Goal: Information Seeking & Learning: Check status

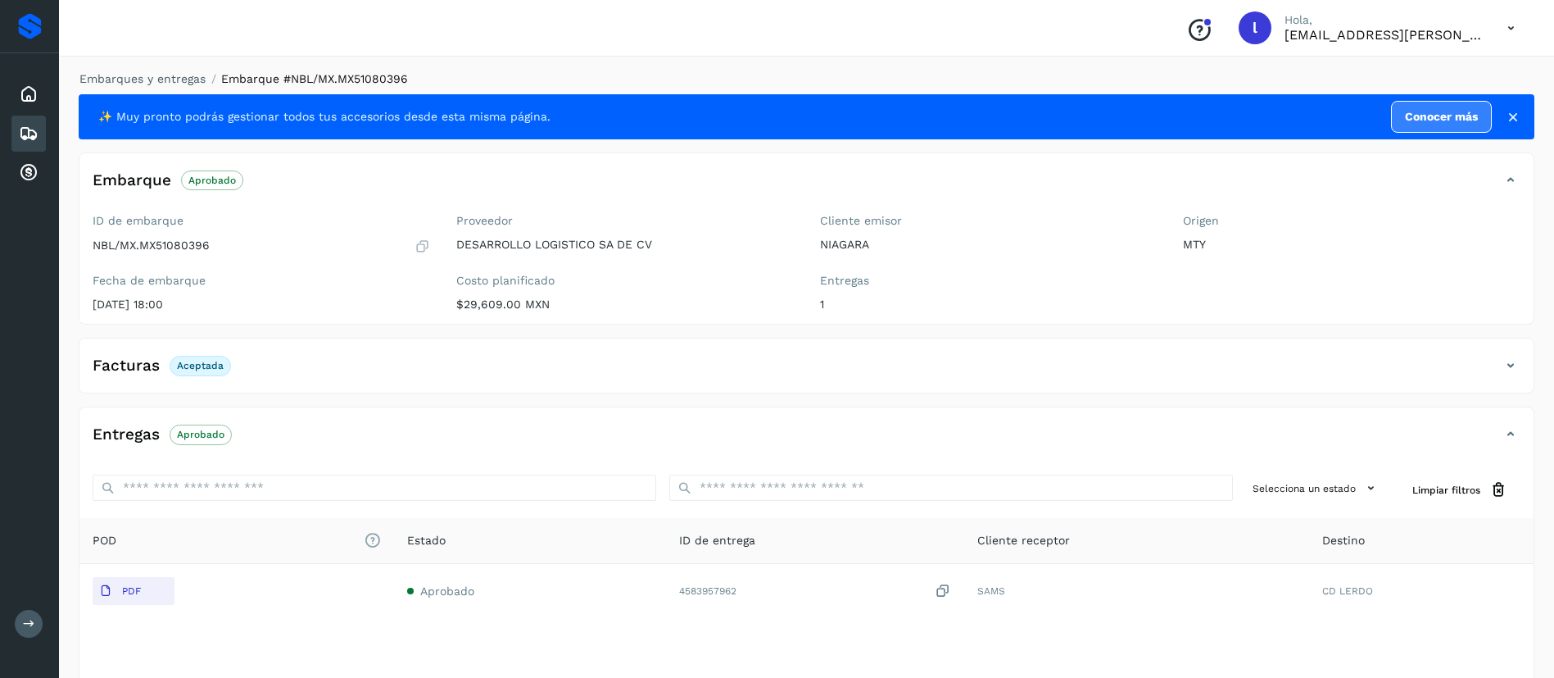
click at [37, 125] on icon at bounding box center [29, 134] width 20 height 20
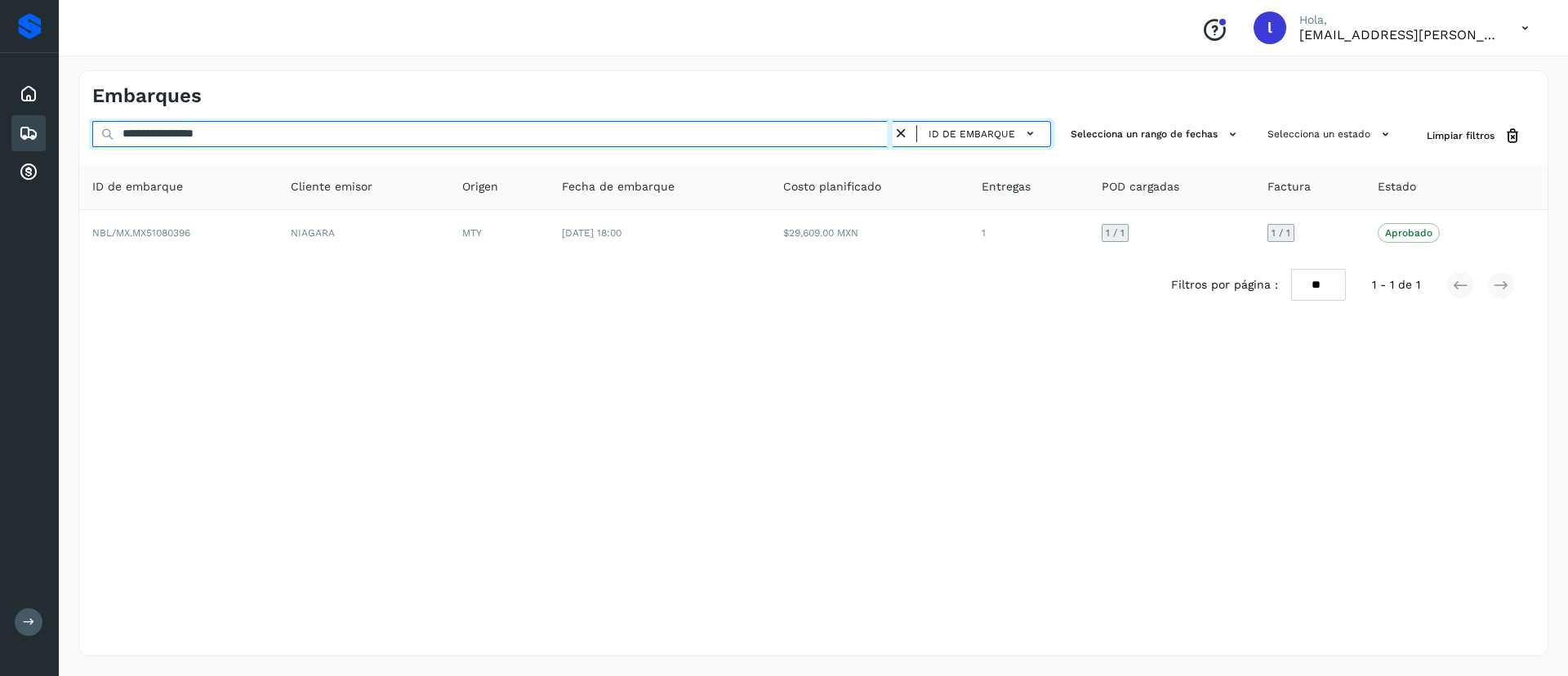
drag, startPoint x: 259, startPoint y: 145, endPoint x: 6, endPoint y: 138, distance: 253.1
click at [6, 138] on div "**********" at bounding box center [784, 338] width 1568 height 676
paste input "text"
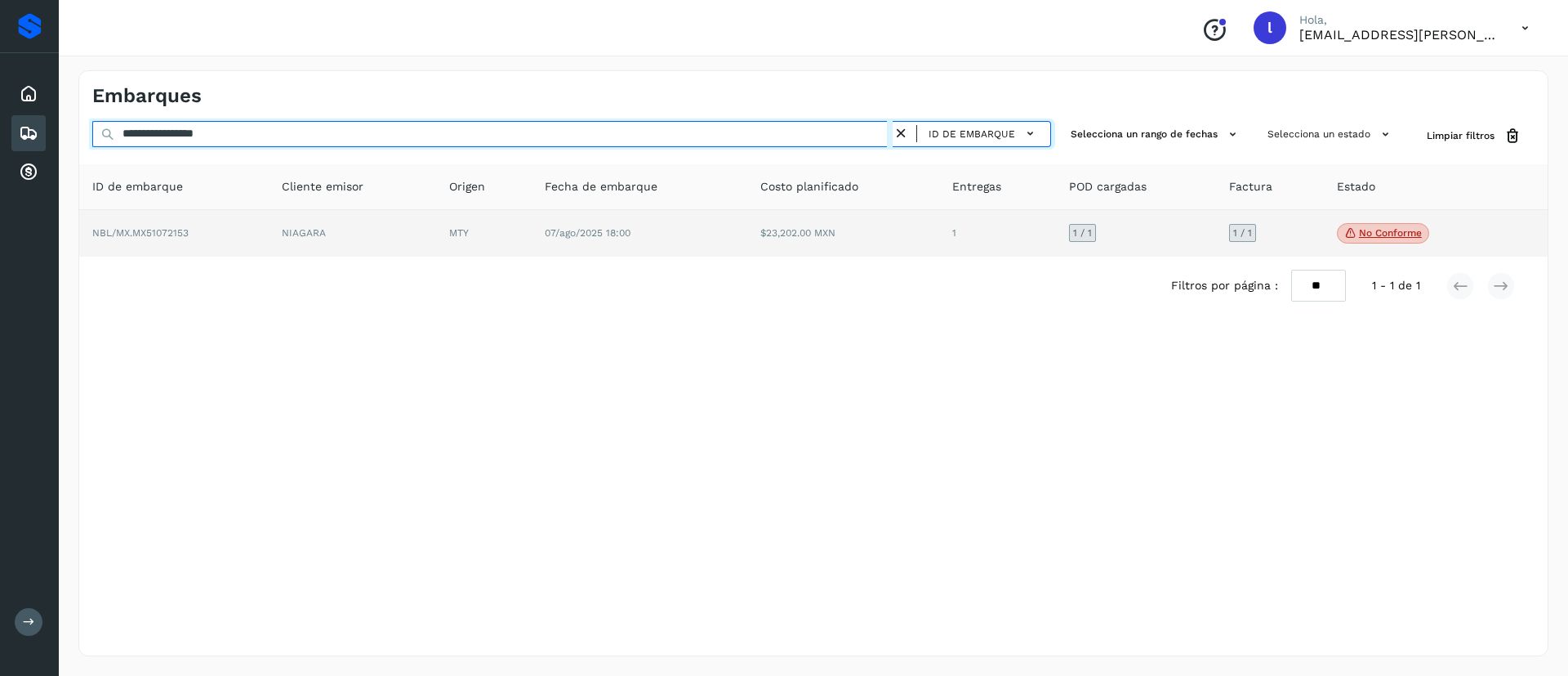
type input "**********"
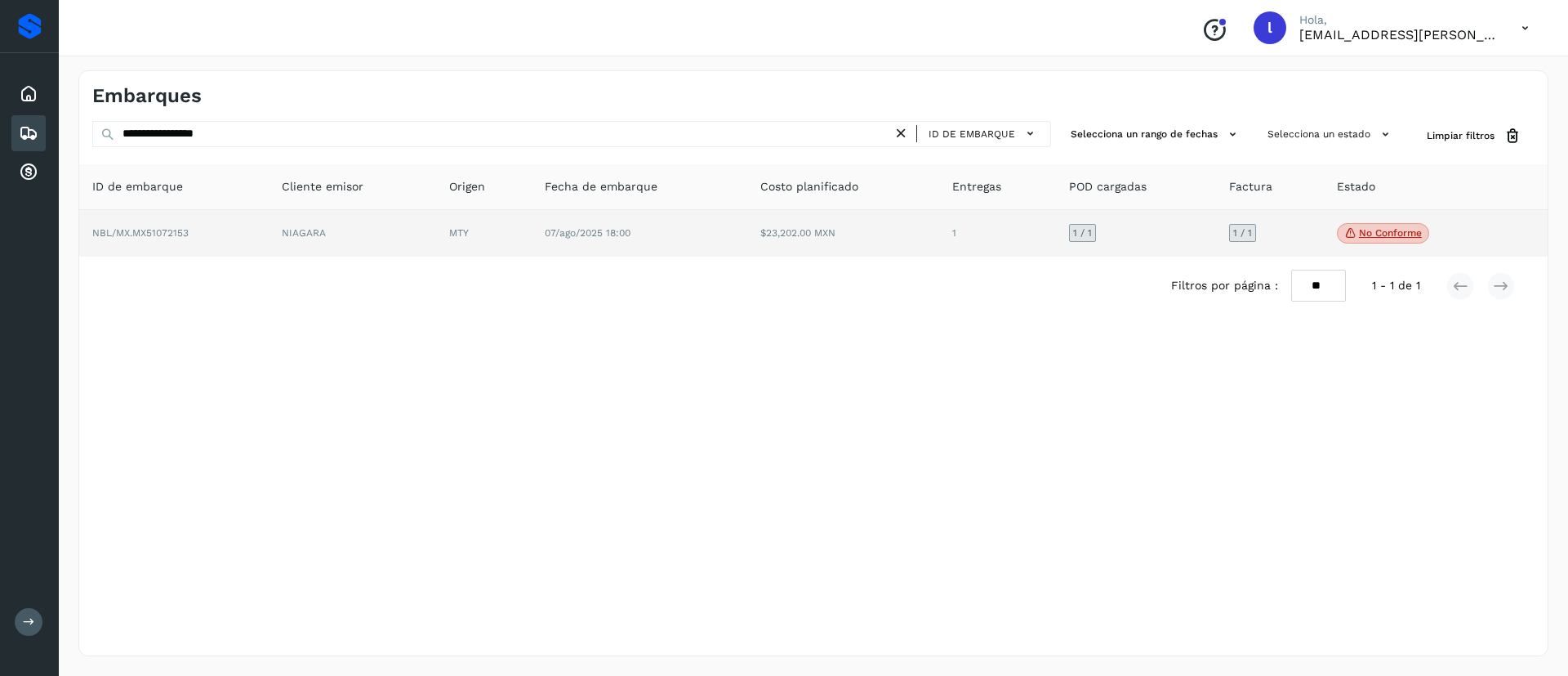
click at [897, 216] on td "$23,202.00 MXN" at bounding box center [843, 234] width 192 height 48
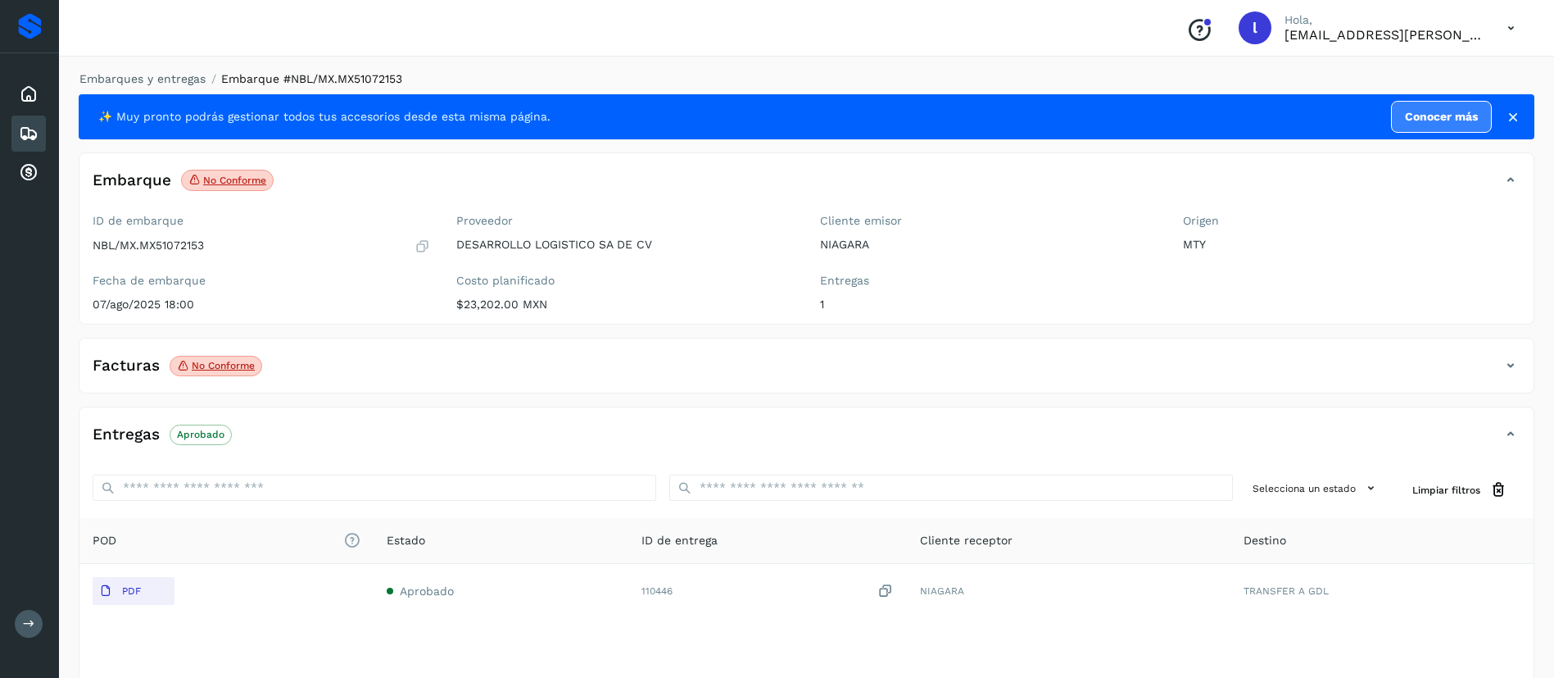
click at [337, 351] on div "Facturas No conforme" at bounding box center [789, 365] width 1421 height 28
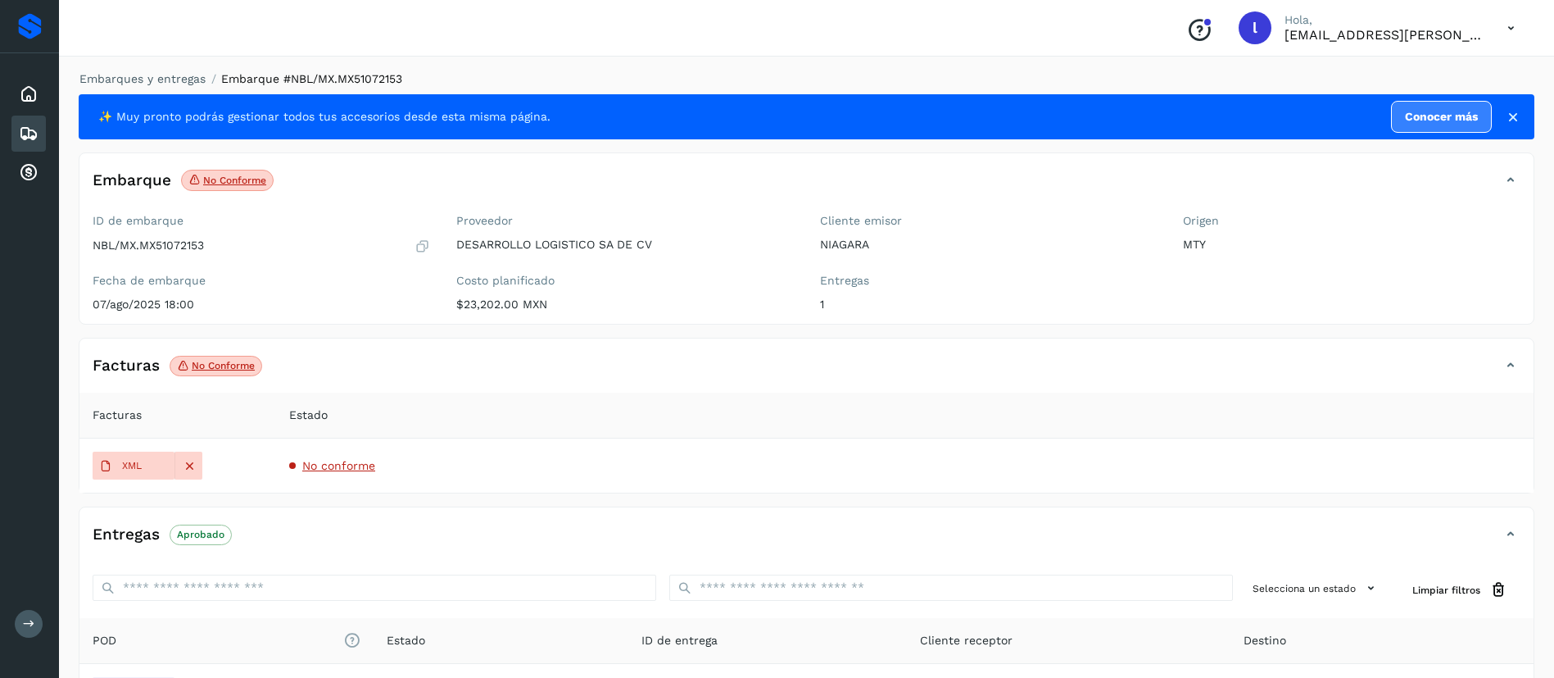
click at [347, 466] on span "No conforme" at bounding box center [338, 465] width 73 height 13
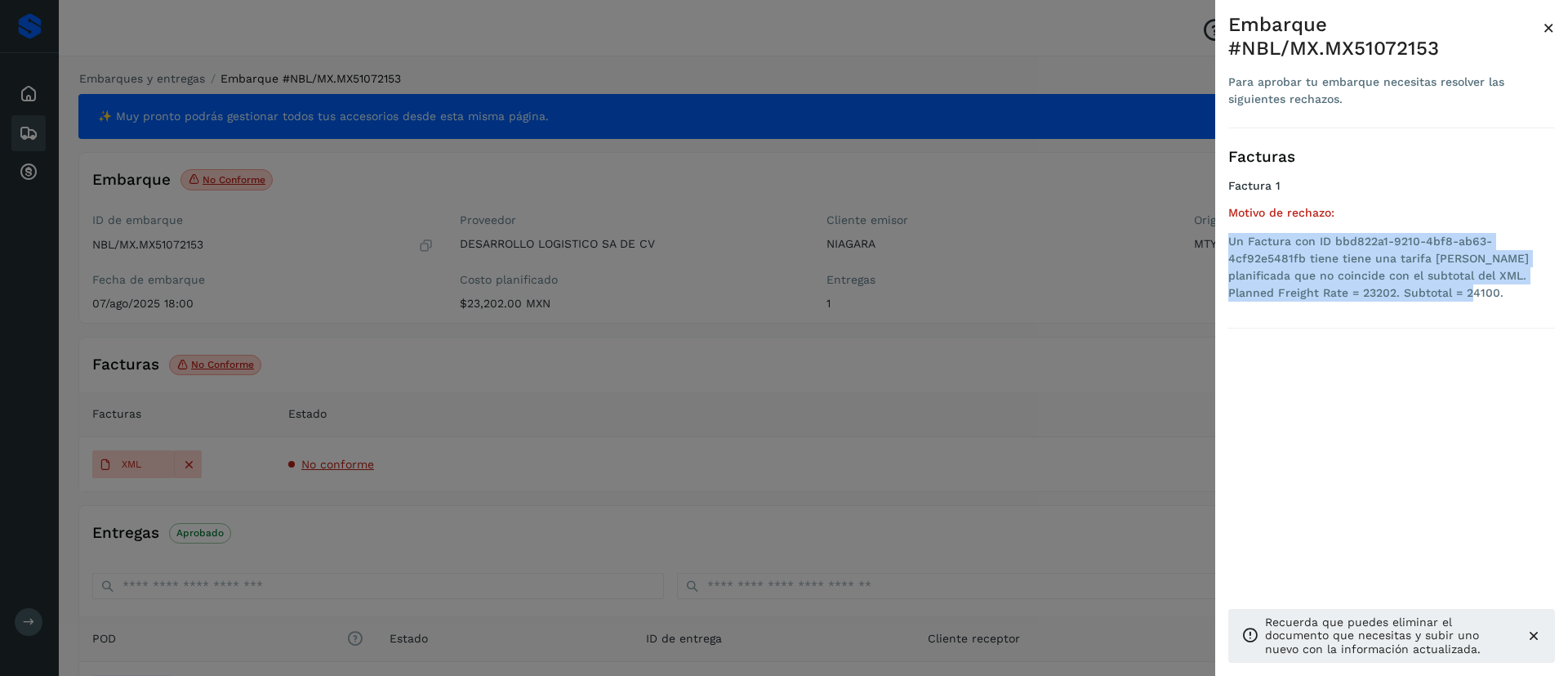
drag, startPoint x: 1415, startPoint y: 271, endPoint x: 1222, endPoint y: 214, distance: 201.2
click at [1222, 214] on div "Embarque #NBL/MX.MX51072153 Para aprobar tu embarque necesitas resolver las sig…" at bounding box center [1392, 351] width 353 height 702
copy li "Un Factura con ID bbd822a1-9210-4bf8-ab63-4cf92e5481fb tiene tiene una tarifa […"
click at [1547, 26] on span "×" at bounding box center [1549, 27] width 12 height 23
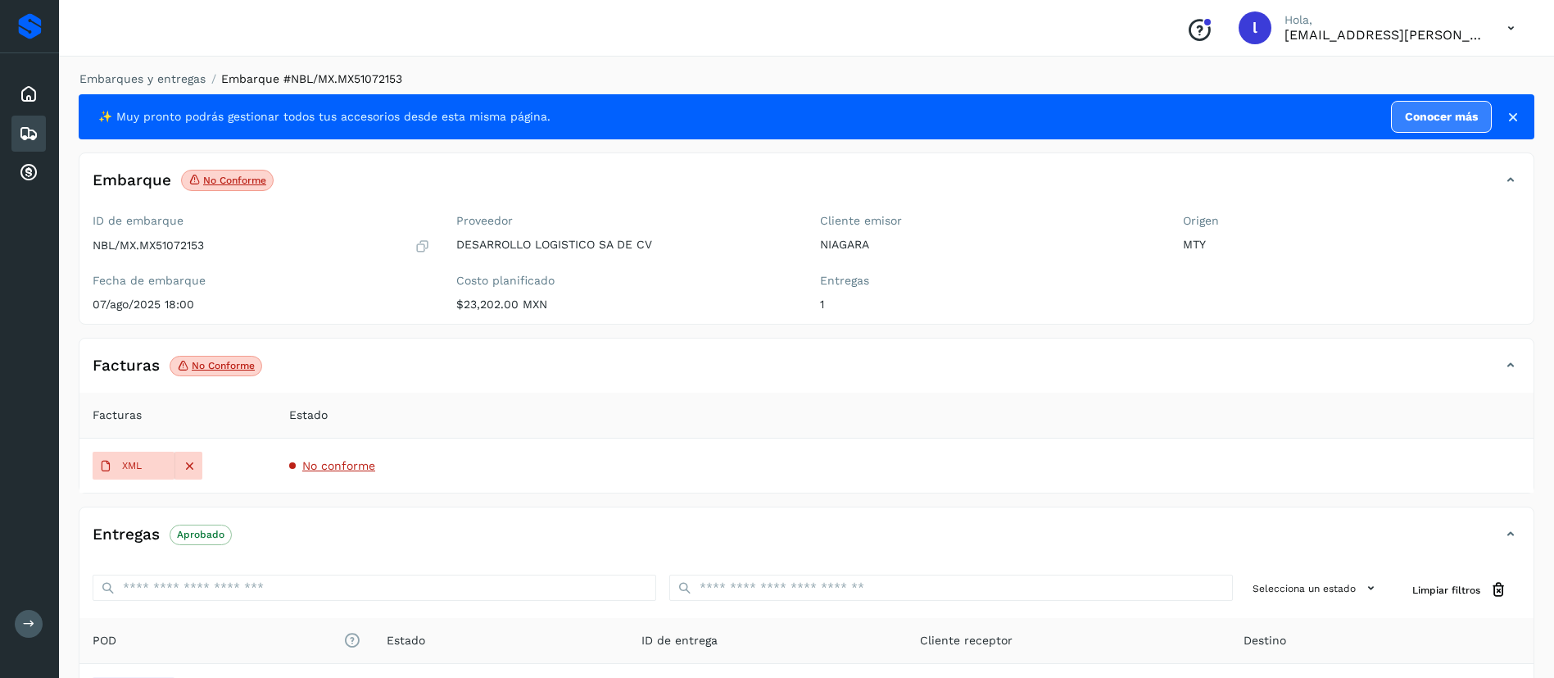
click at [27, 138] on icon at bounding box center [29, 134] width 20 height 20
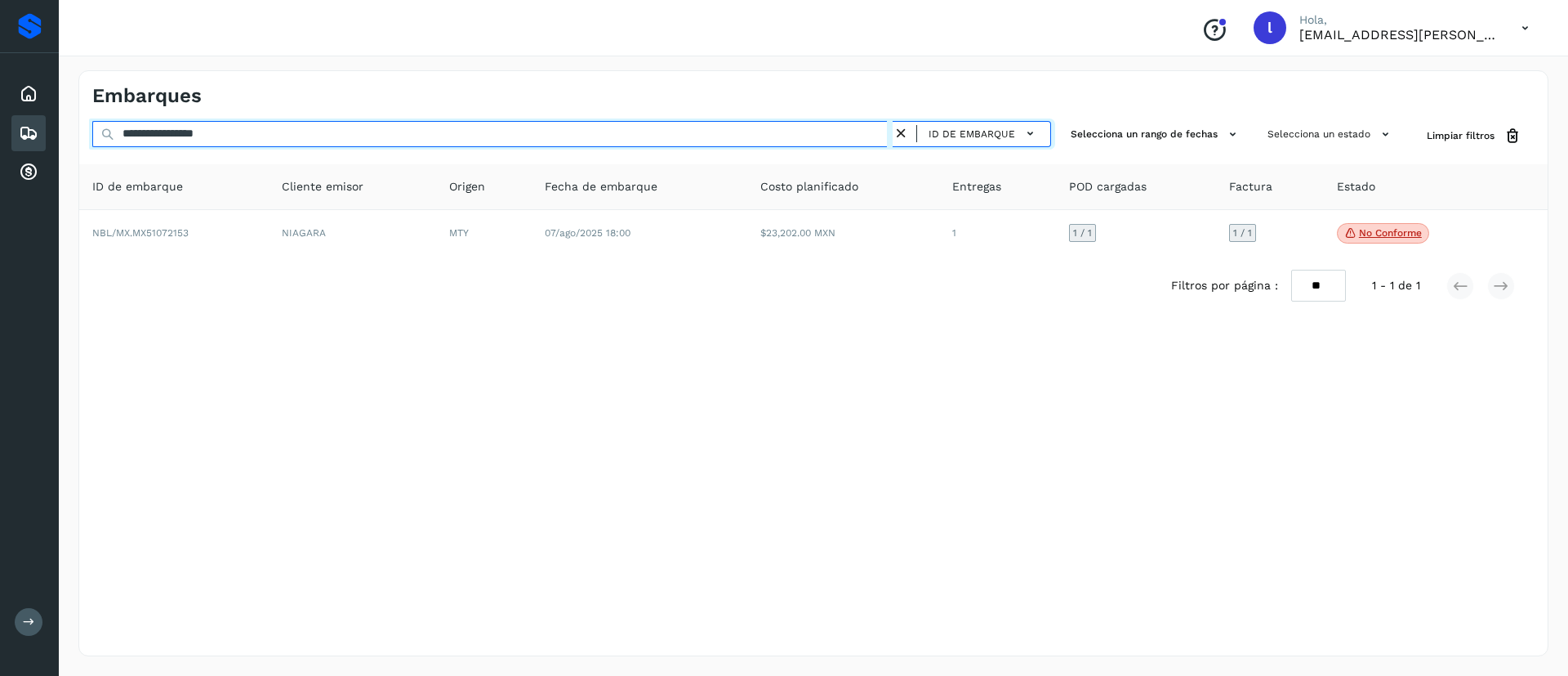
drag, startPoint x: 282, startPoint y: 144, endPoint x: 75, endPoint y: 142, distance: 207.0
click at [75, 142] on div "**********" at bounding box center [813, 363] width 1509 height 625
paste input "text"
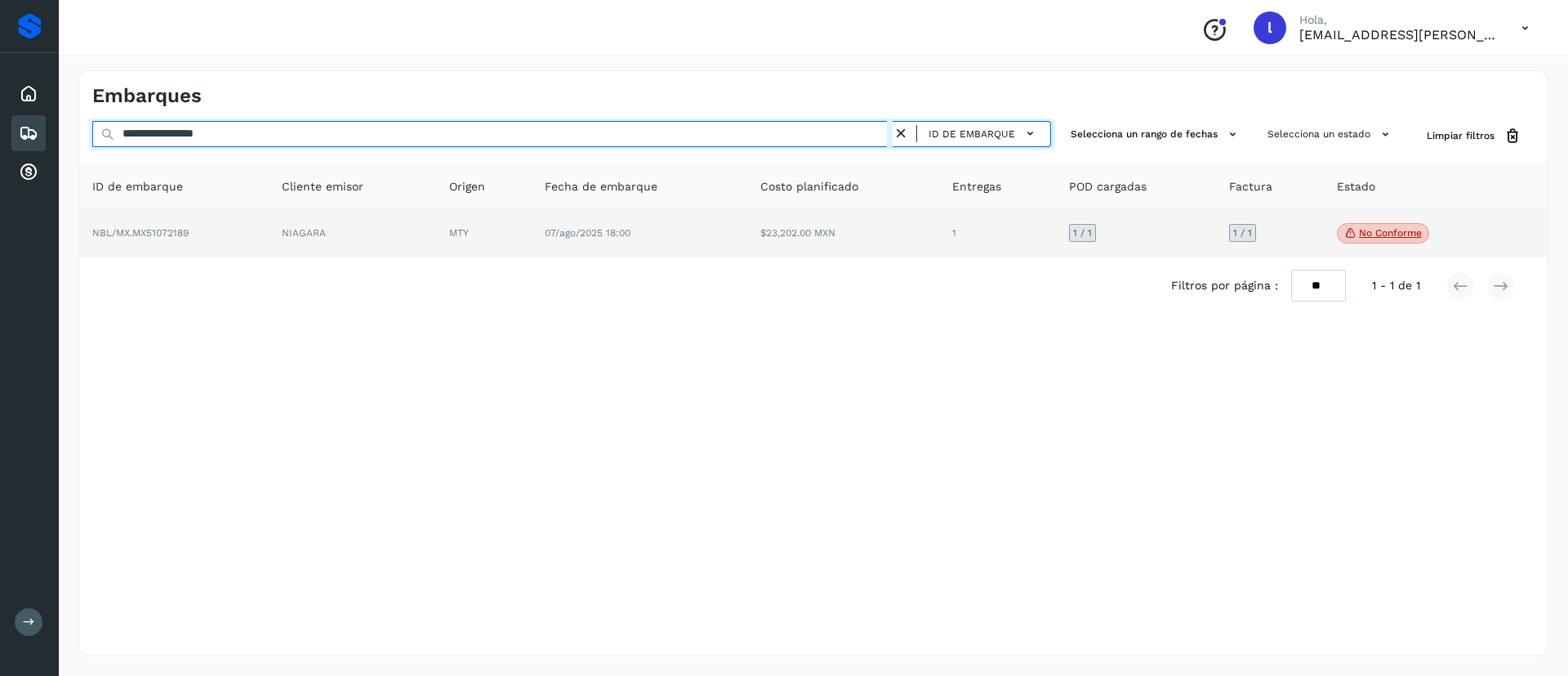
type input "**********"
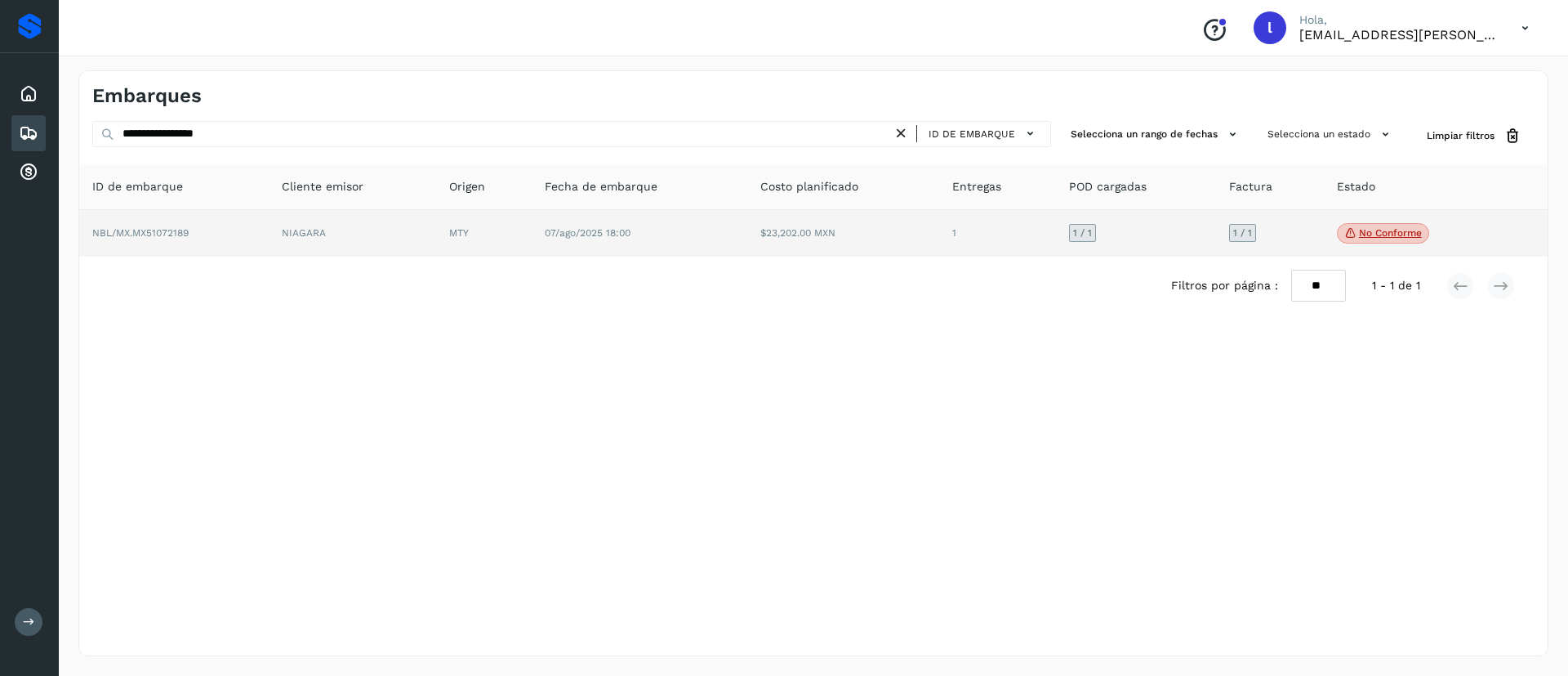
click at [933, 232] on td "$23,202.00 MXN" at bounding box center [843, 234] width 192 height 48
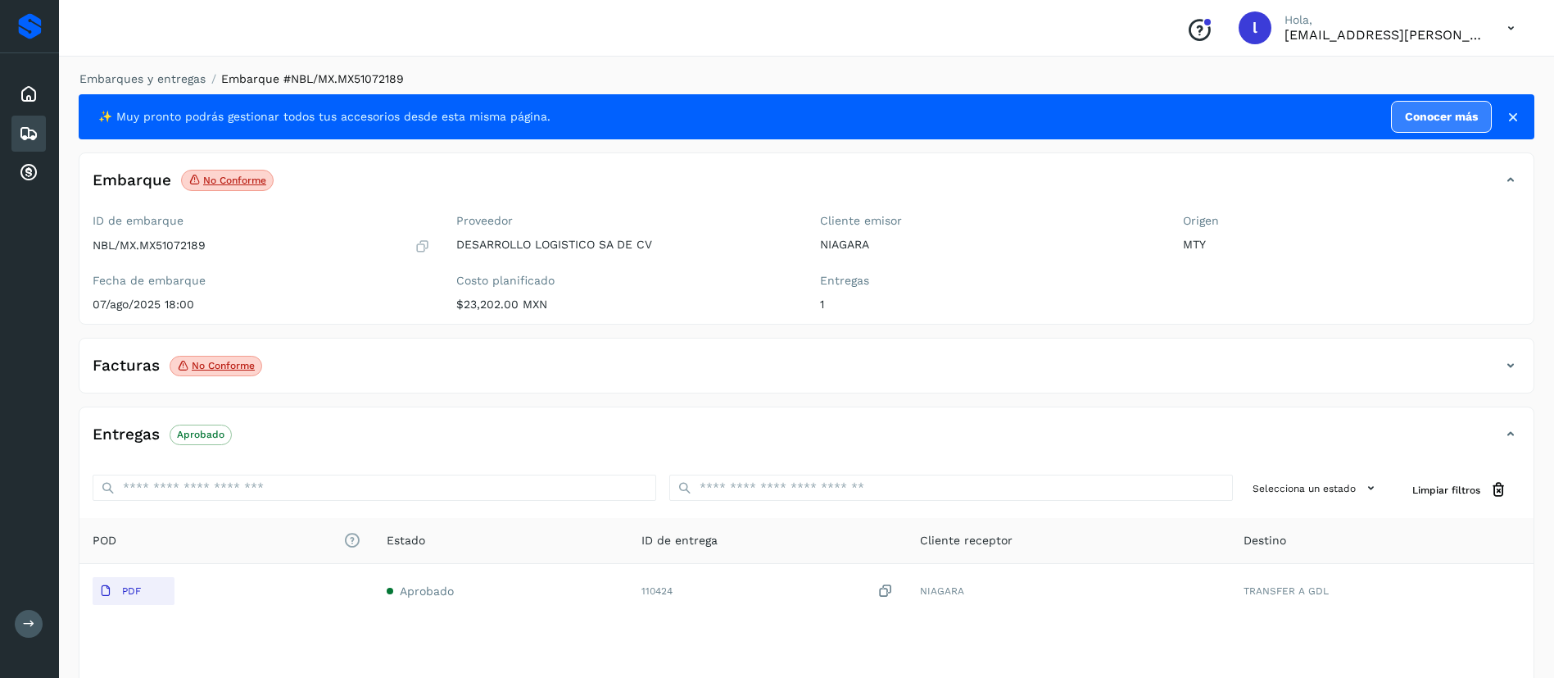
click at [320, 358] on div "Facturas No conforme" at bounding box center [789, 365] width 1421 height 28
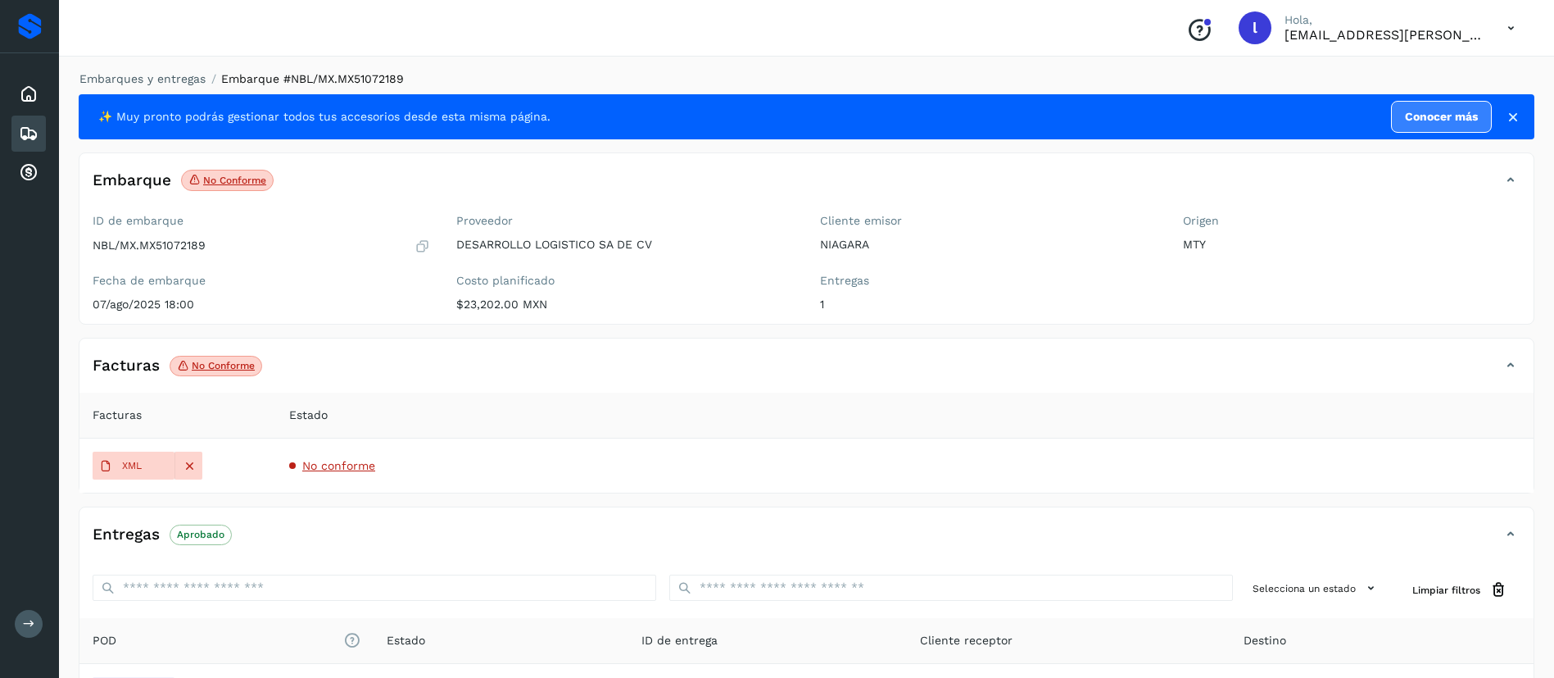
click at [324, 460] on span "No conforme" at bounding box center [338, 465] width 73 height 13
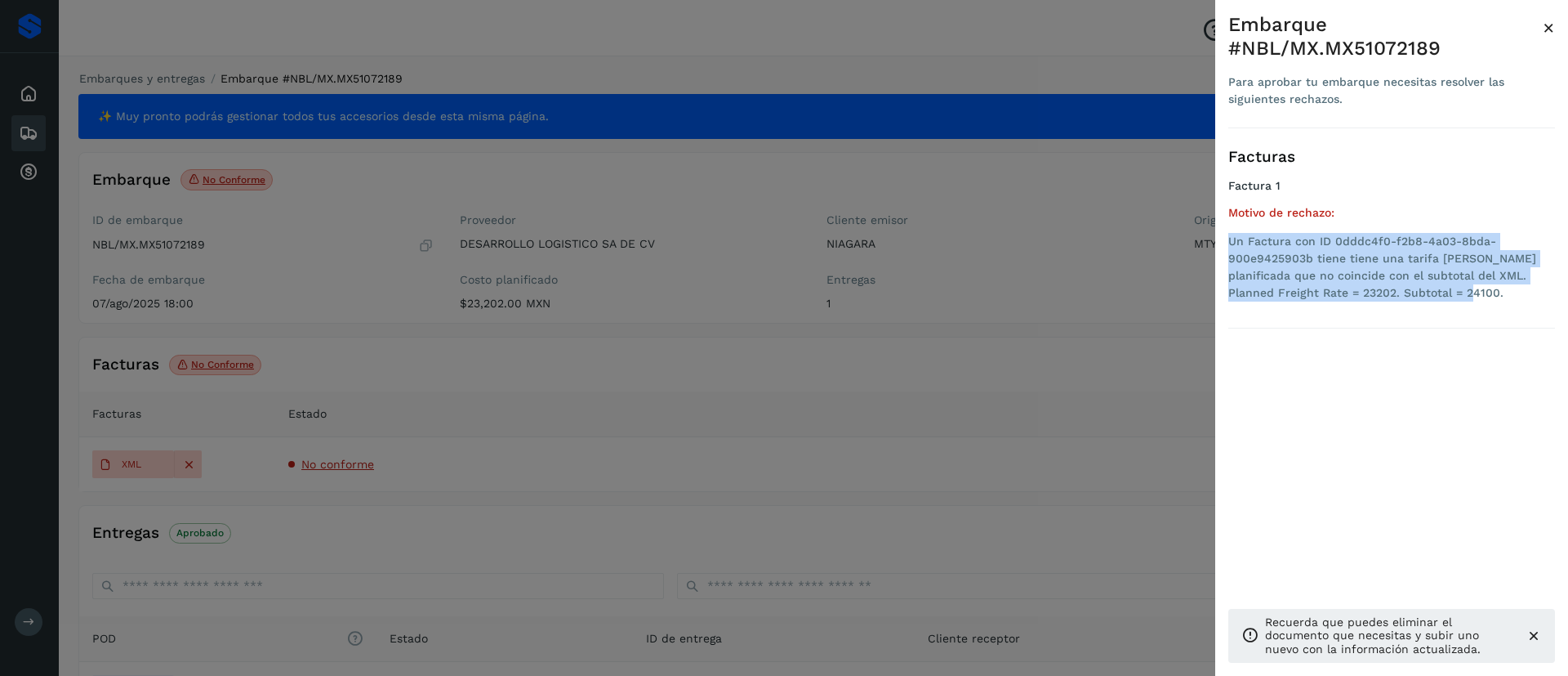
drag, startPoint x: 1410, startPoint y: 303, endPoint x: 1225, endPoint y: 240, distance: 195.4
click at [1225, 240] on div "Embarque #NBL/MX.MX51072189 Para aprobar tu embarque necesitas resolver las sig…" at bounding box center [1392, 351] width 353 height 702
copy li "Un Factura con ID 0dddc4f0-f2b8-4a03-8bda-900e9425903b tiene tiene una tarifa […"
click at [1548, 29] on span "×" at bounding box center [1549, 27] width 12 height 23
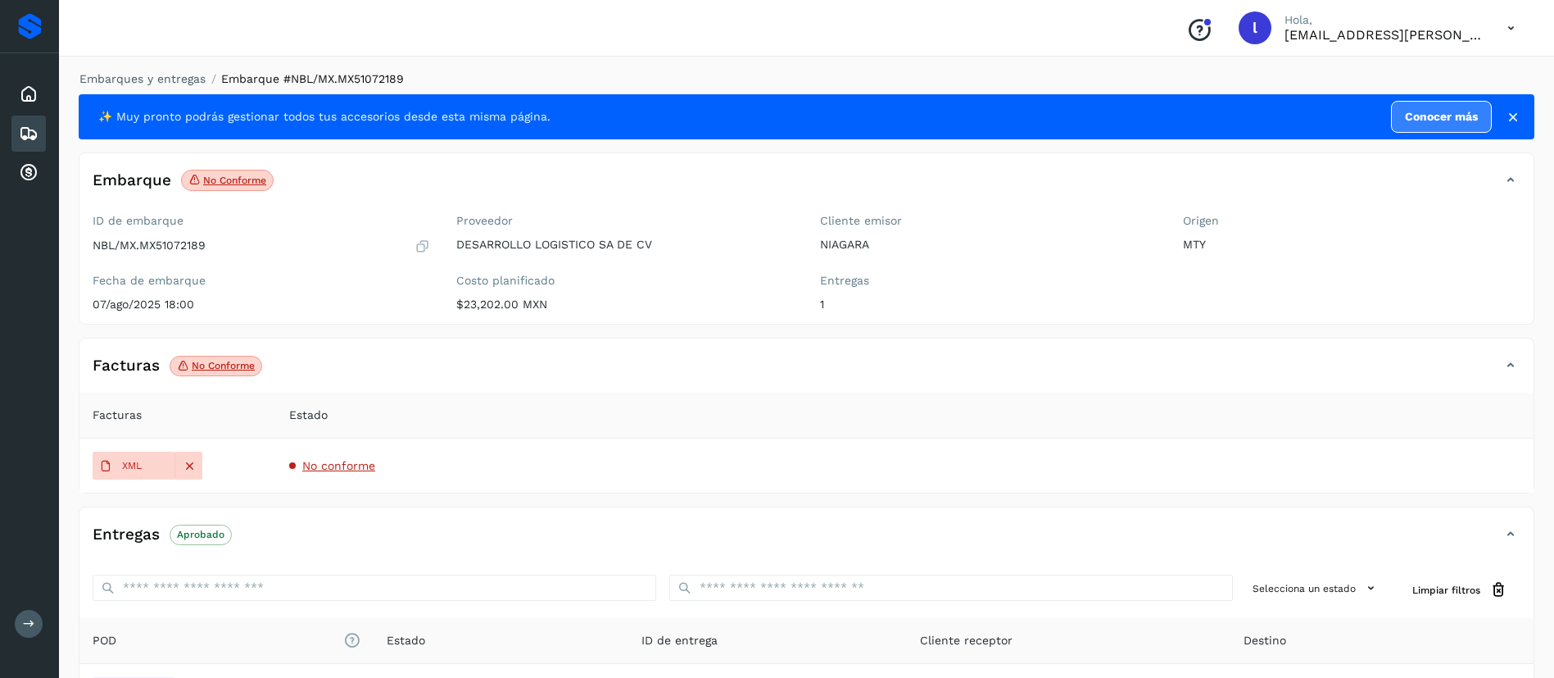
click at [19, 132] on icon at bounding box center [29, 134] width 20 height 20
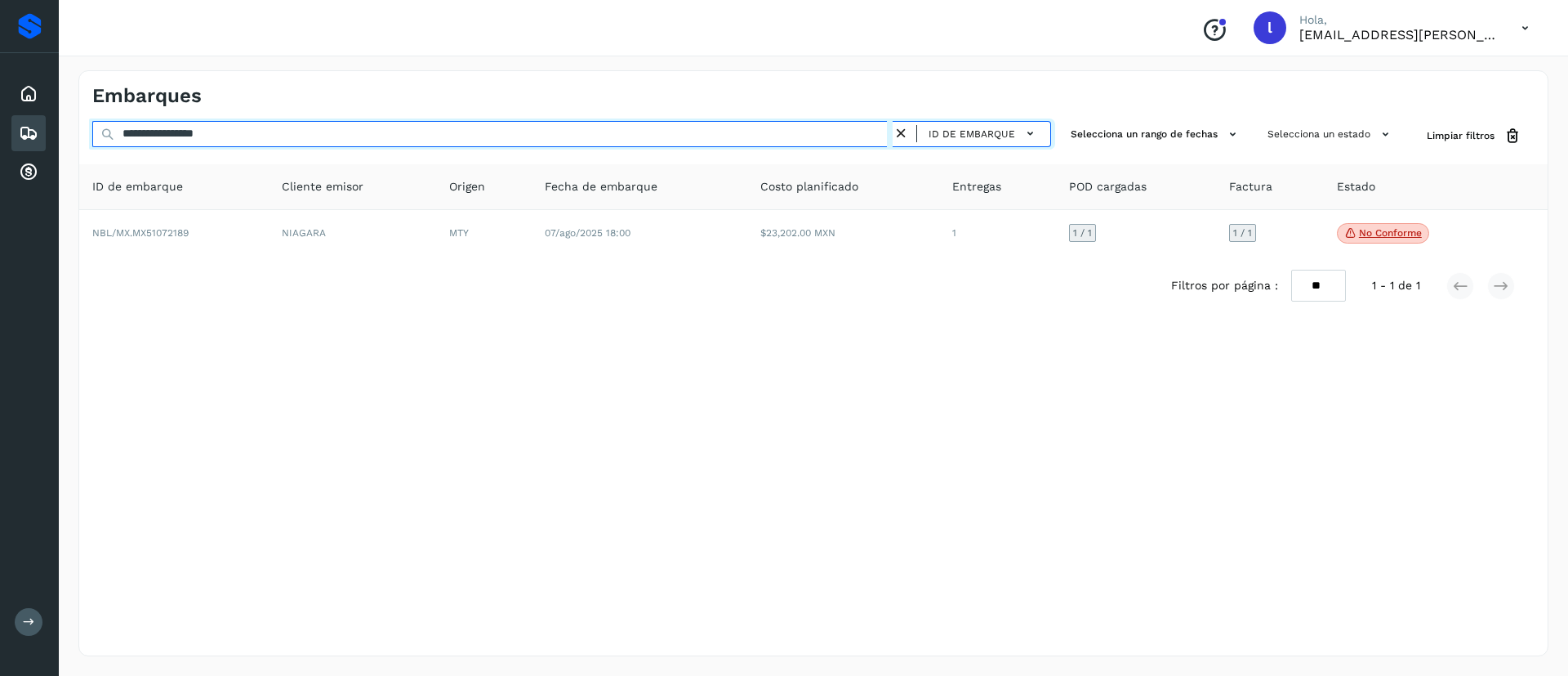
drag, startPoint x: 255, startPoint y: 139, endPoint x: 41, endPoint y: 136, distance: 214.0
click at [41, 136] on div "**********" at bounding box center [784, 338] width 1568 height 676
paste input "text"
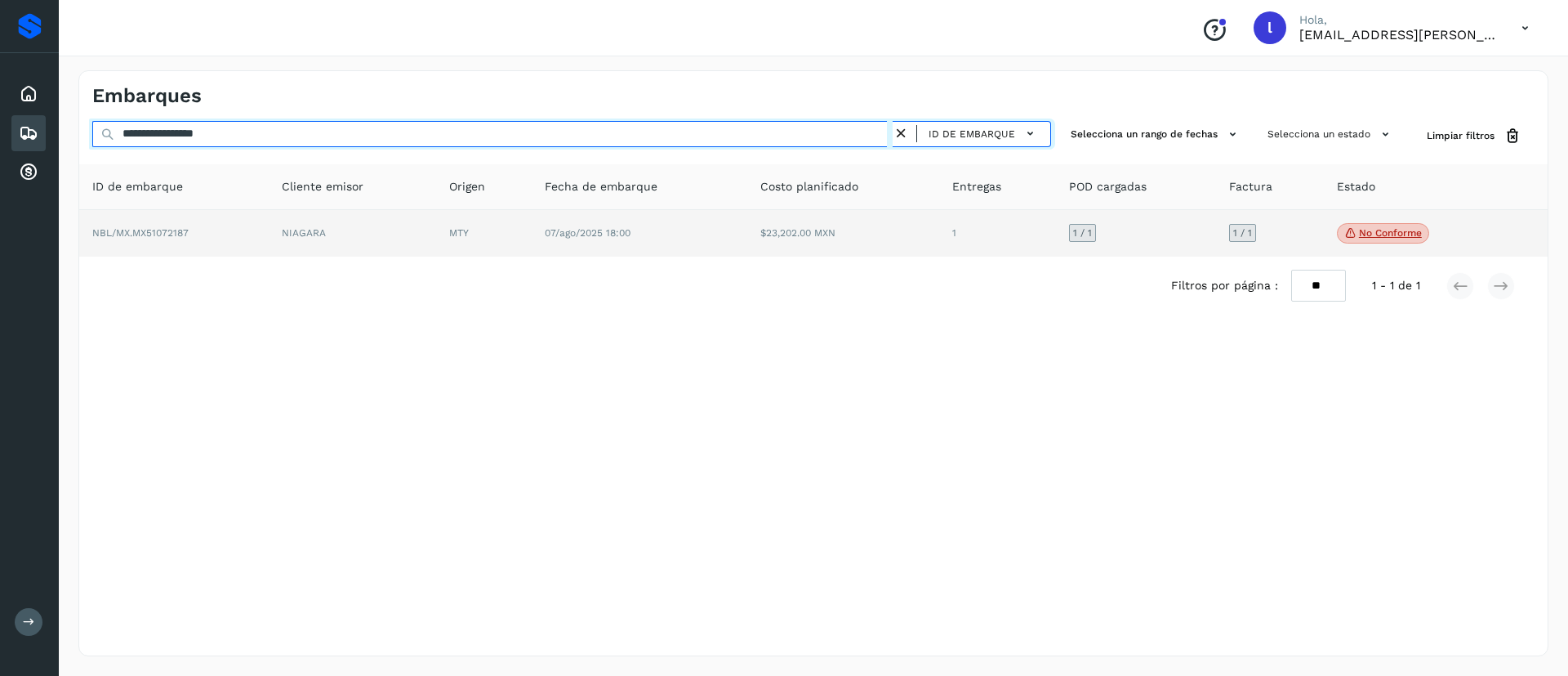
type input "**********"
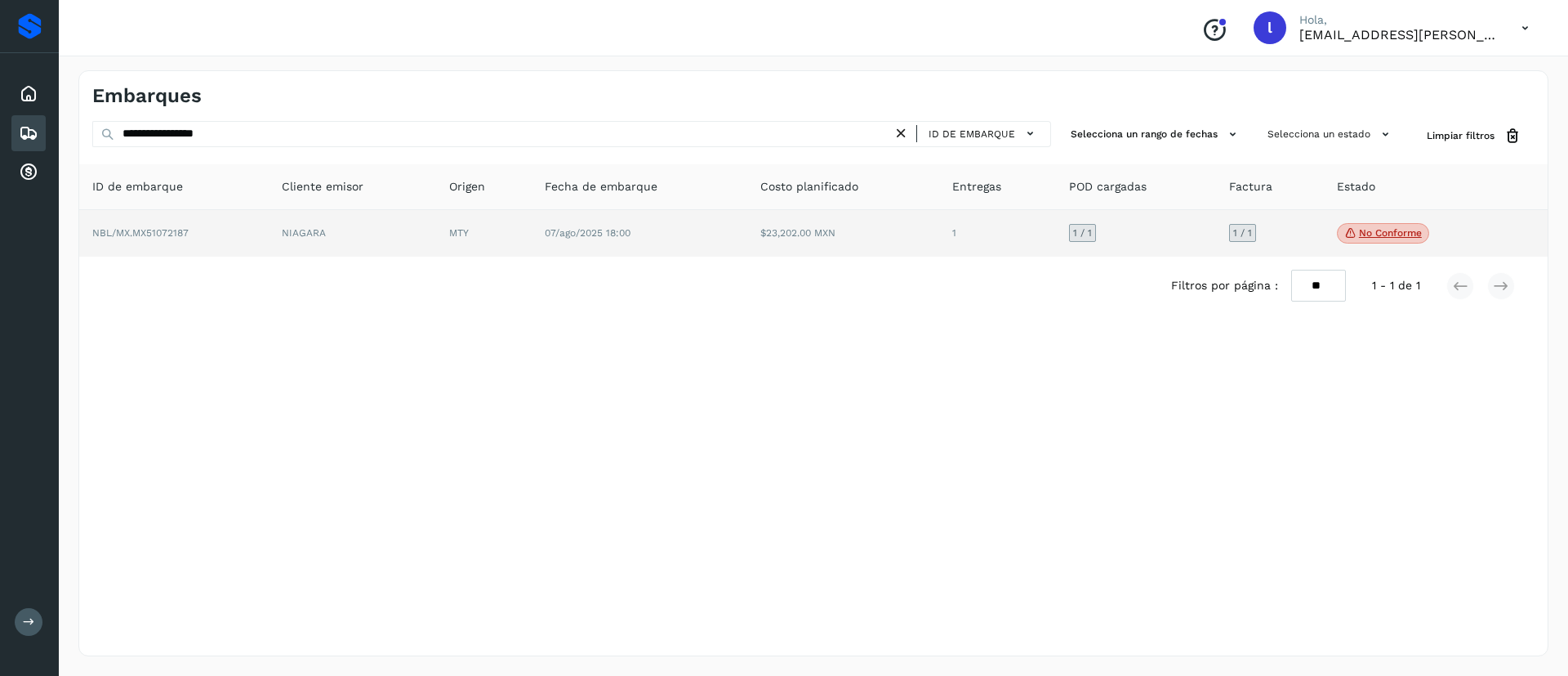
click at [817, 250] on td "$23,202.00 MXN" at bounding box center [843, 234] width 192 height 48
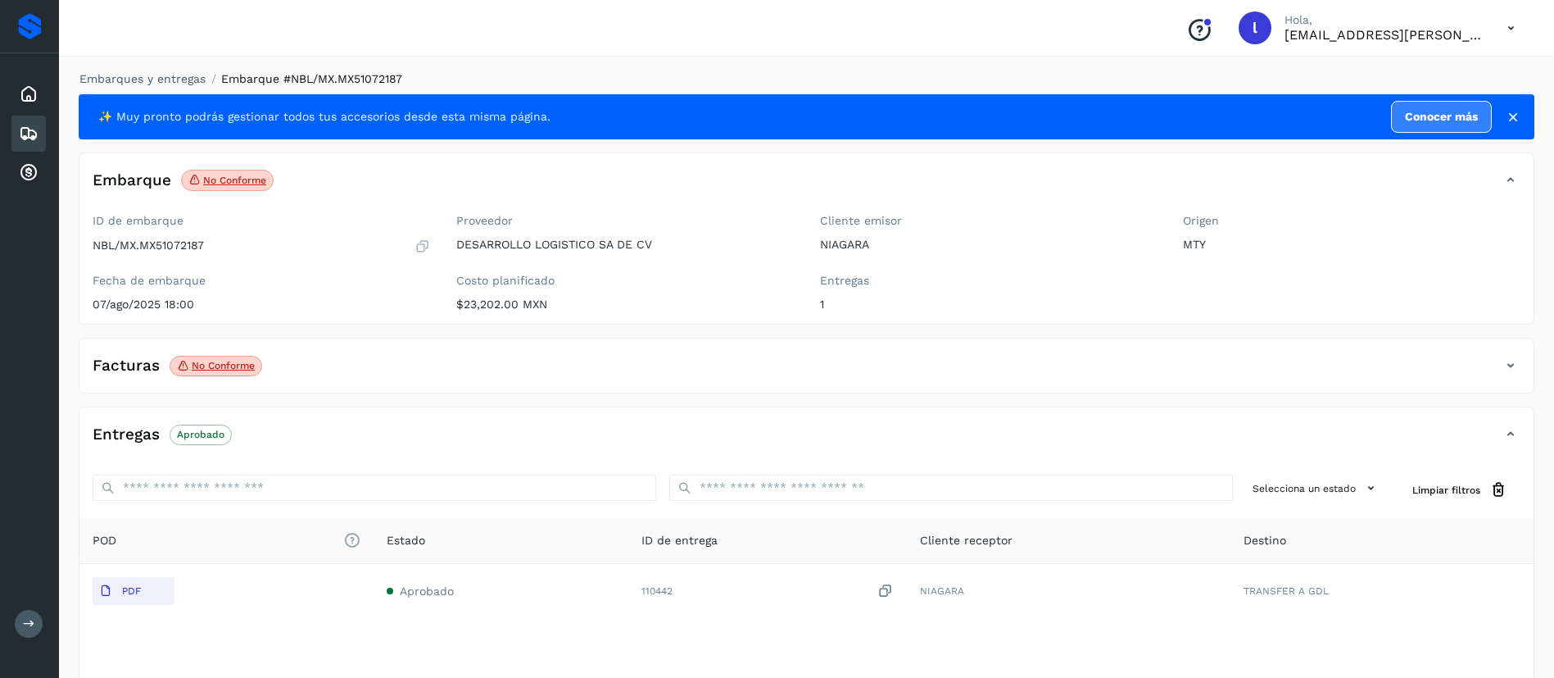
click at [355, 378] on div "Facturas No conforme" at bounding box center [789, 365] width 1421 height 28
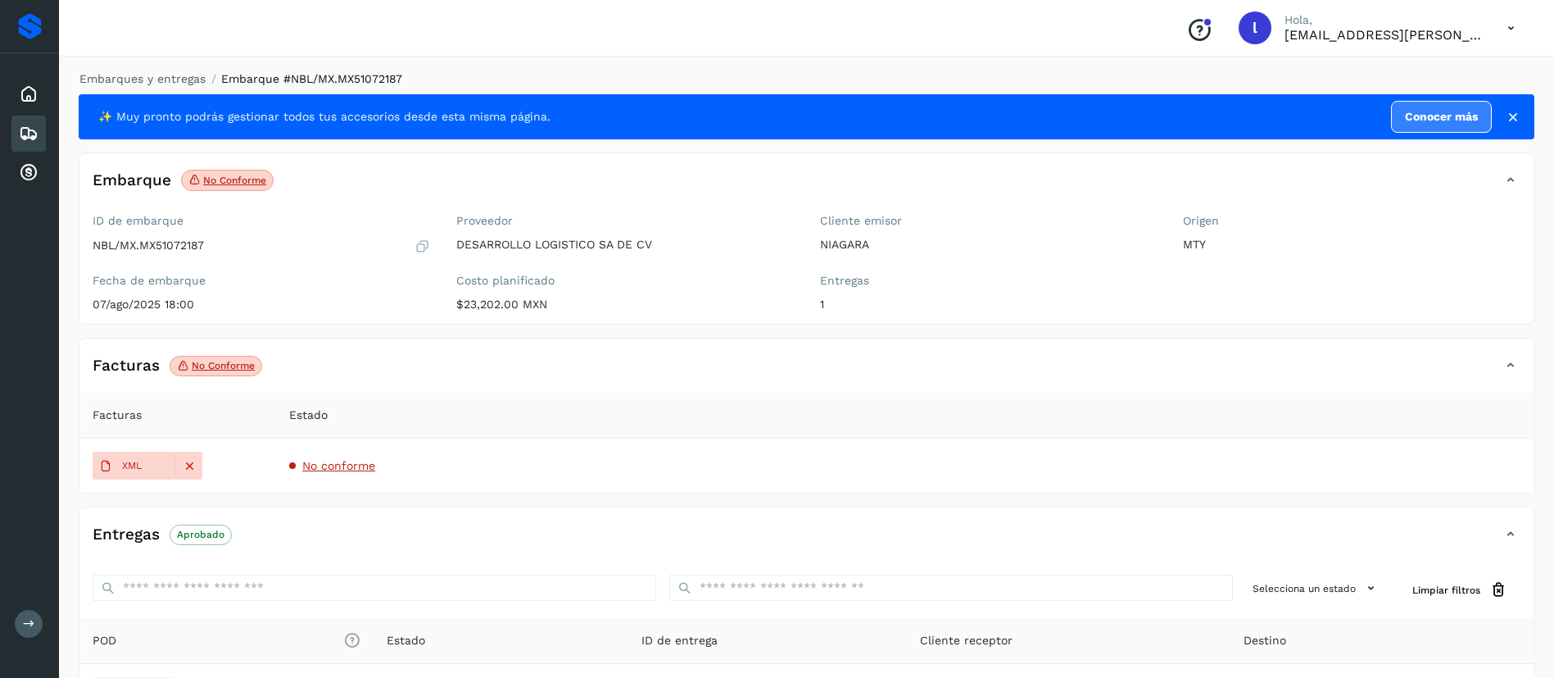
click at [330, 472] on td "No conforme" at bounding box center [905, 465] width 1258 height 54
click at [333, 470] on span "No conforme" at bounding box center [338, 465] width 73 height 13
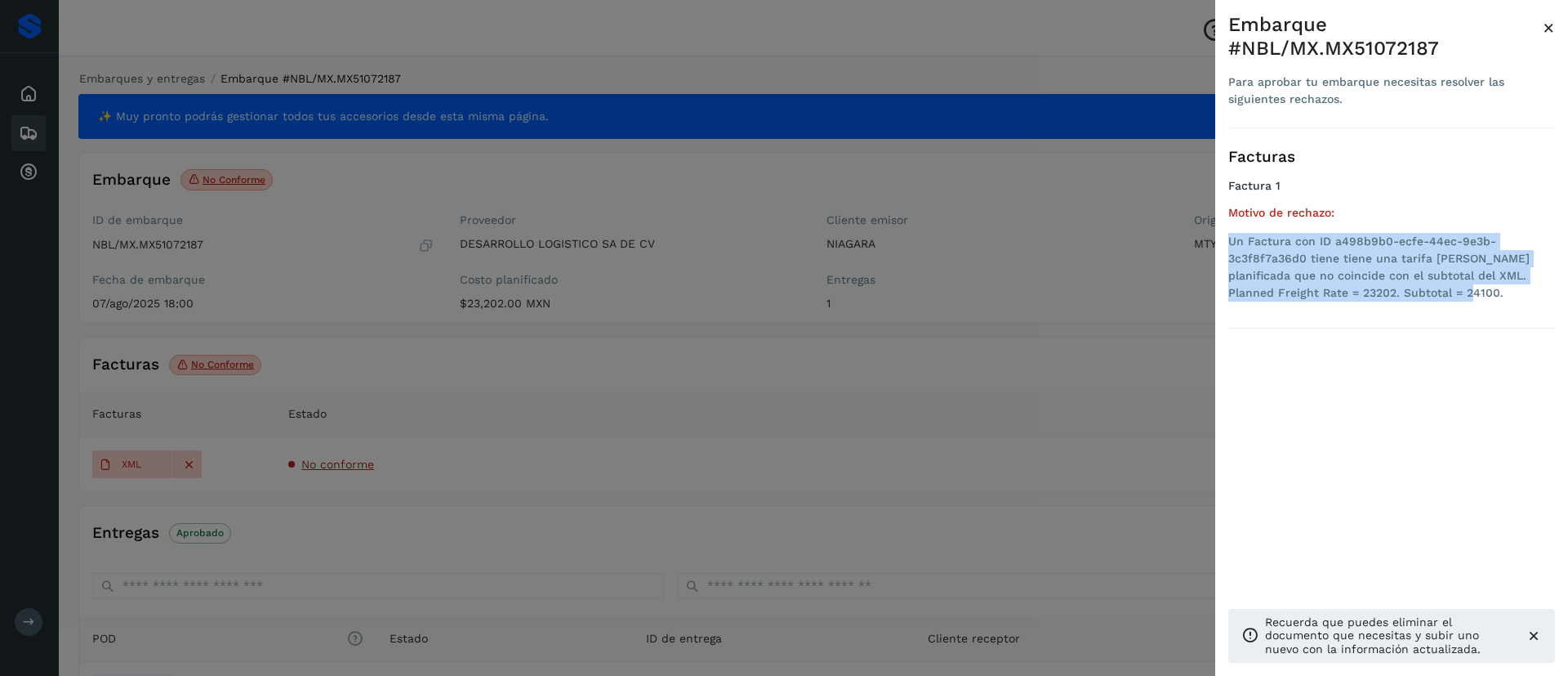
drag, startPoint x: 1417, startPoint y: 276, endPoint x: 1224, endPoint y: 219, distance: 201.2
click at [1224, 219] on div "Embarque #NBL/MX.MX51072187 Para aprobar tu embarque necesitas resolver las sig…" at bounding box center [1392, 351] width 353 height 702
copy li "Un Factura con ID a498b9b0-ecfe-44ec-9e3b-3c3f8f7a36d0 tiene tiene una tarifa […"
click at [1548, 24] on span "×" at bounding box center [1549, 27] width 12 height 23
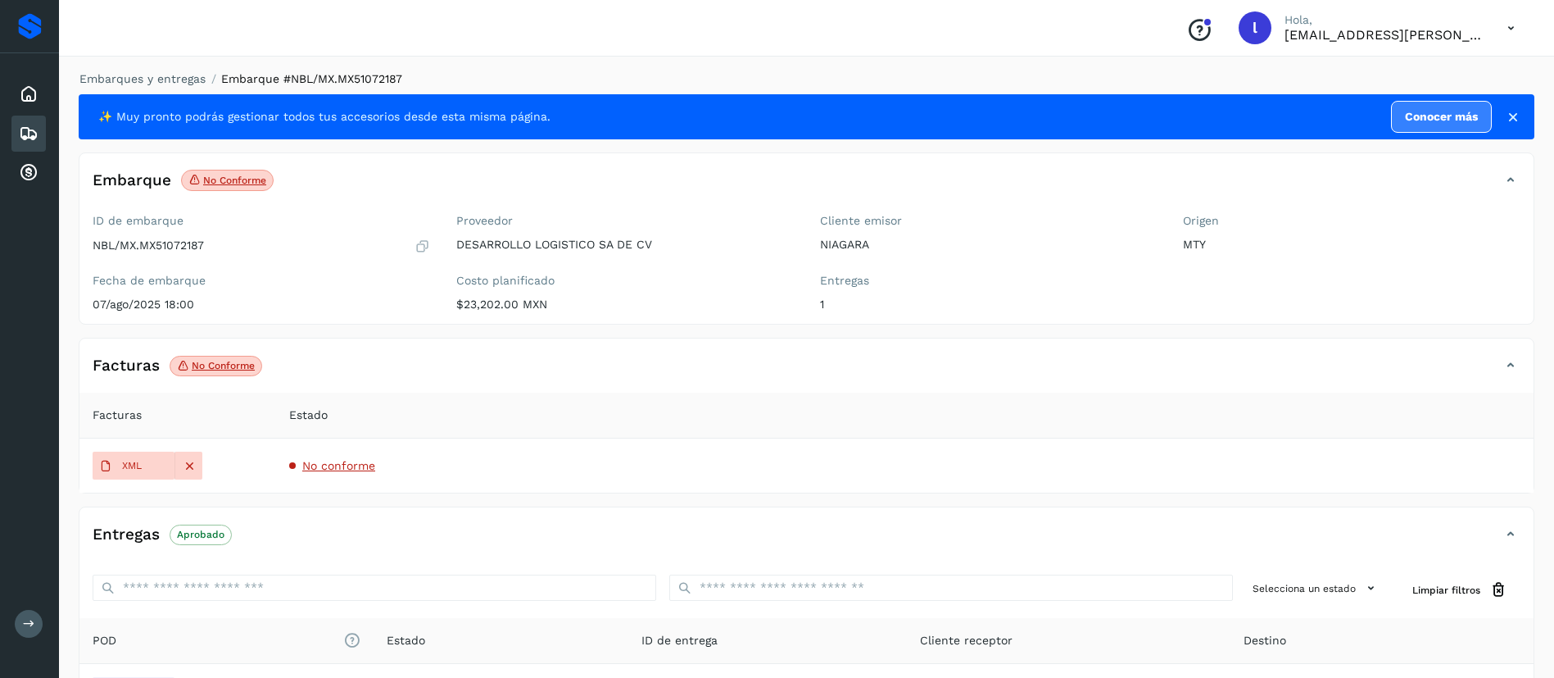
click at [34, 134] on icon at bounding box center [29, 134] width 20 height 20
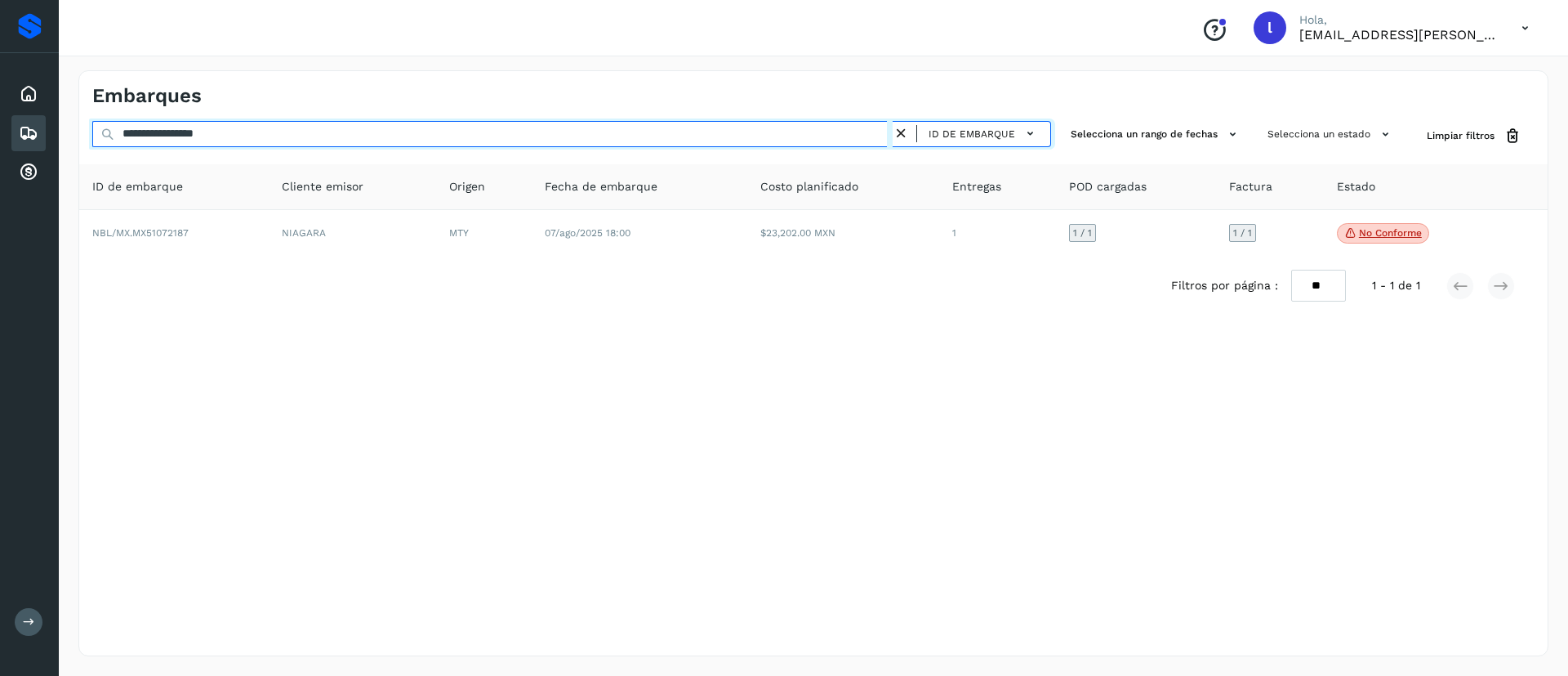
drag, startPoint x: 306, startPoint y: 139, endPoint x: 86, endPoint y: 145, distance: 220.1
click at [86, 145] on div "**********" at bounding box center [812, 136] width 1468 height 30
paste input "text"
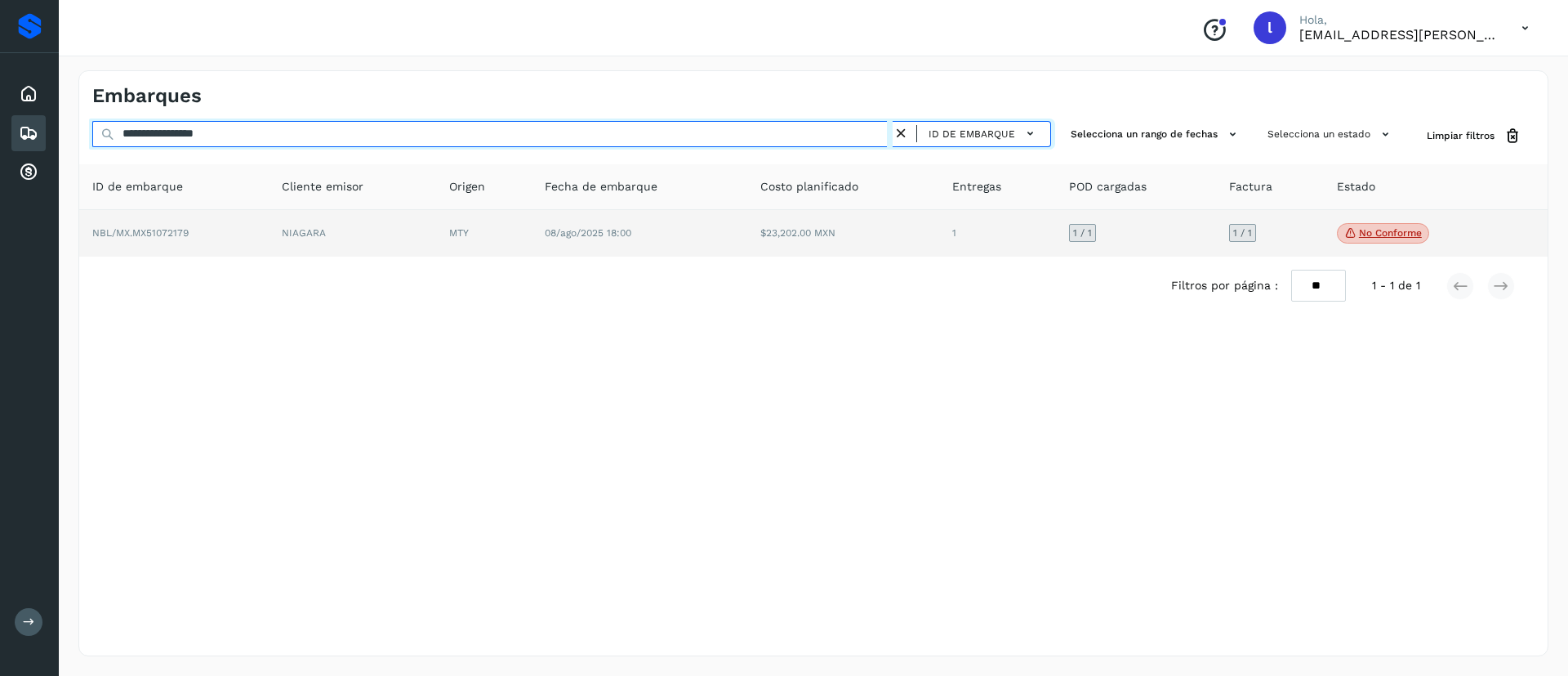
type input "**********"
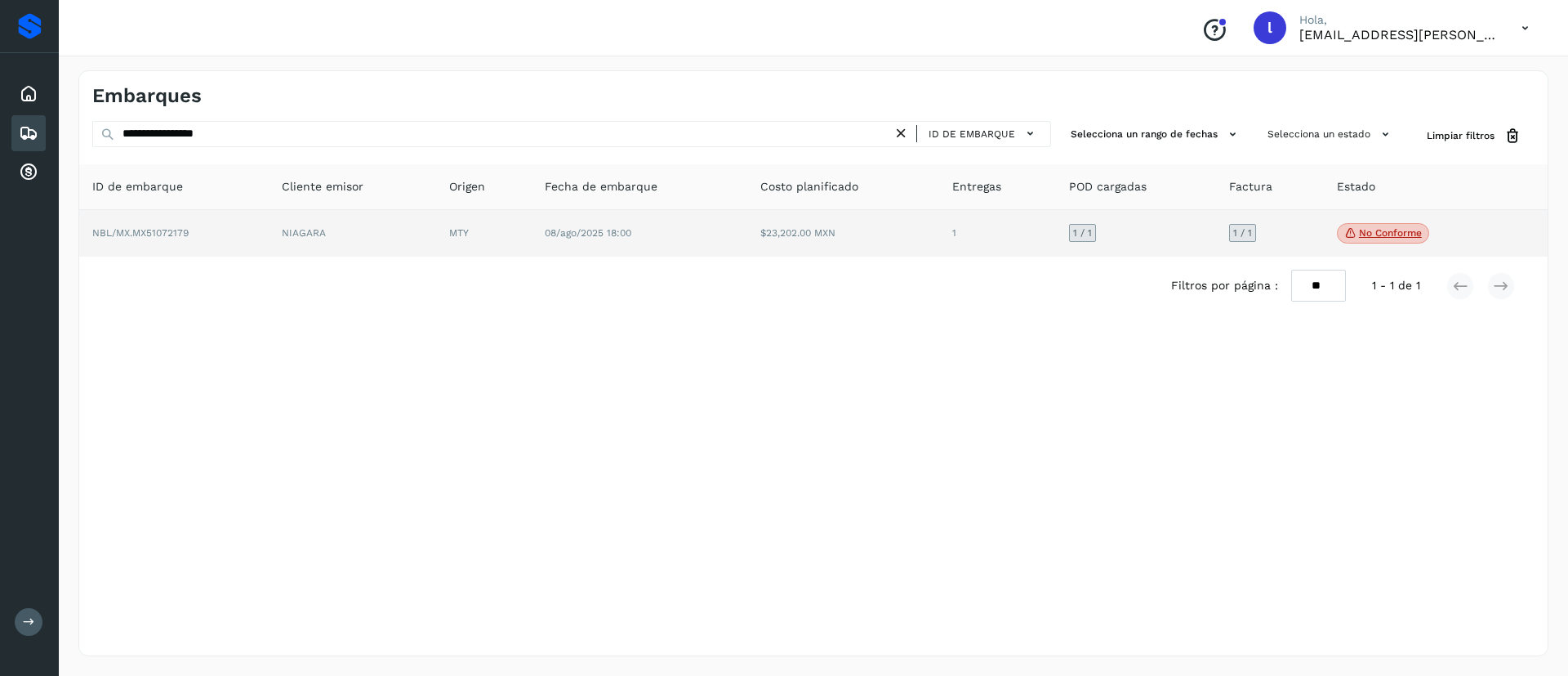
click at [820, 220] on td "$23,202.00 MXN" at bounding box center [843, 234] width 192 height 48
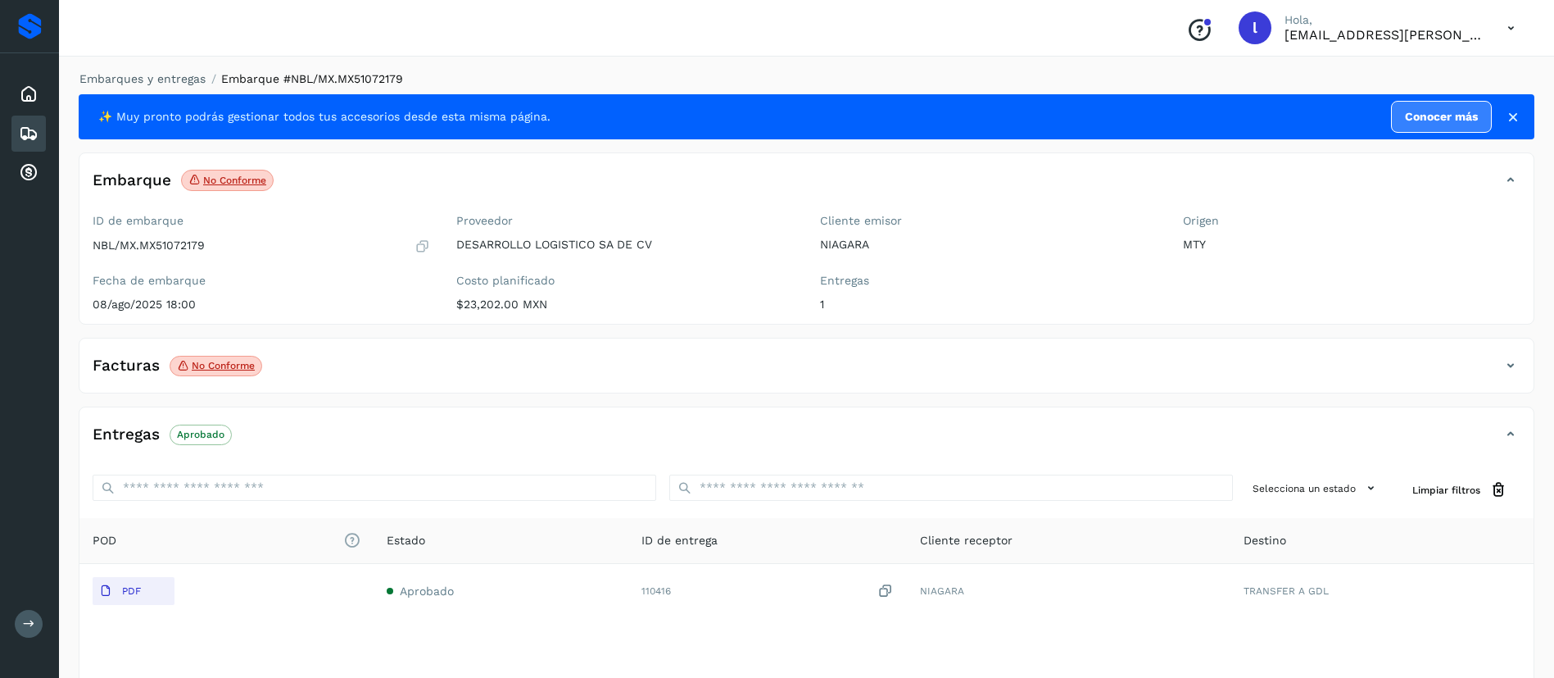
click at [287, 361] on div "Facturas No conforme" at bounding box center [789, 365] width 1421 height 28
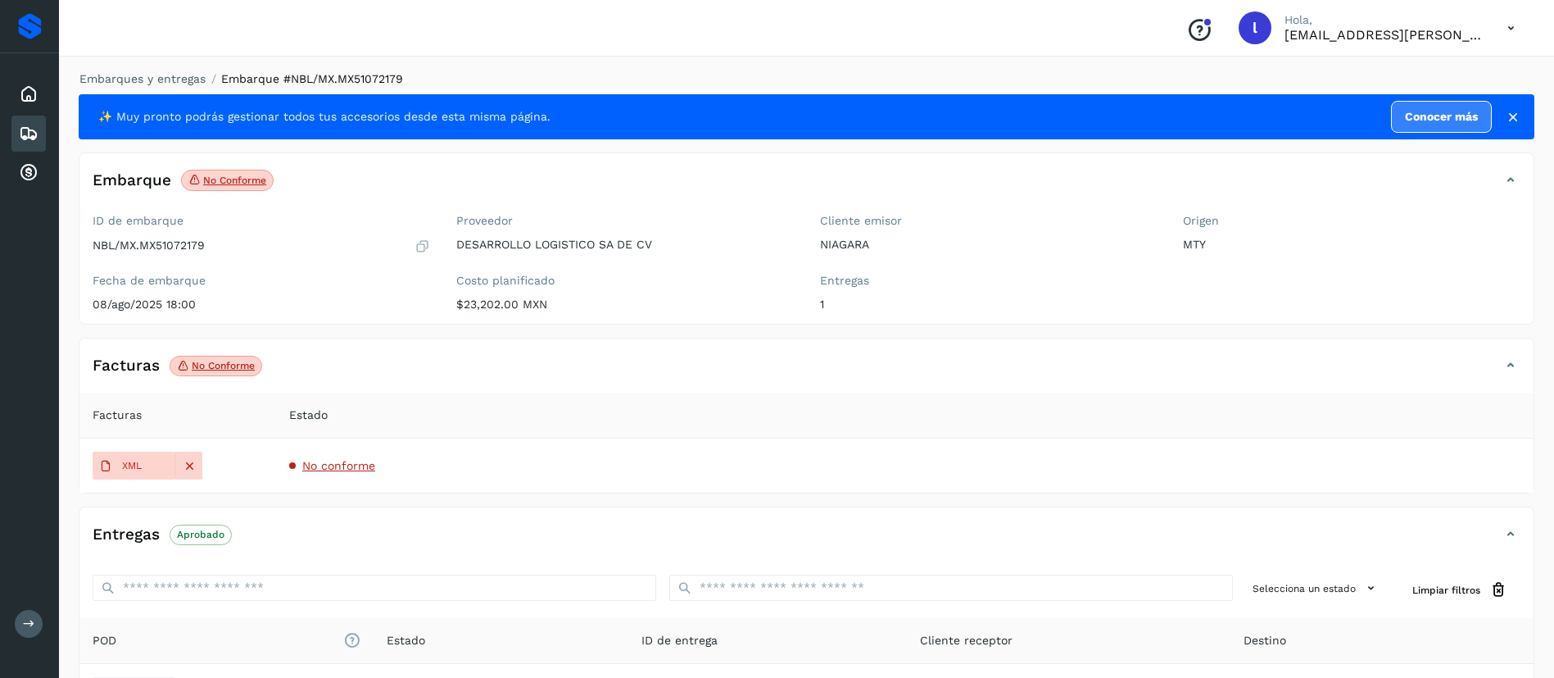
click at [325, 464] on span "No conforme" at bounding box center [338, 465] width 73 height 13
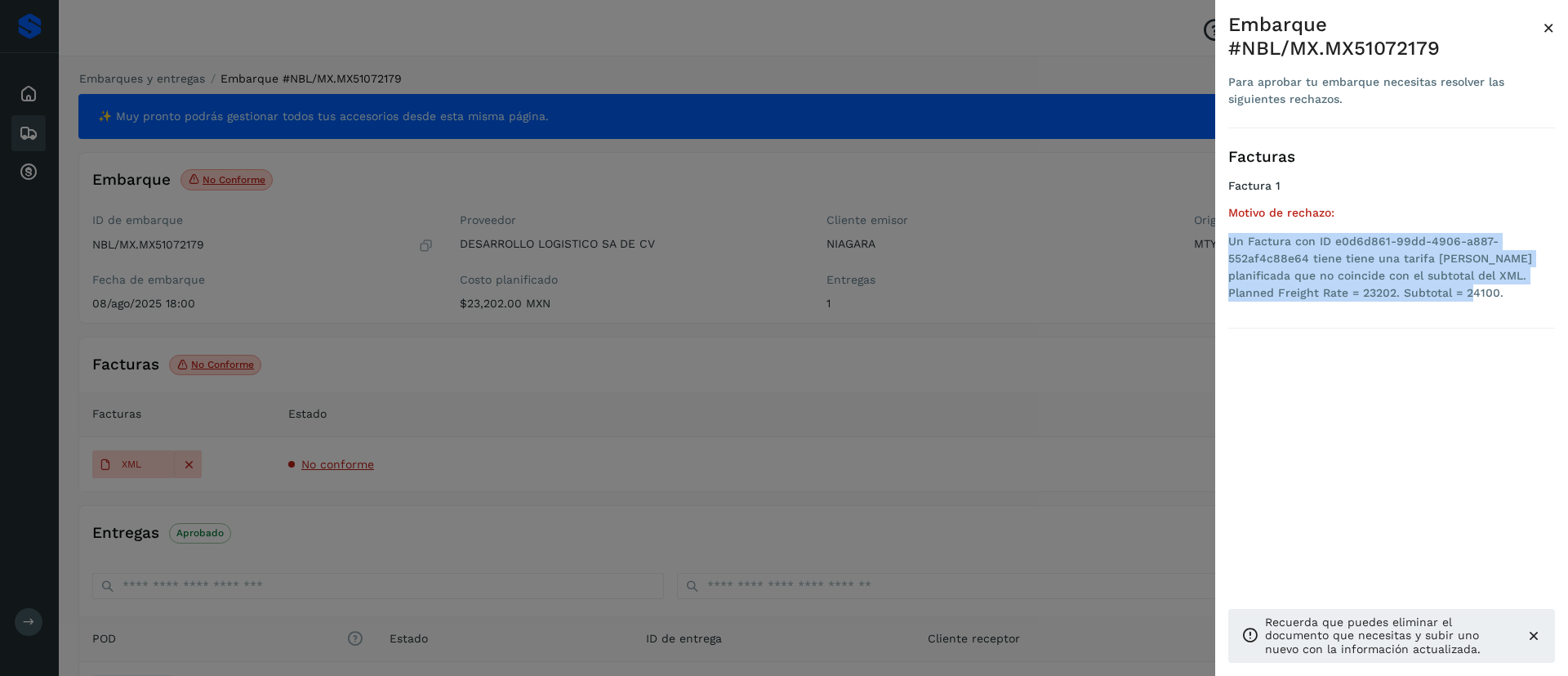
drag, startPoint x: 1416, startPoint y: 267, endPoint x: 1226, endPoint y: 219, distance: 196.0
click at [1226, 219] on div "Embarque #NBL/MX.MX51072179 Para aprobar tu embarque necesitas resolver las sig…" at bounding box center [1392, 351] width 353 height 702
copy li "Un Factura con ID e0d6d861-99dd-4906-a887-552af4c88e64 tiene tiene una tarifa […"
click at [1547, 23] on span "×" at bounding box center [1549, 27] width 12 height 23
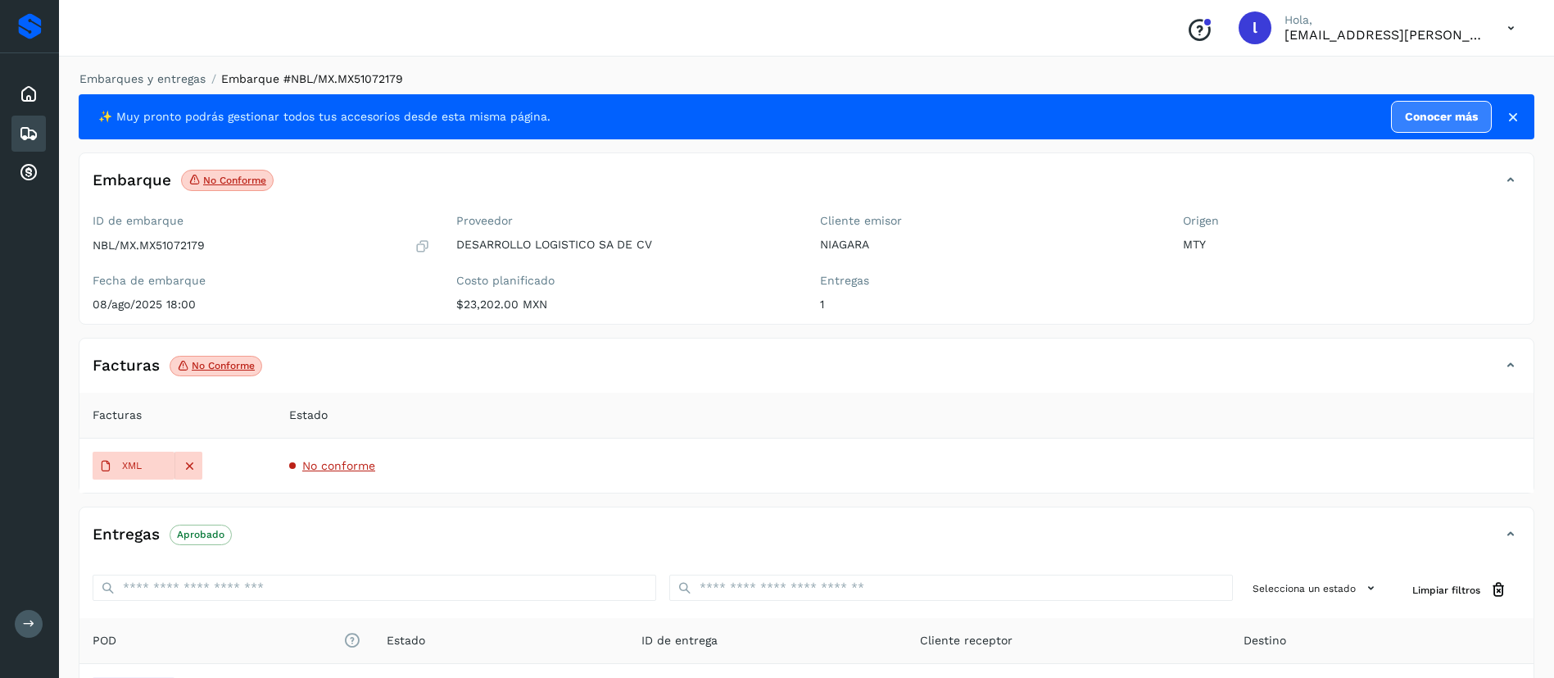
click at [32, 129] on icon at bounding box center [29, 134] width 20 height 20
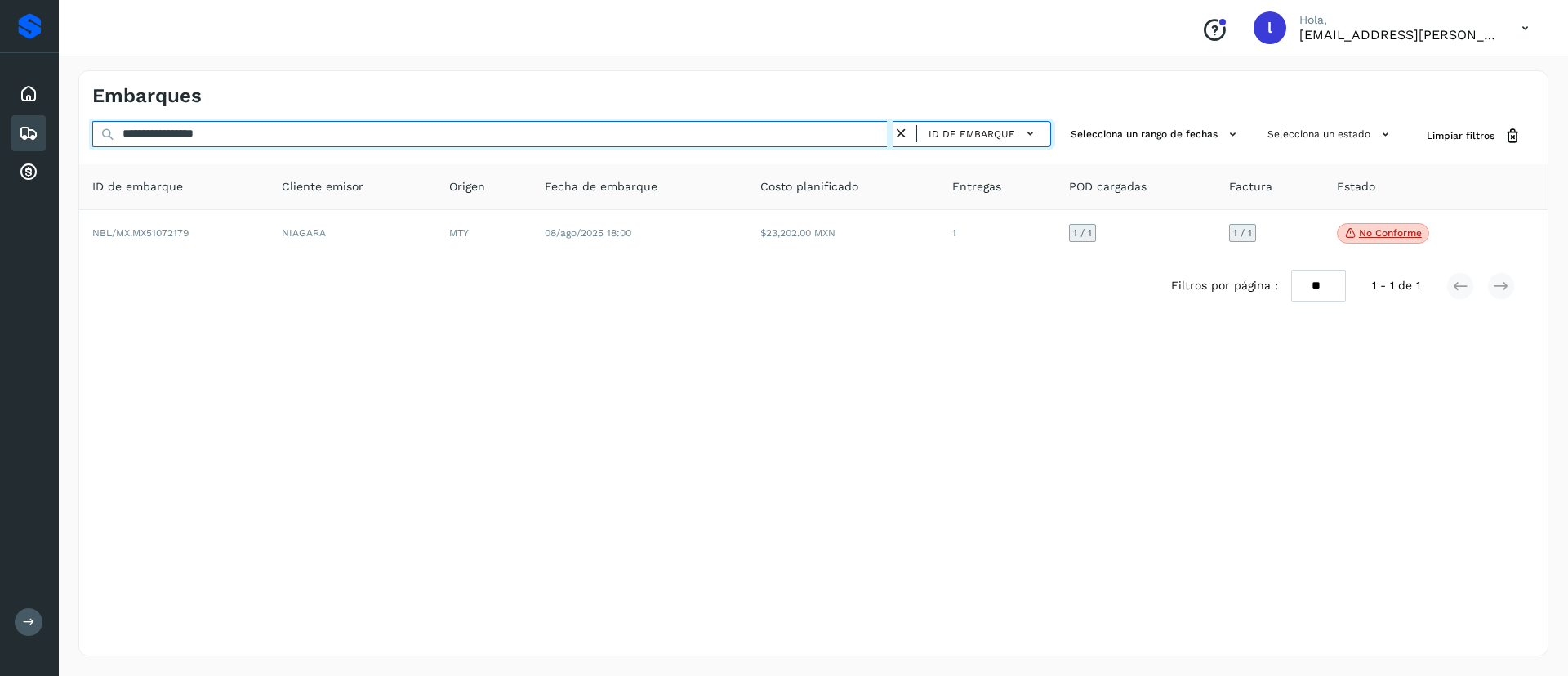
drag, startPoint x: 264, startPoint y: 140, endPoint x: 53, endPoint y: 138, distance: 211.0
click at [53, 138] on div "**********" at bounding box center [784, 338] width 1568 height 676
paste input "text"
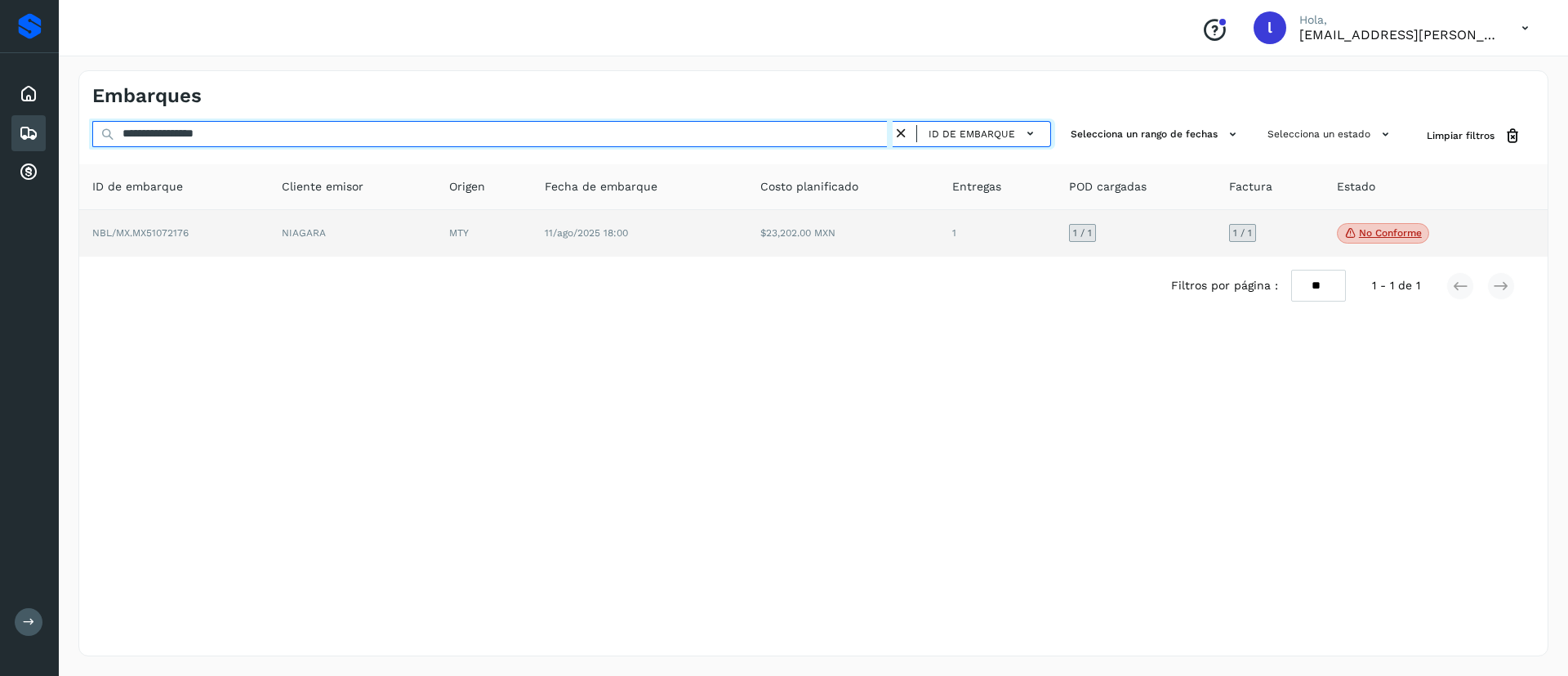
type input "**********"
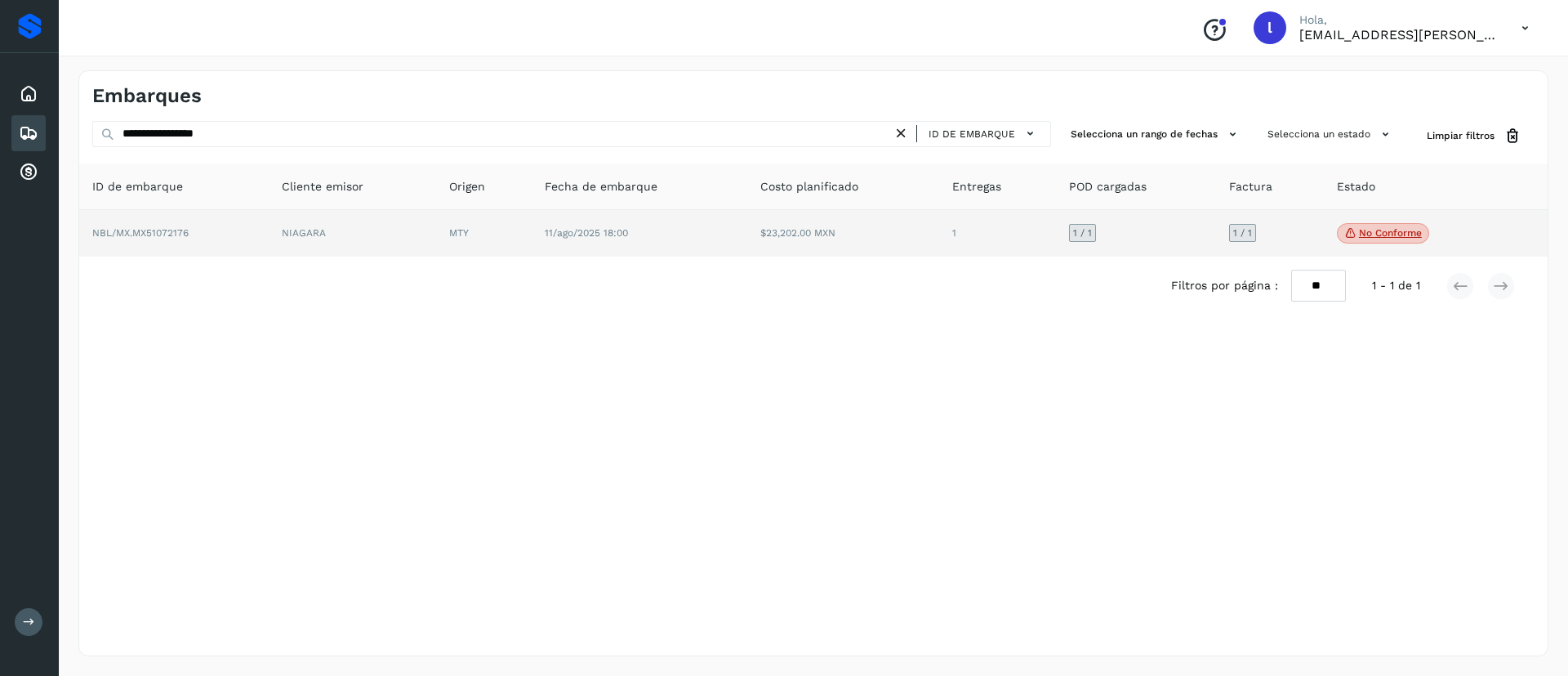
click at [809, 240] on td "$23,202.00 MXN" at bounding box center [843, 234] width 192 height 48
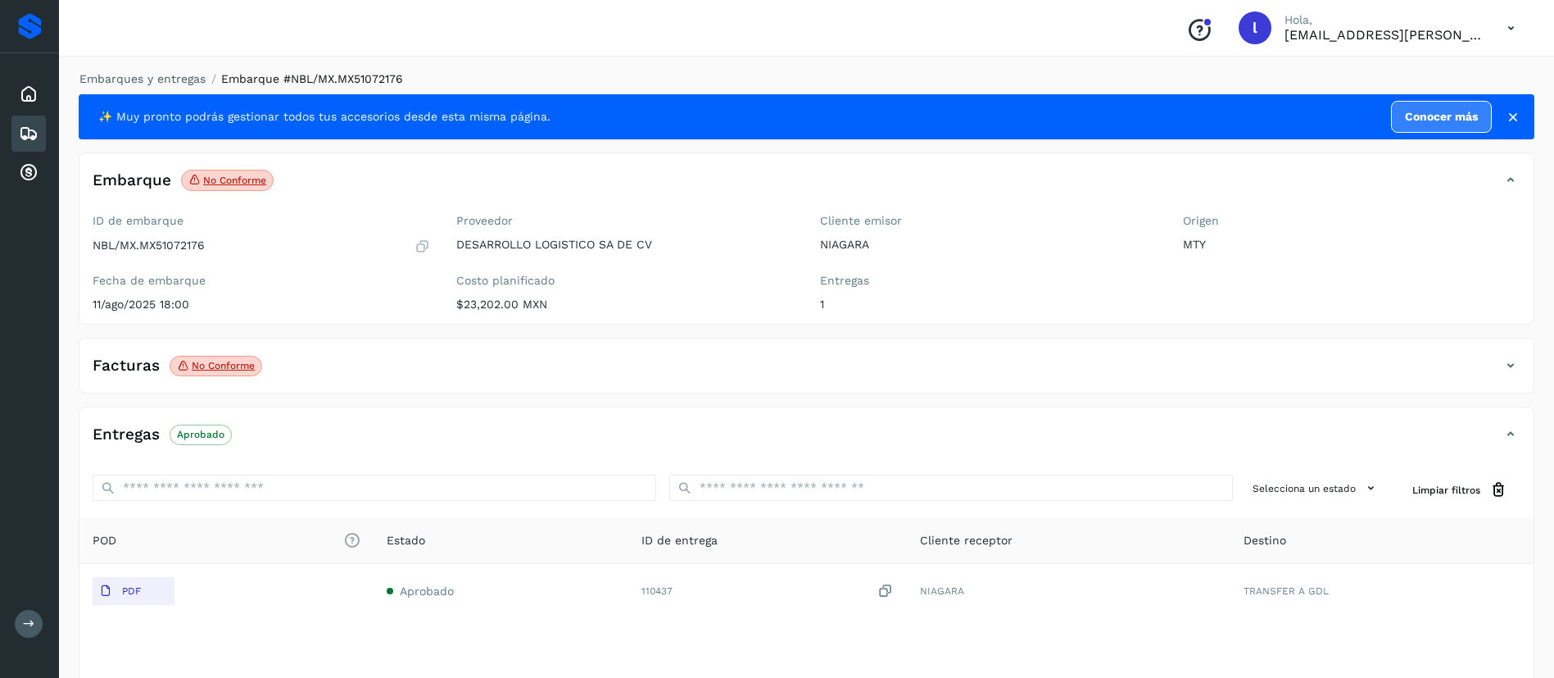
click at [284, 371] on div "Facturas No conforme" at bounding box center [789, 365] width 1421 height 28
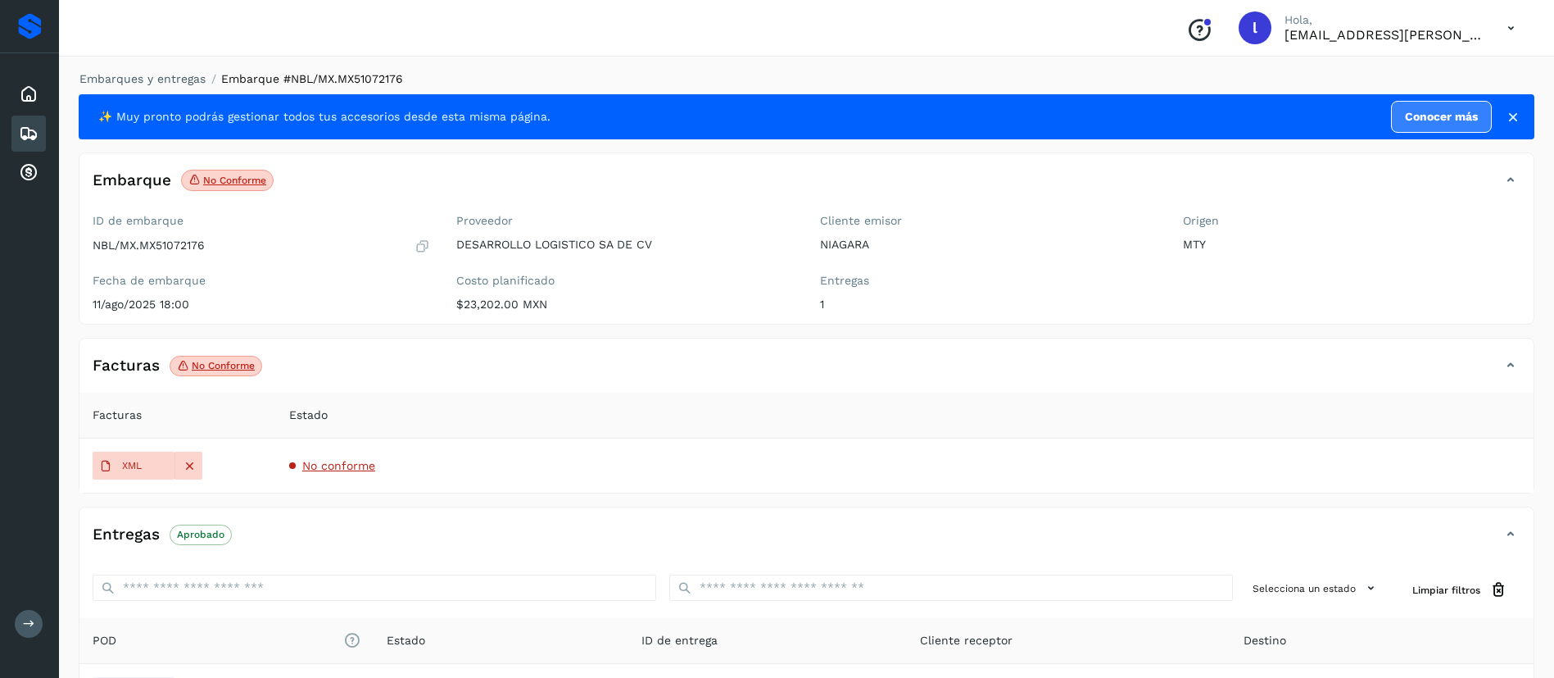
click at [332, 466] on span "No conforme" at bounding box center [338, 465] width 73 height 13
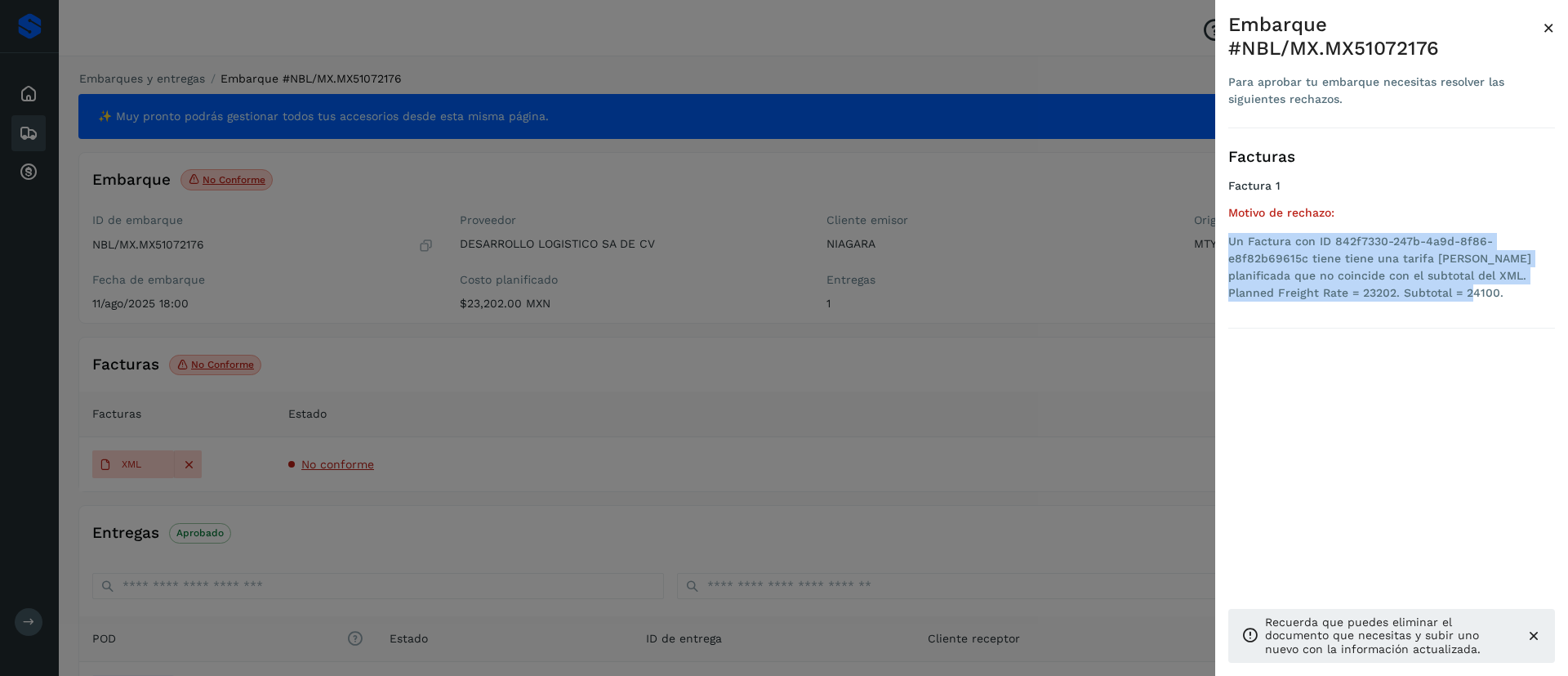
drag, startPoint x: 1421, startPoint y: 272, endPoint x: 1222, endPoint y: 221, distance: 205.4
click at [1222, 221] on div "Embarque #NBL/MX.MX51072176 Para aprobar tu embarque necesitas resolver las sig…" at bounding box center [1392, 351] width 353 height 702
copy li "Un Factura con ID 842f7330-247b-4a9d-8f86-e8f82b69615c tiene tiene una tarifa […"
click at [1548, 27] on span "×" at bounding box center [1549, 27] width 12 height 23
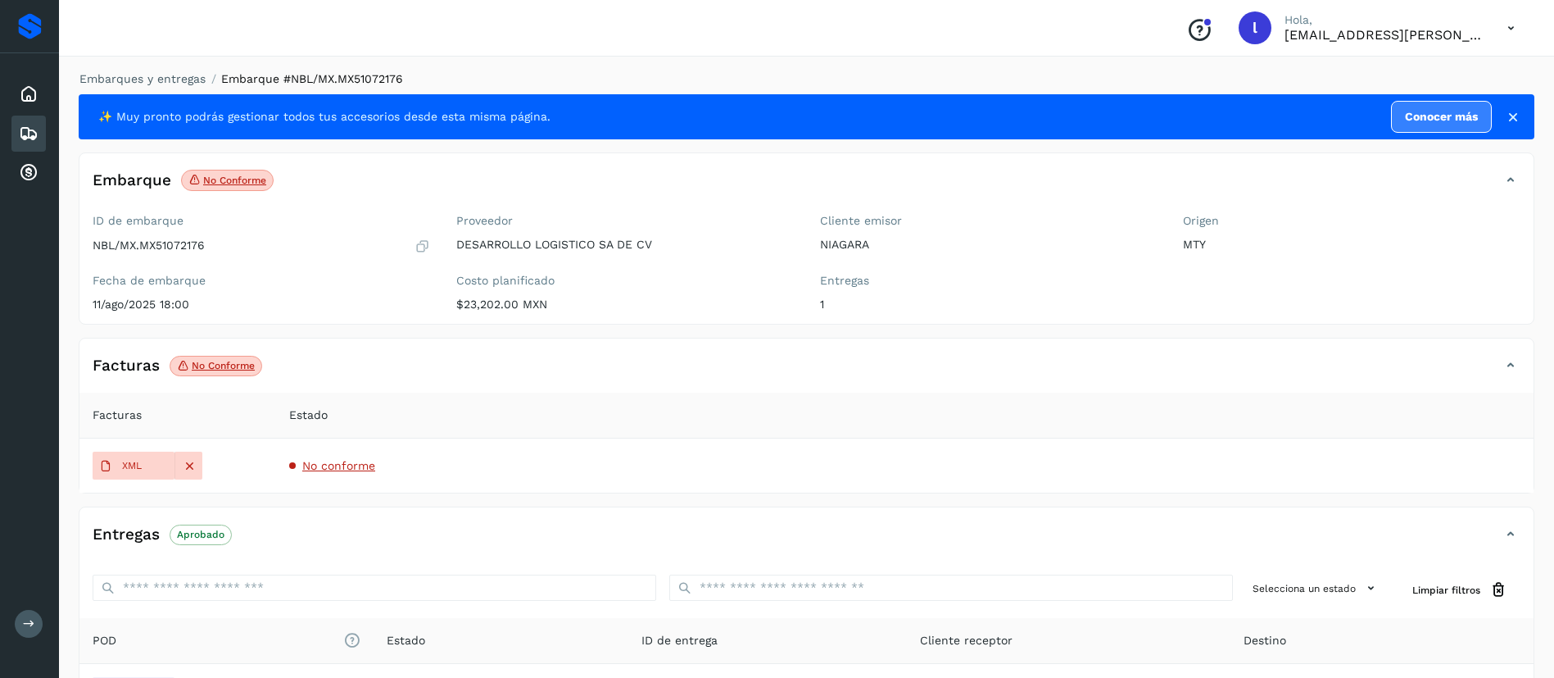
click at [25, 134] on icon at bounding box center [29, 134] width 20 height 20
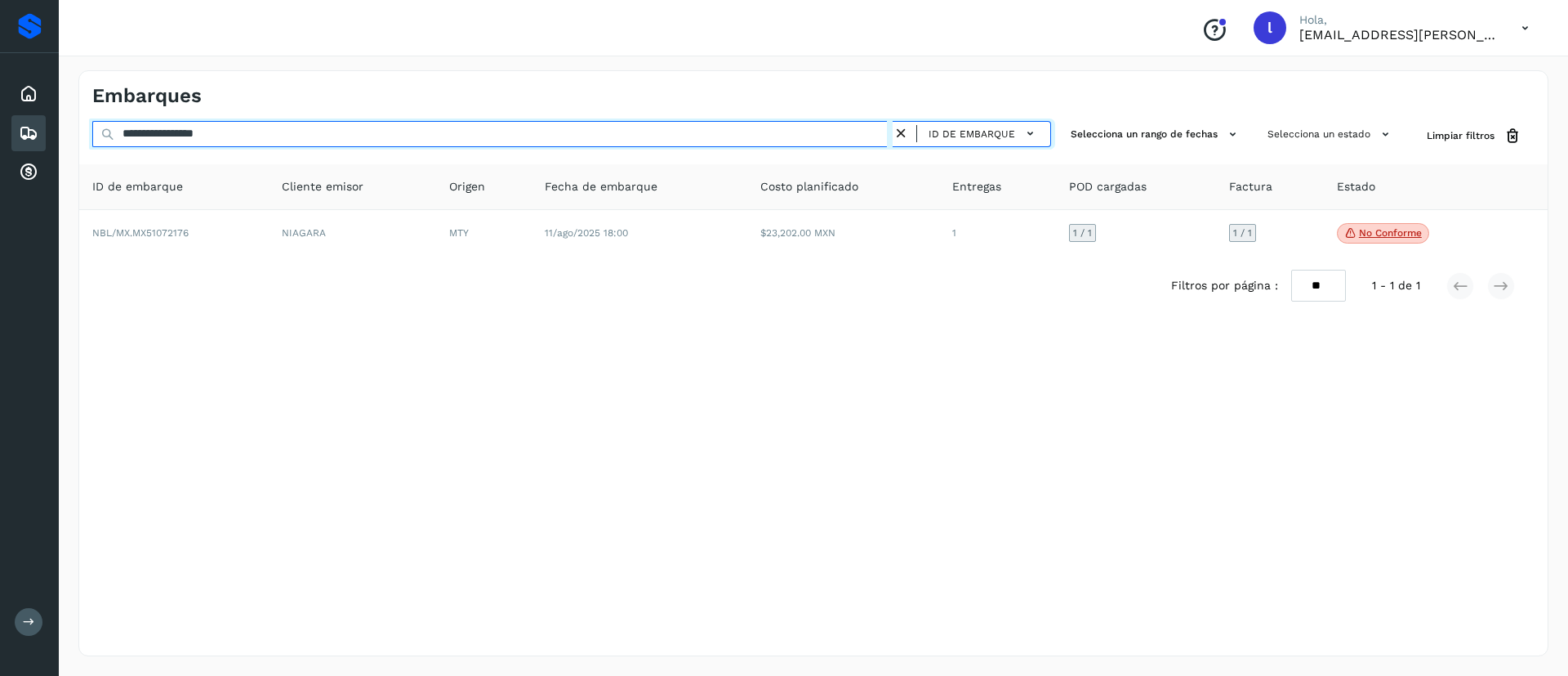
drag, startPoint x: 260, startPoint y: 142, endPoint x: 39, endPoint y: 134, distance: 221.1
click at [39, 134] on div "**********" at bounding box center [784, 338] width 1568 height 676
paste input "text"
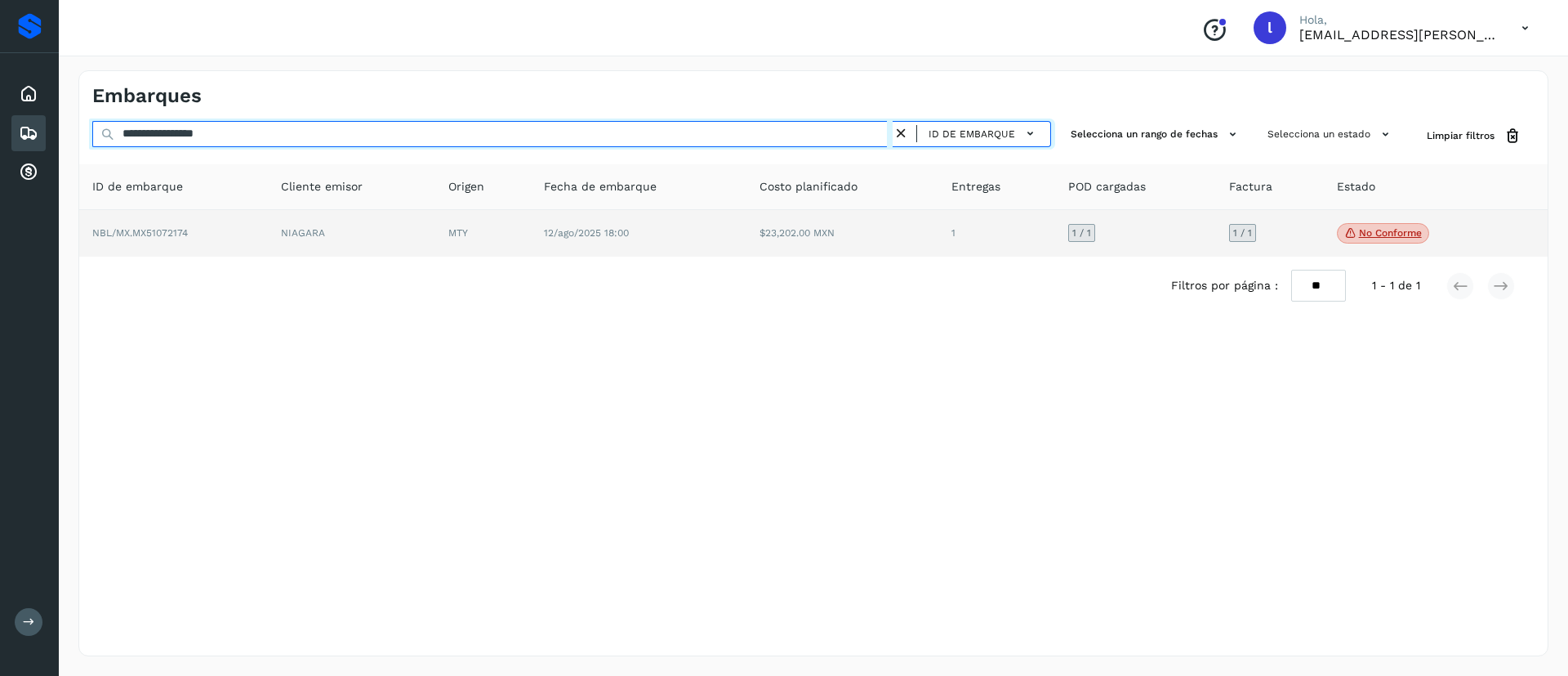
type input "**********"
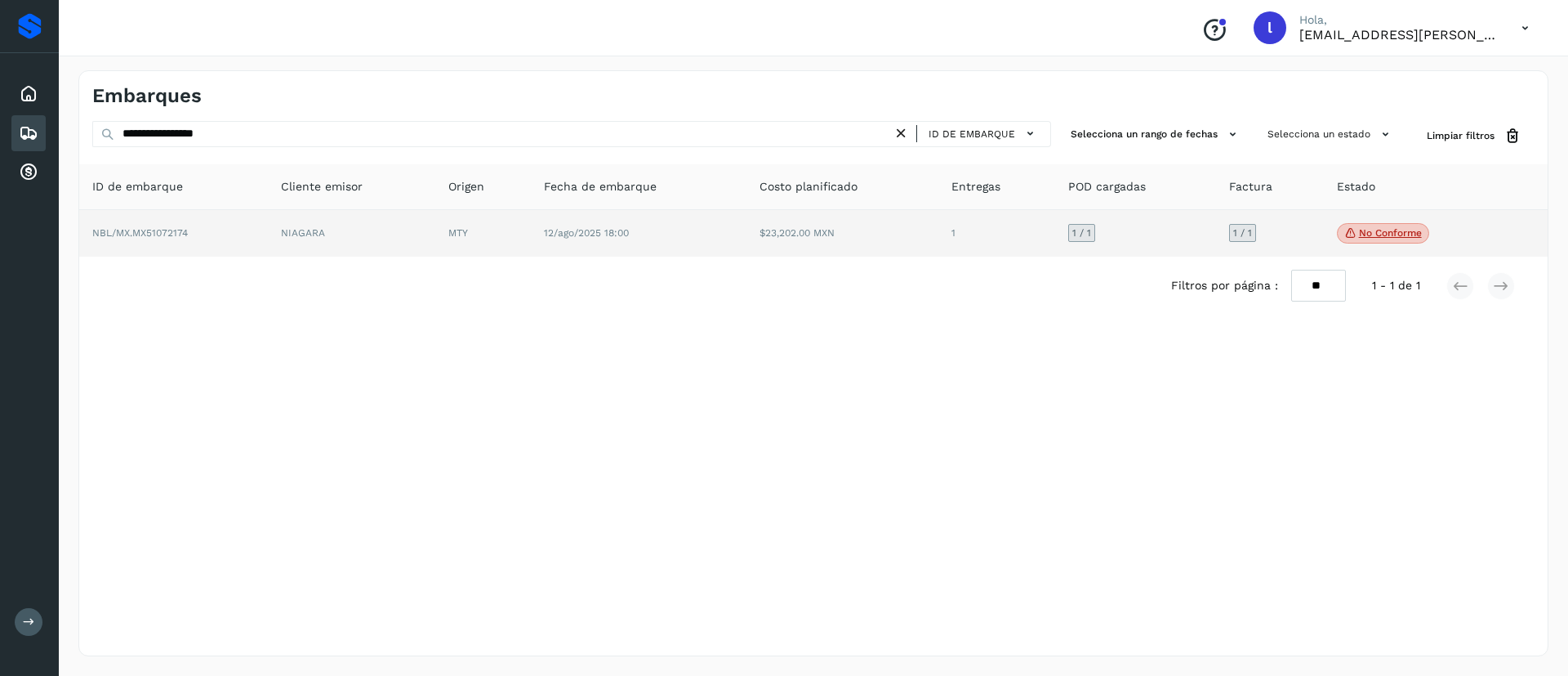
click at [856, 233] on td "$23,202.00 MXN" at bounding box center [842, 234] width 192 height 48
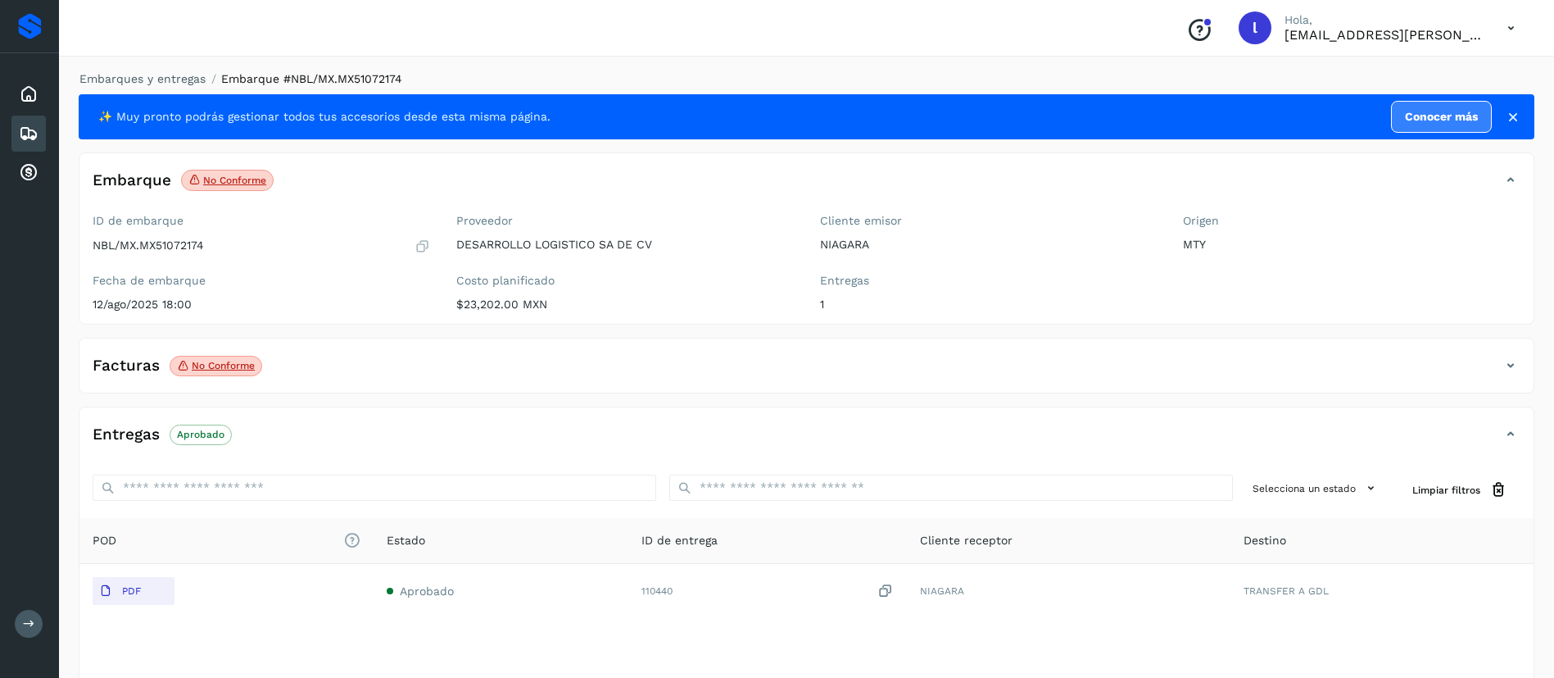
click at [356, 355] on div "Facturas No conforme" at bounding box center [789, 365] width 1421 height 28
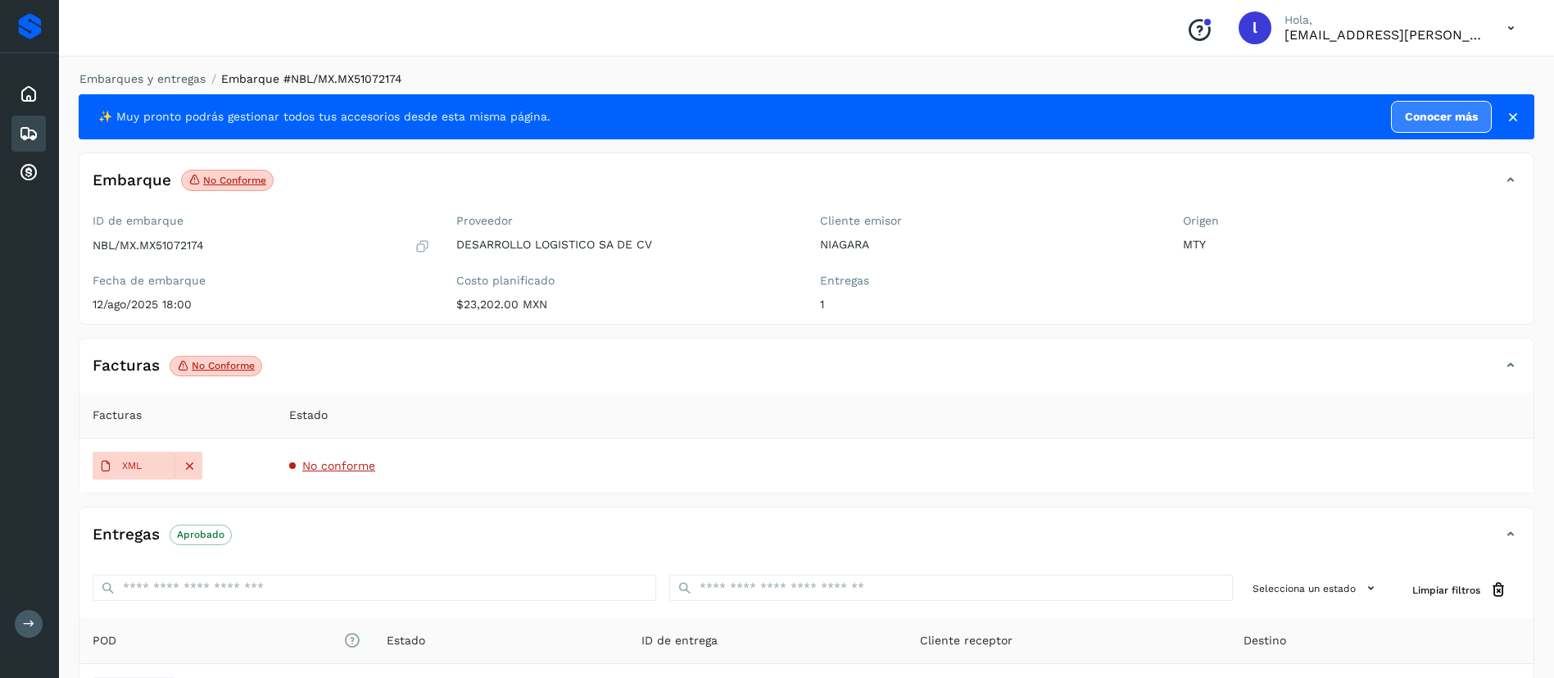
click at [325, 469] on span "No conforme" at bounding box center [338, 465] width 73 height 13
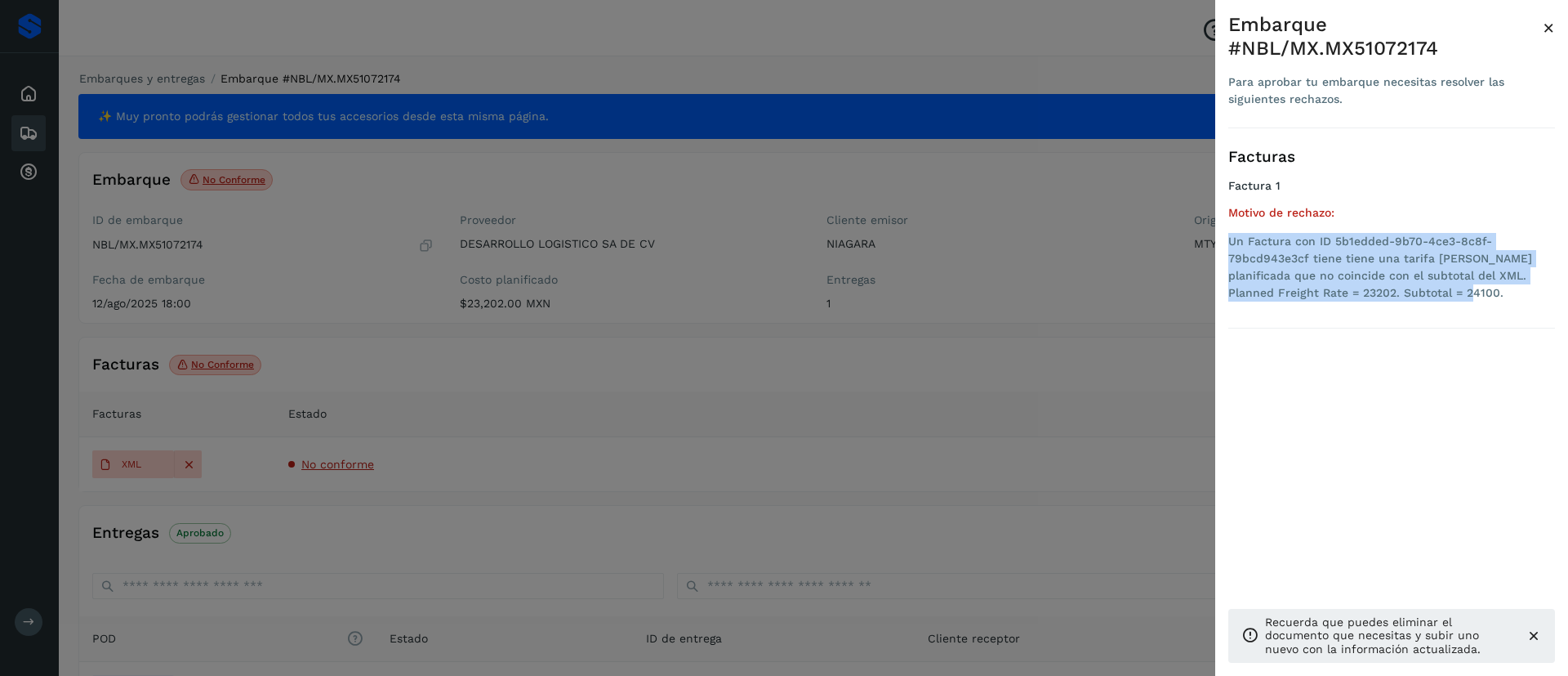
drag, startPoint x: 1421, startPoint y: 277, endPoint x: 1219, endPoint y: 222, distance: 209.4
click at [1219, 222] on div "Embarque #NBL/MX.MX51072174 Para aprobar tu embarque necesitas resolver las sig…" at bounding box center [1392, 351] width 353 height 702
copy li "Un Factura con ID 5b1edded-9b70-4ce3-8c8f-79bcd943e3cf tiene tiene una tarifa […"
click at [1548, 28] on span "×" at bounding box center [1549, 27] width 12 height 23
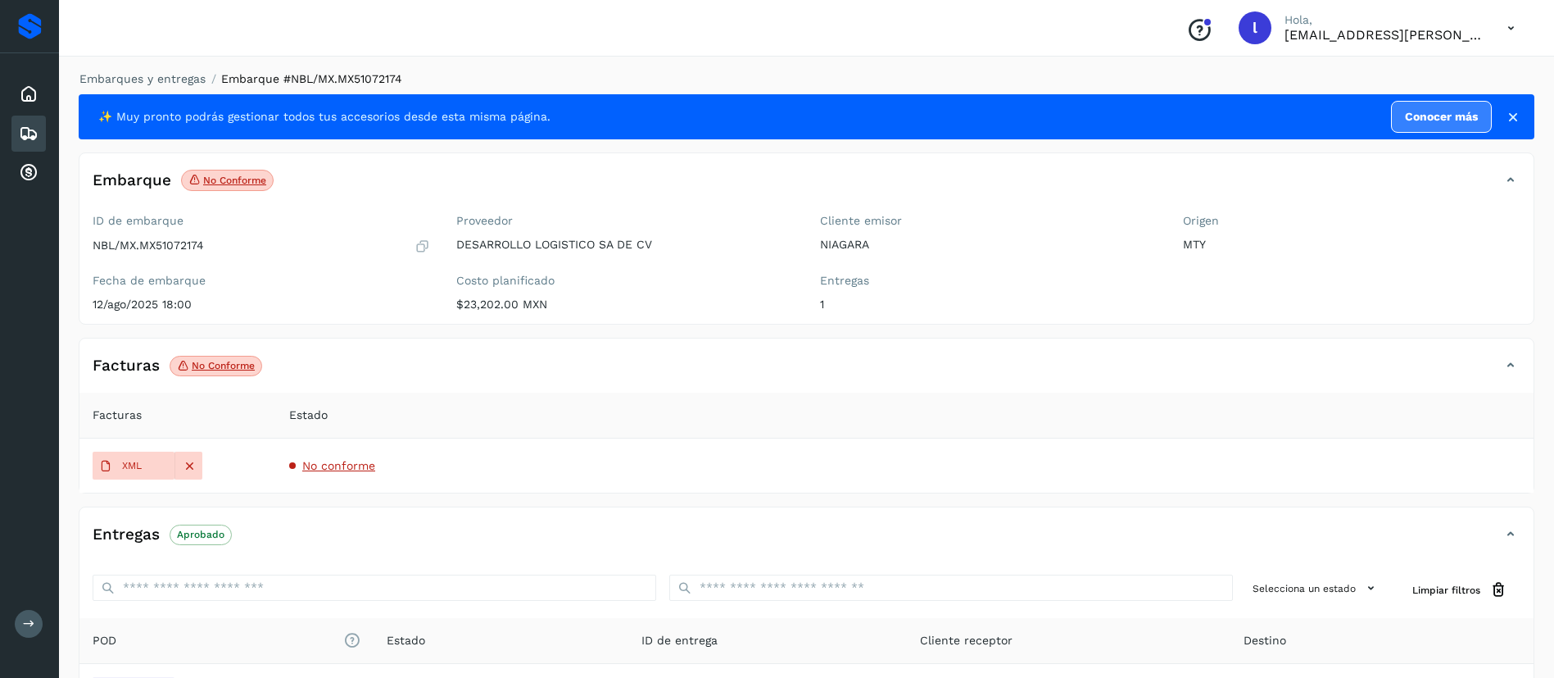
click at [41, 139] on div "Embarques" at bounding box center [28, 134] width 34 height 36
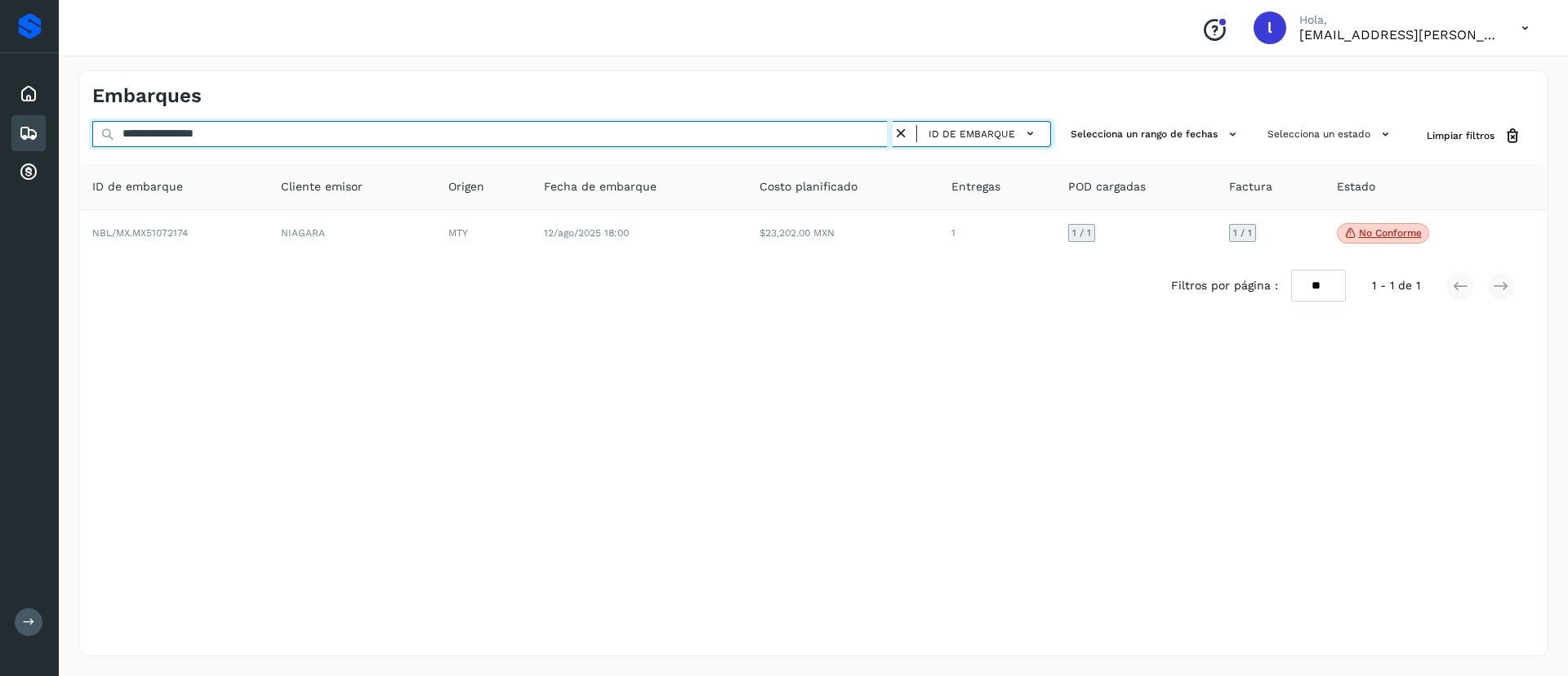
drag, startPoint x: 262, startPoint y: 143, endPoint x: 73, endPoint y: 138, distance: 189.1
click at [73, 138] on div "**********" at bounding box center [813, 363] width 1509 height 625
paste input "text"
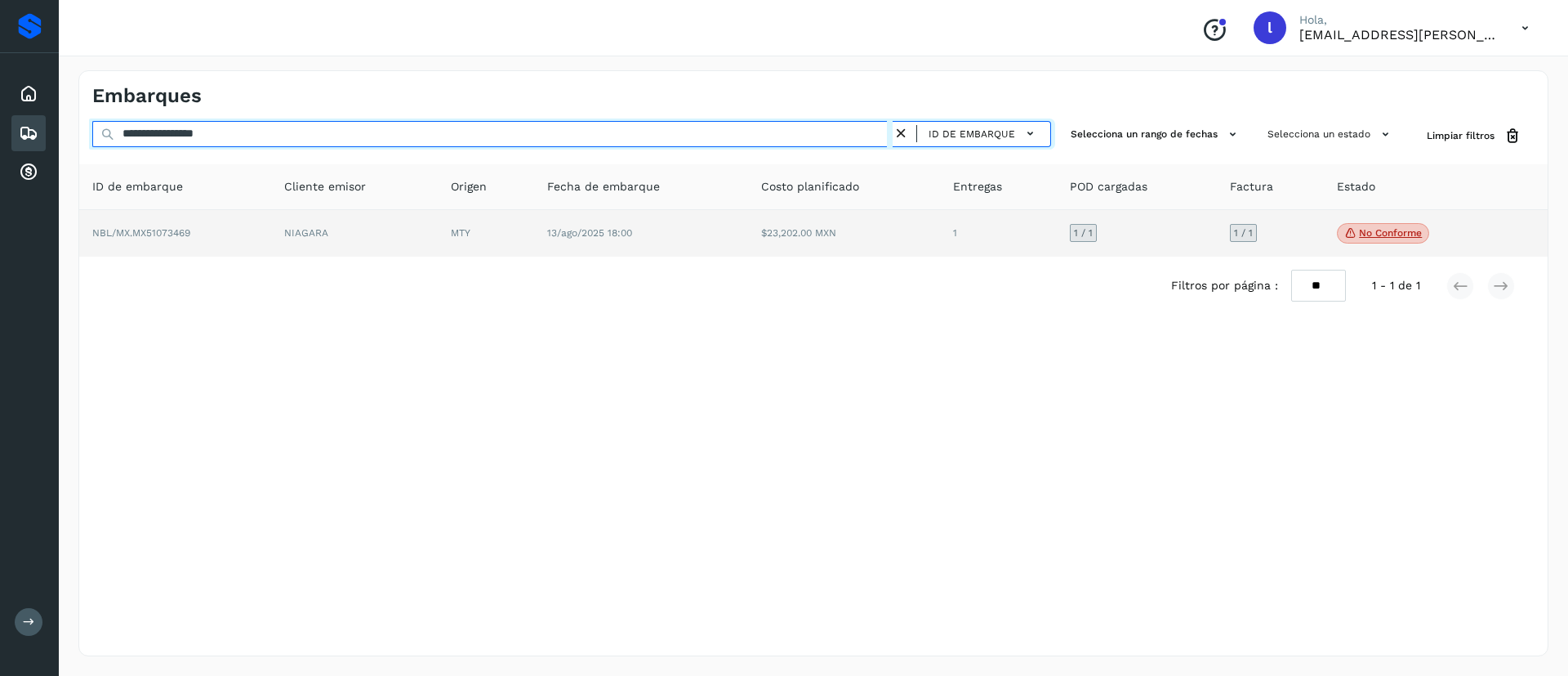
type input "**********"
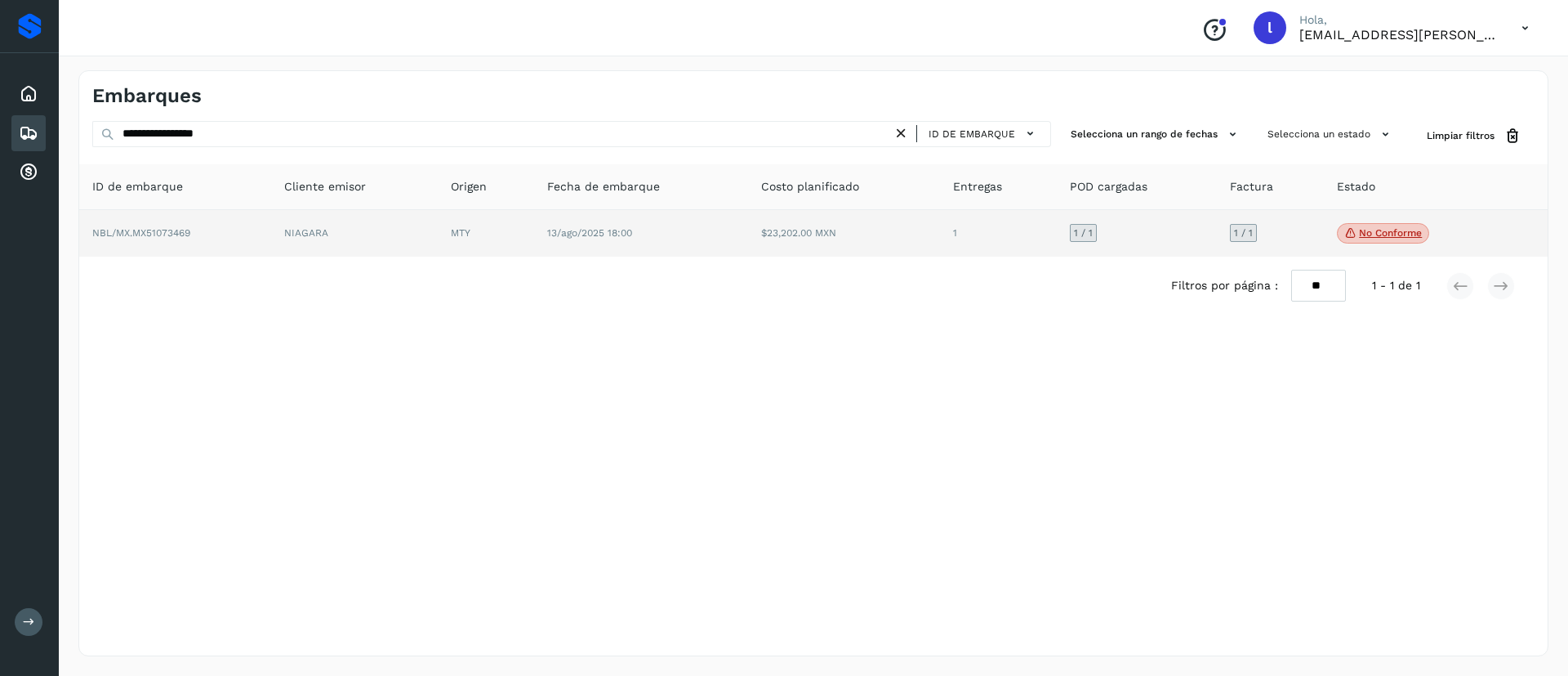
click at [856, 243] on td "$23,202.00 MXN" at bounding box center [843, 234] width 192 height 48
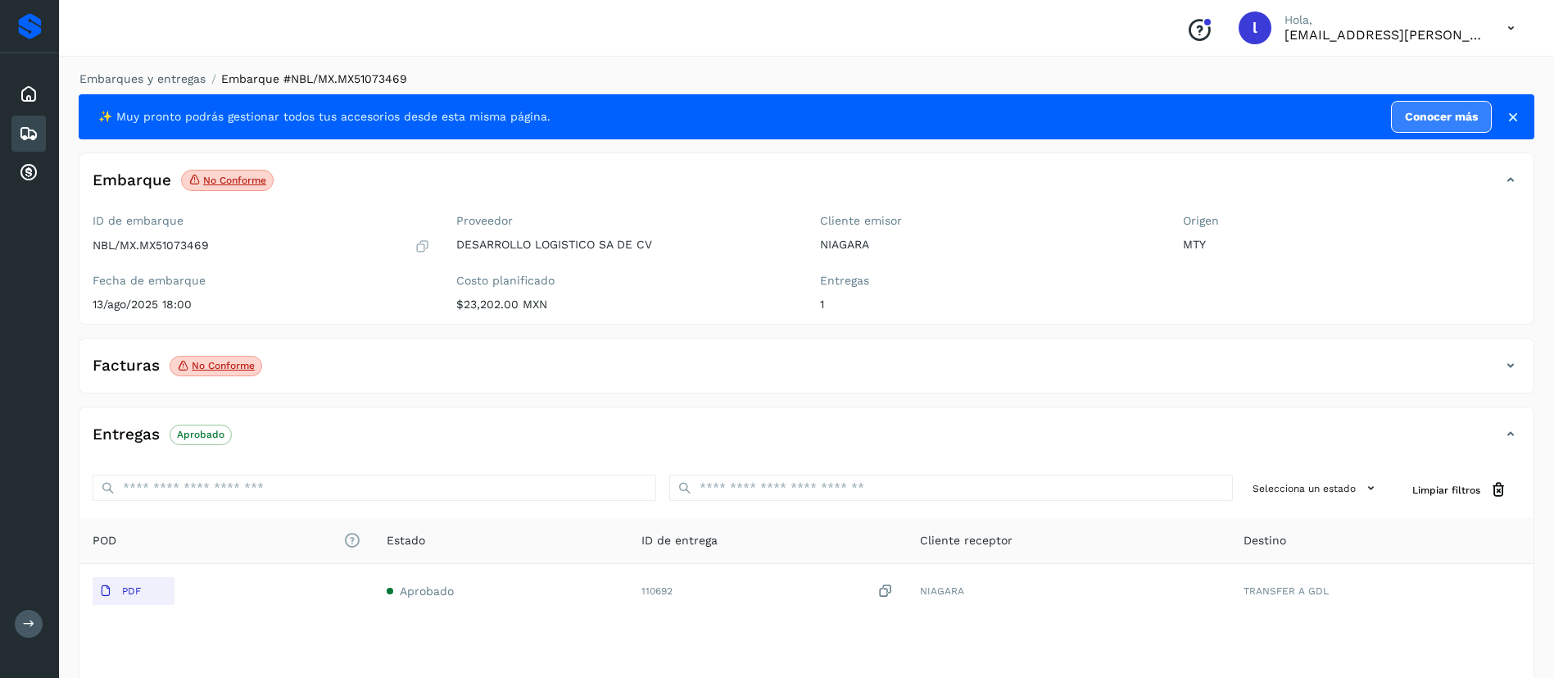
click at [392, 383] on div "Facturas No conforme" at bounding box center [806, 371] width 1454 height 41
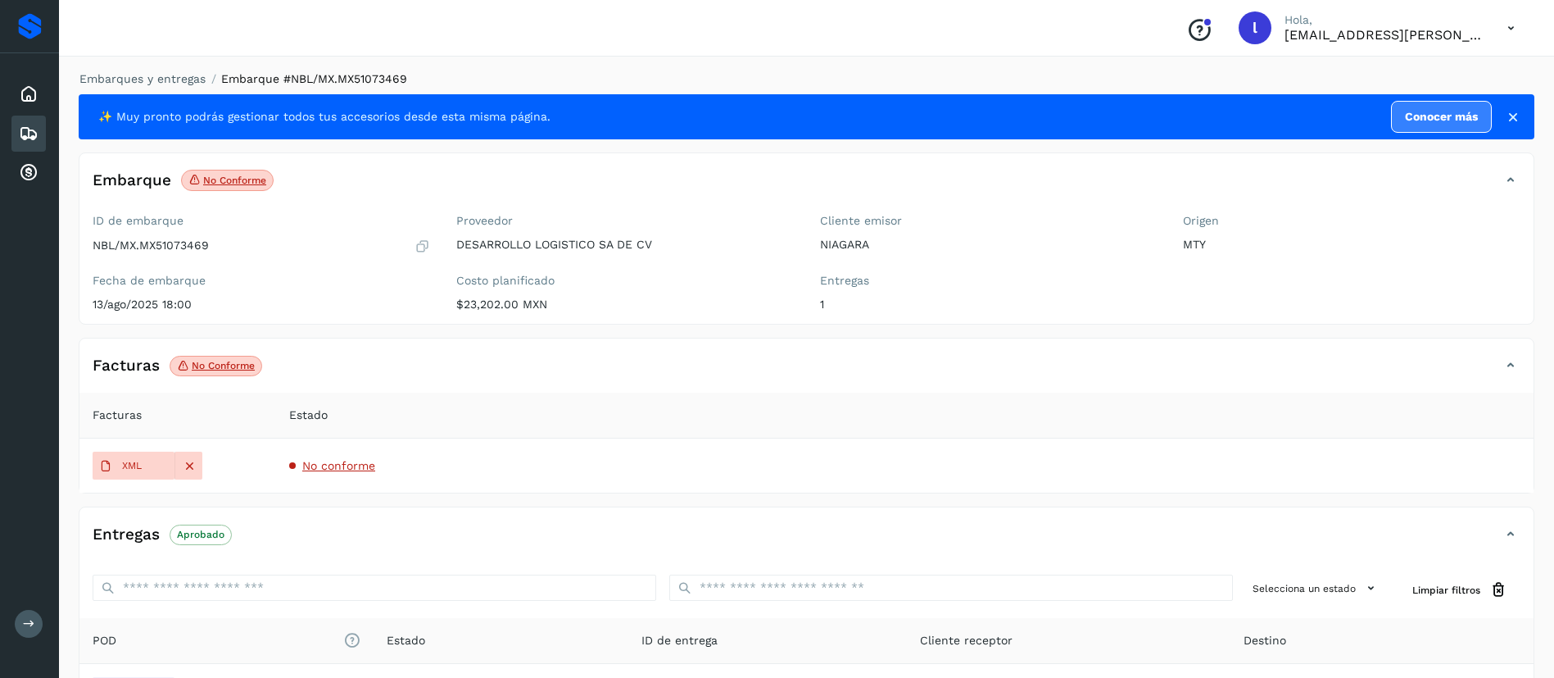
click at [338, 465] on span "No conforme" at bounding box center [338, 465] width 73 height 13
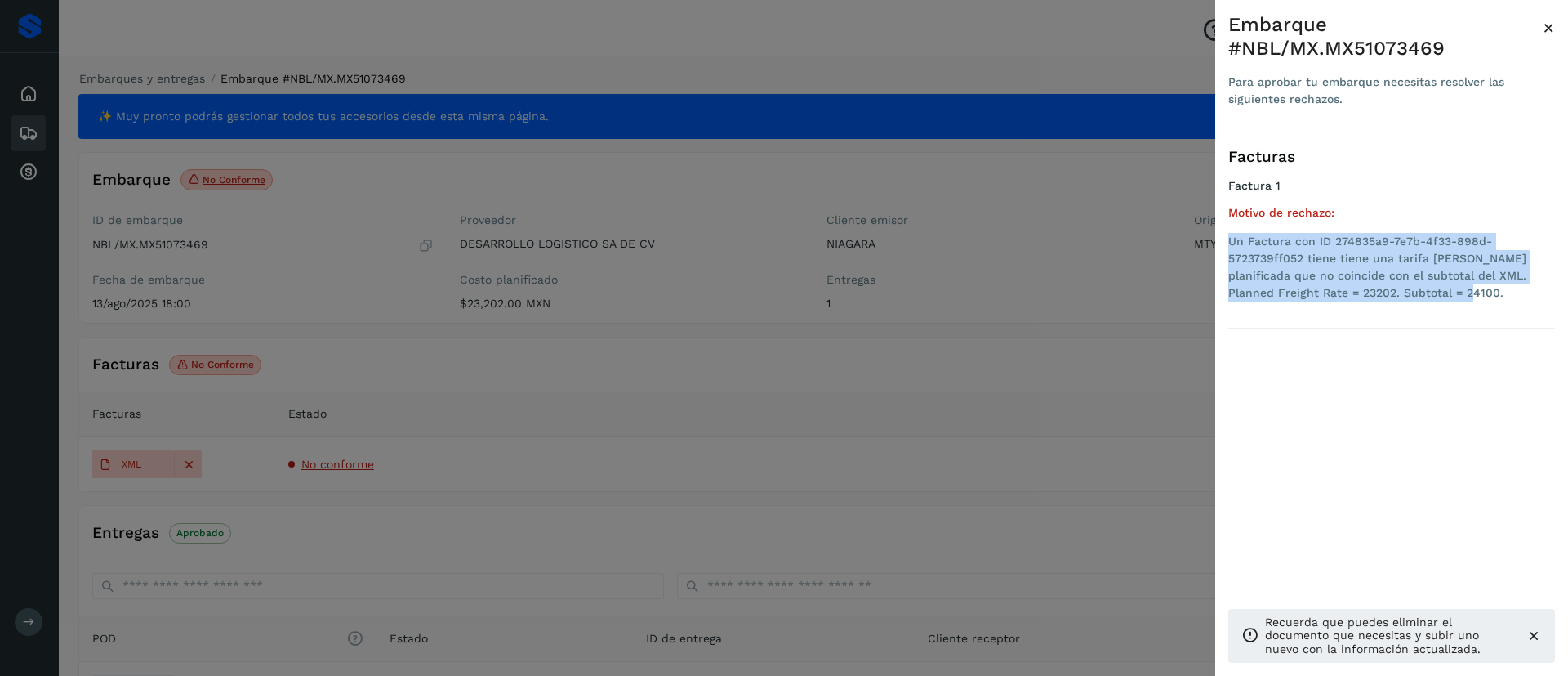
drag, startPoint x: 1411, startPoint y: 288, endPoint x: 1222, endPoint y: 242, distance: 194.5
click at [1222, 242] on div "Embarque #NBL/MX.MX51073469 Para aprobar tu embarque necesitas resolver las sig…" at bounding box center [1392, 351] width 353 height 702
copy li "Un Factura con ID 274835a9-7e7b-4f33-898d-5723739ff052 tiene tiene una tarifa […"
click at [1548, 23] on span "×" at bounding box center [1549, 27] width 12 height 23
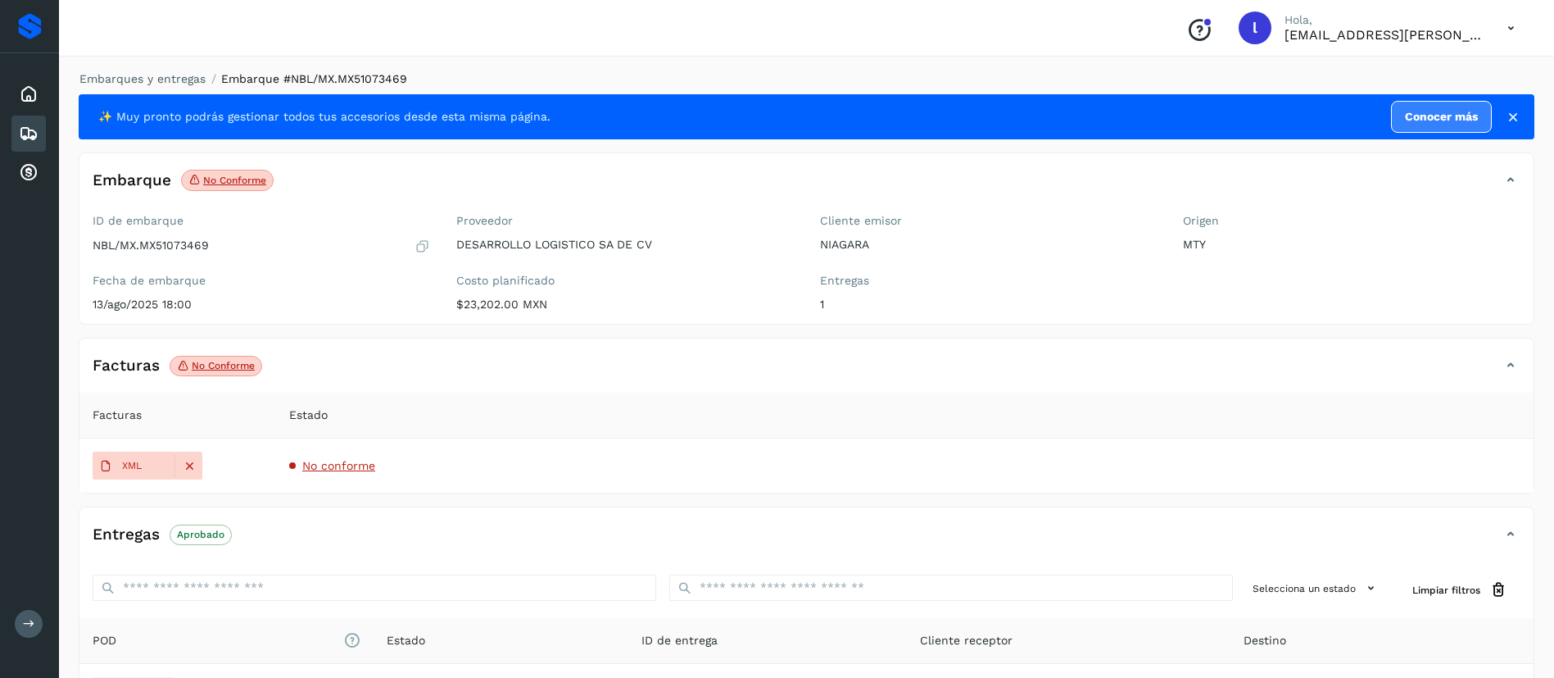
click at [27, 147] on div "Embarques" at bounding box center [28, 134] width 34 height 36
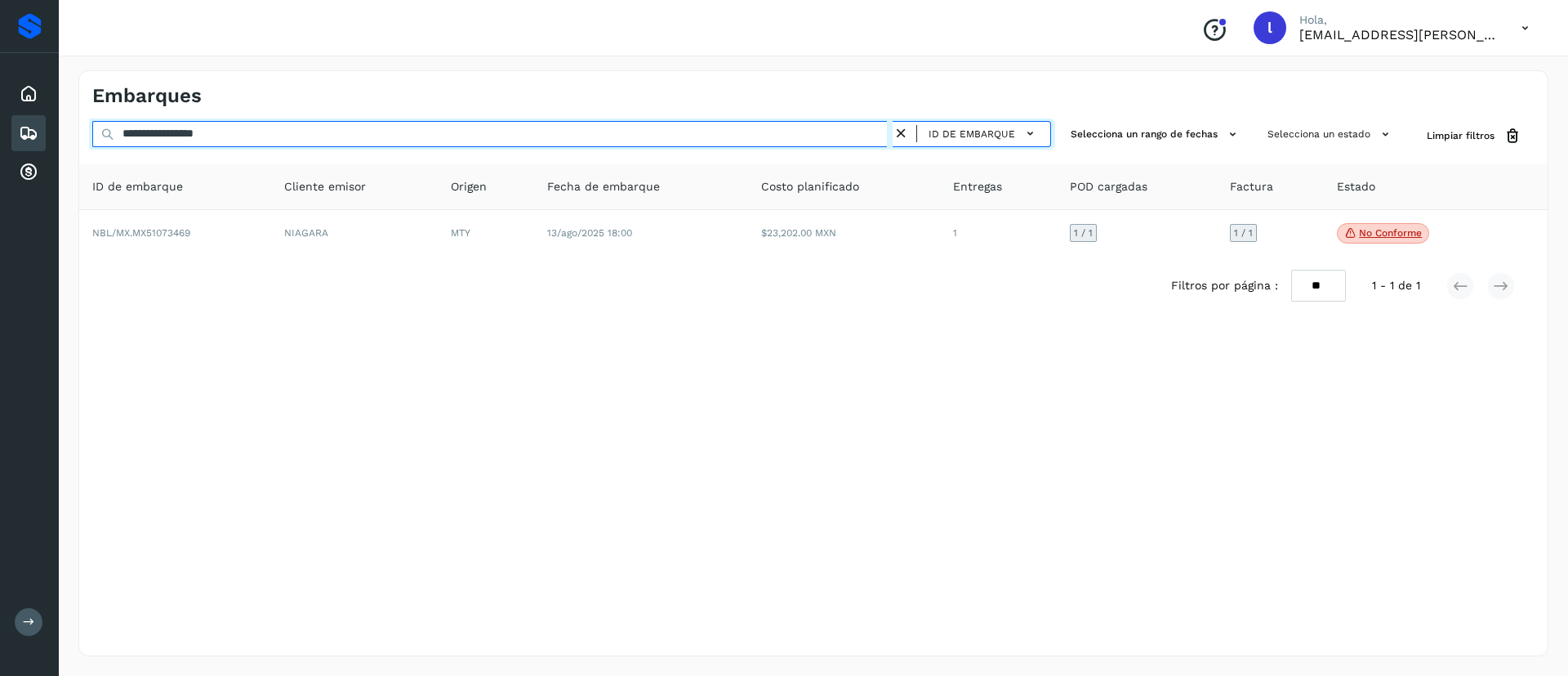
drag, startPoint x: 303, startPoint y: 146, endPoint x: 72, endPoint y: 147, distance: 231.0
click at [72, 147] on div "**********" at bounding box center [813, 363] width 1509 height 625
paste input "text"
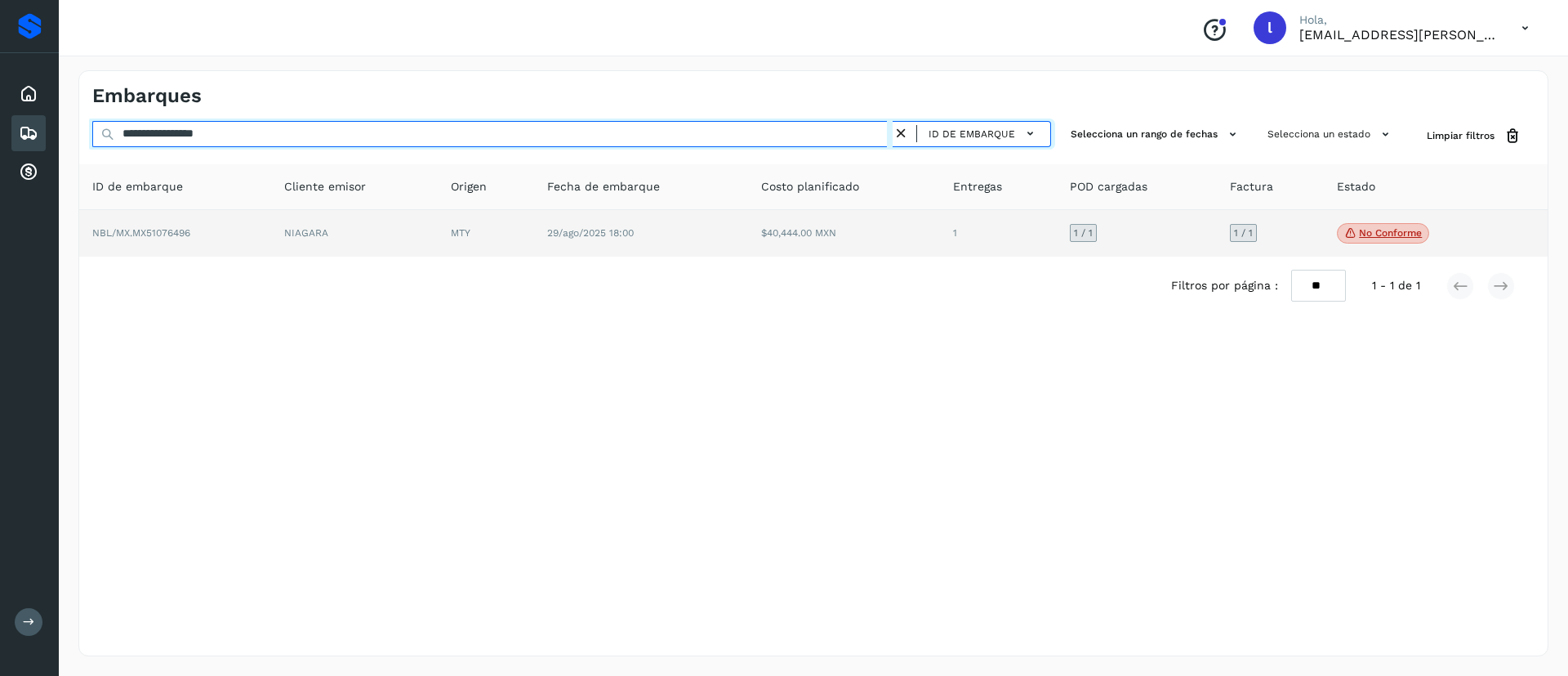
type input "**********"
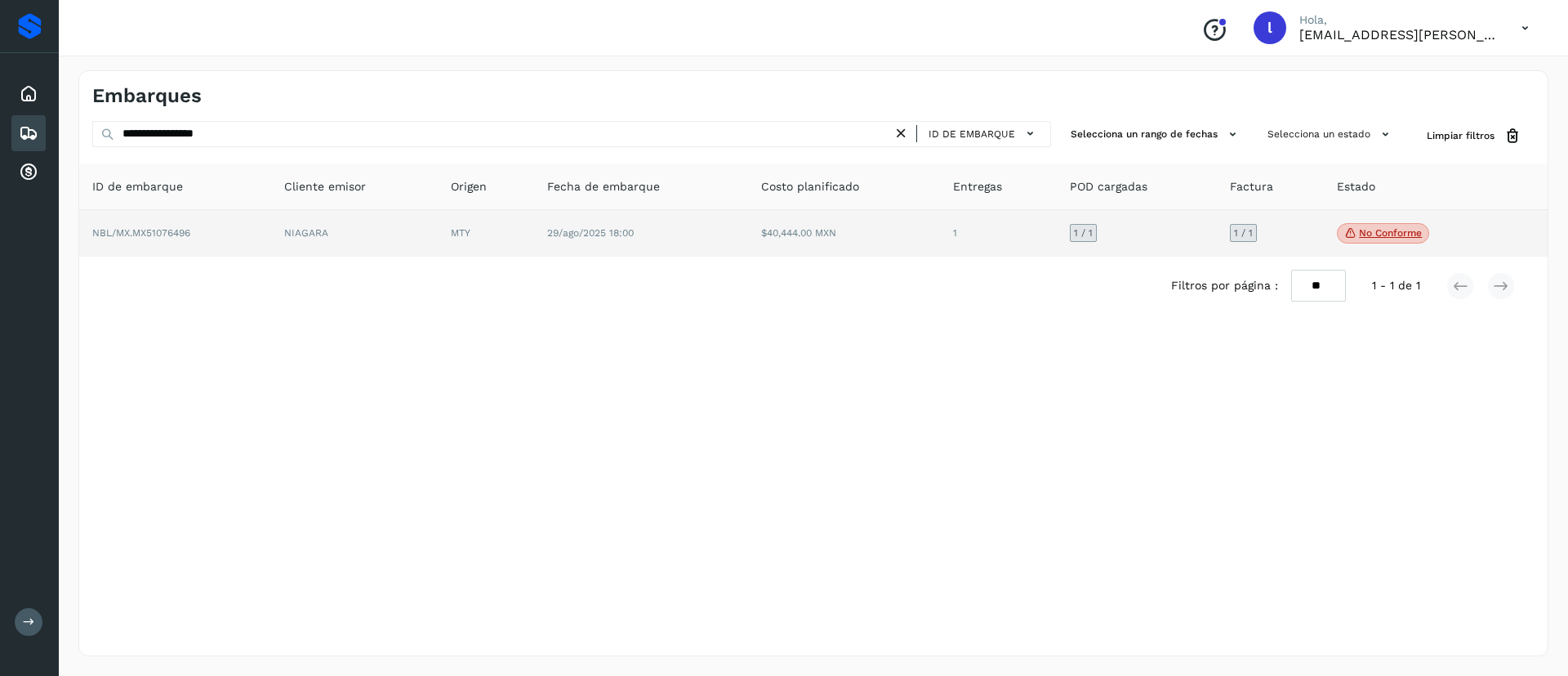
click at [857, 245] on td "$40,444.00 MXN" at bounding box center [843, 234] width 192 height 48
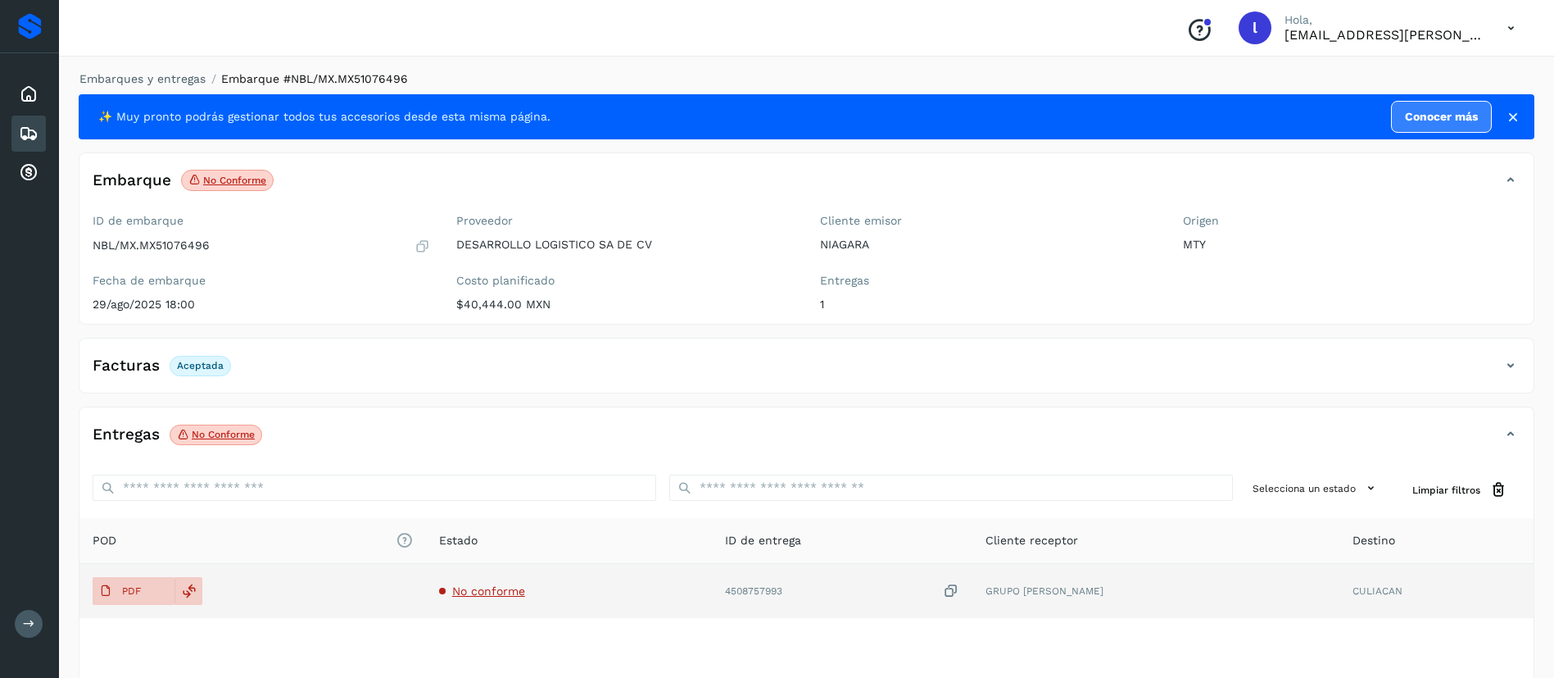
click at [496, 587] on span "No conforme" at bounding box center [488, 590] width 73 height 13
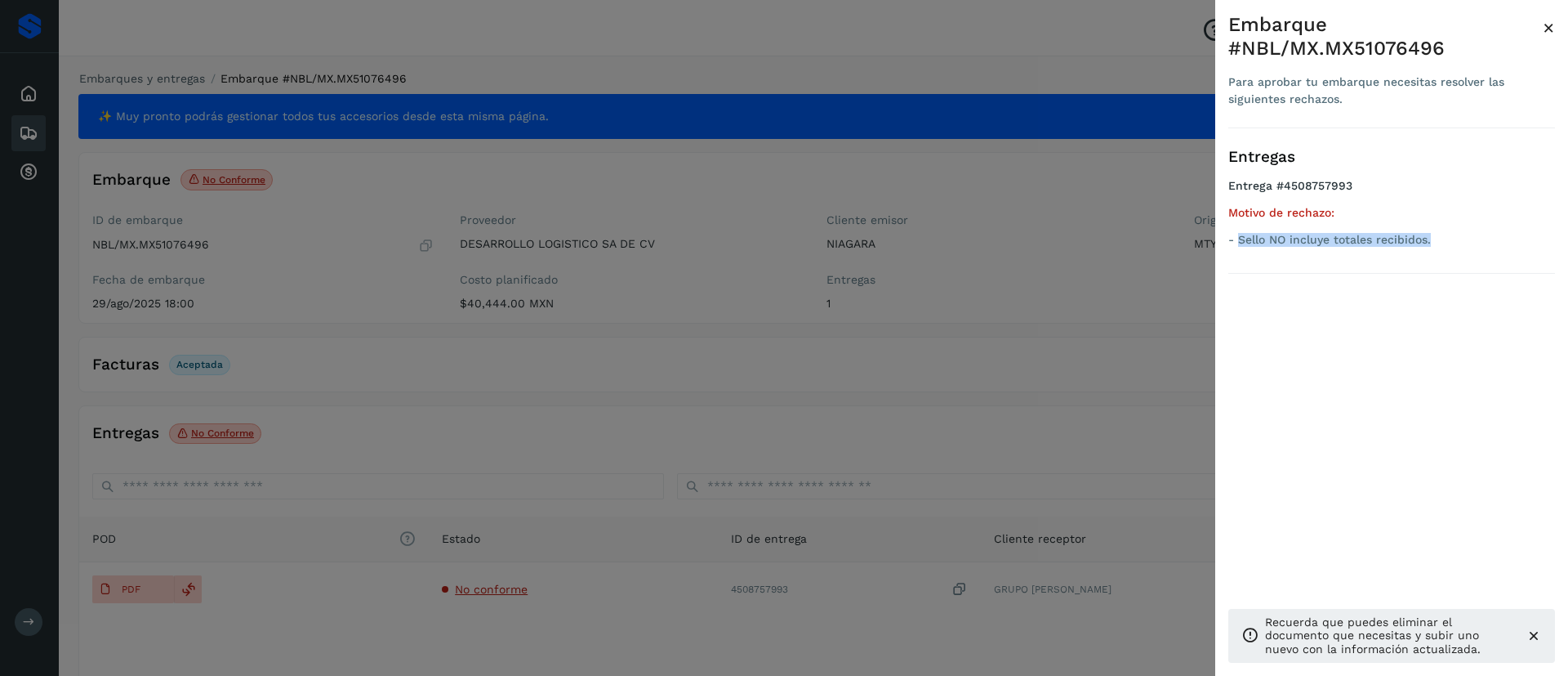
drag, startPoint x: 1430, startPoint y: 232, endPoint x: 1238, endPoint y: 235, distance: 192.0
click at [1238, 235] on p "- Sello NO incluye totales recibidos." at bounding box center [1392, 239] width 327 height 14
copy p "Sello NO incluye totales recibidos."
click at [1548, 29] on span "×" at bounding box center [1549, 27] width 12 height 23
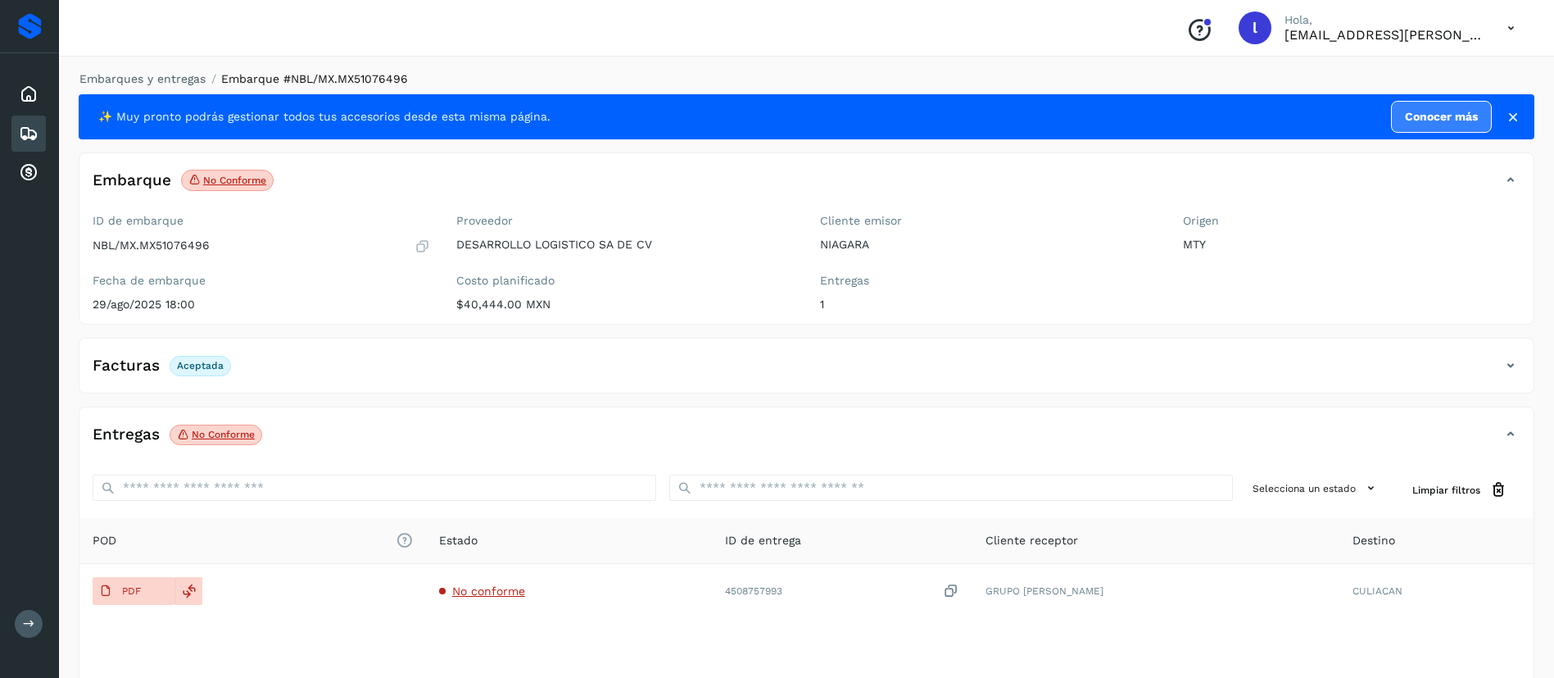
click at [18, 125] on div "Embarques" at bounding box center [28, 134] width 34 height 36
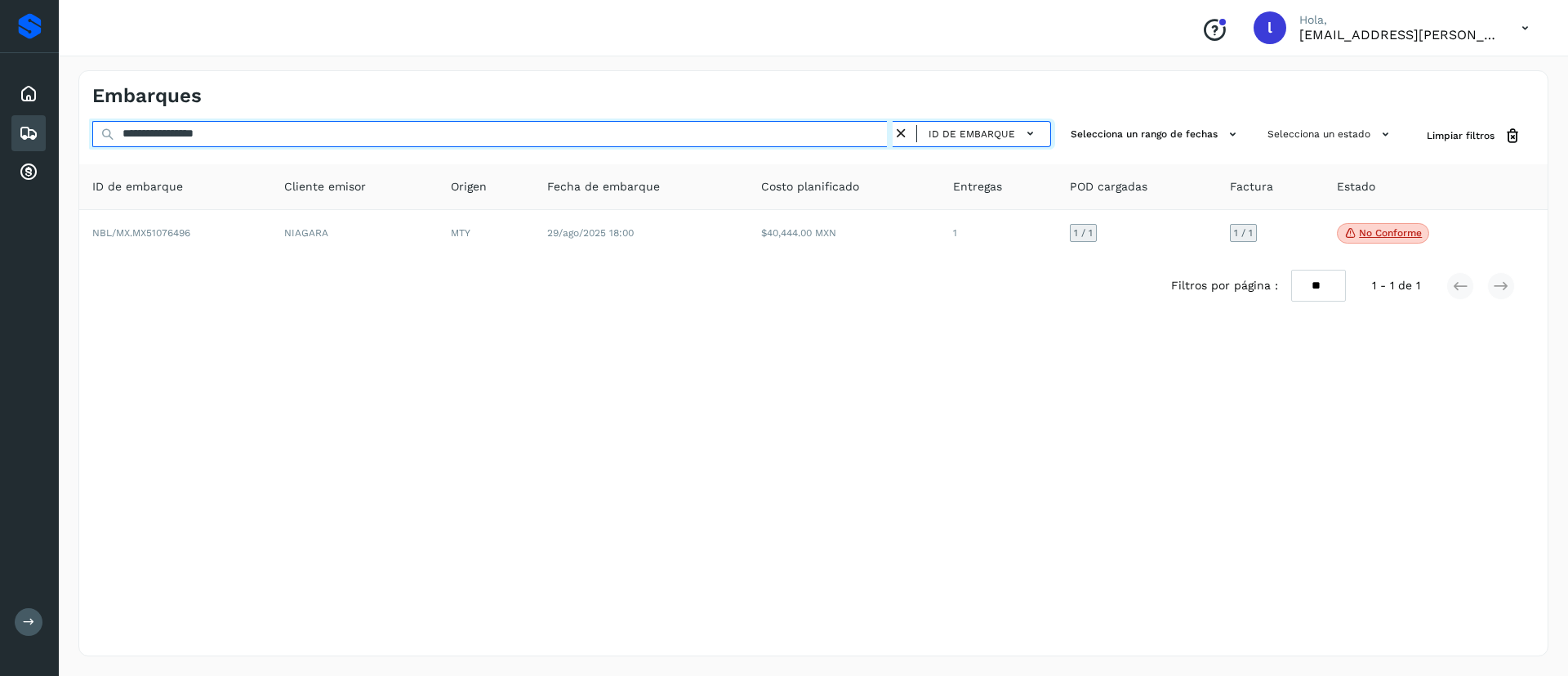
drag, startPoint x: 292, startPoint y: 125, endPoint x: 2, endPoint y: 129, distance: 290.0
click at [2, 129] on div "**********" at bounding box center [784, 338] width 1568 height 676
paste input "text"
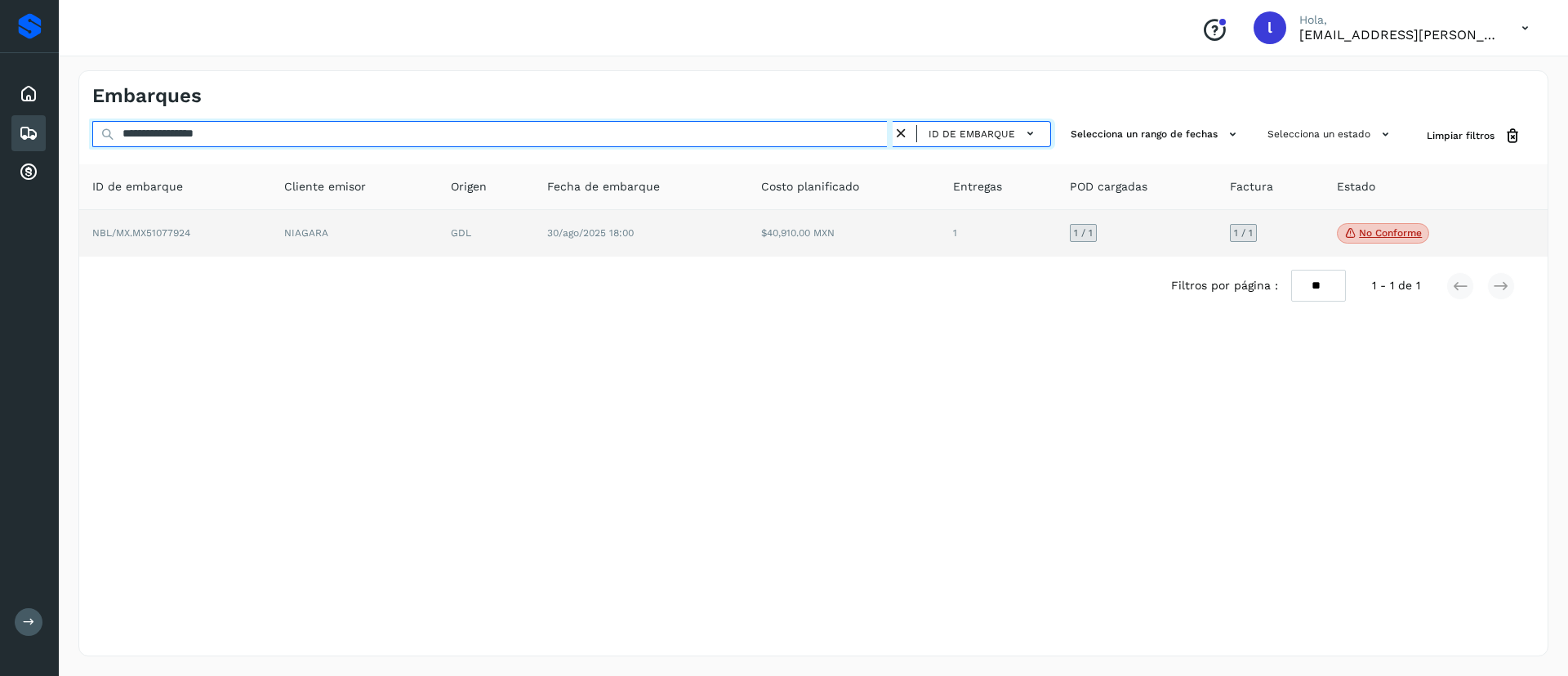
type input "**********"
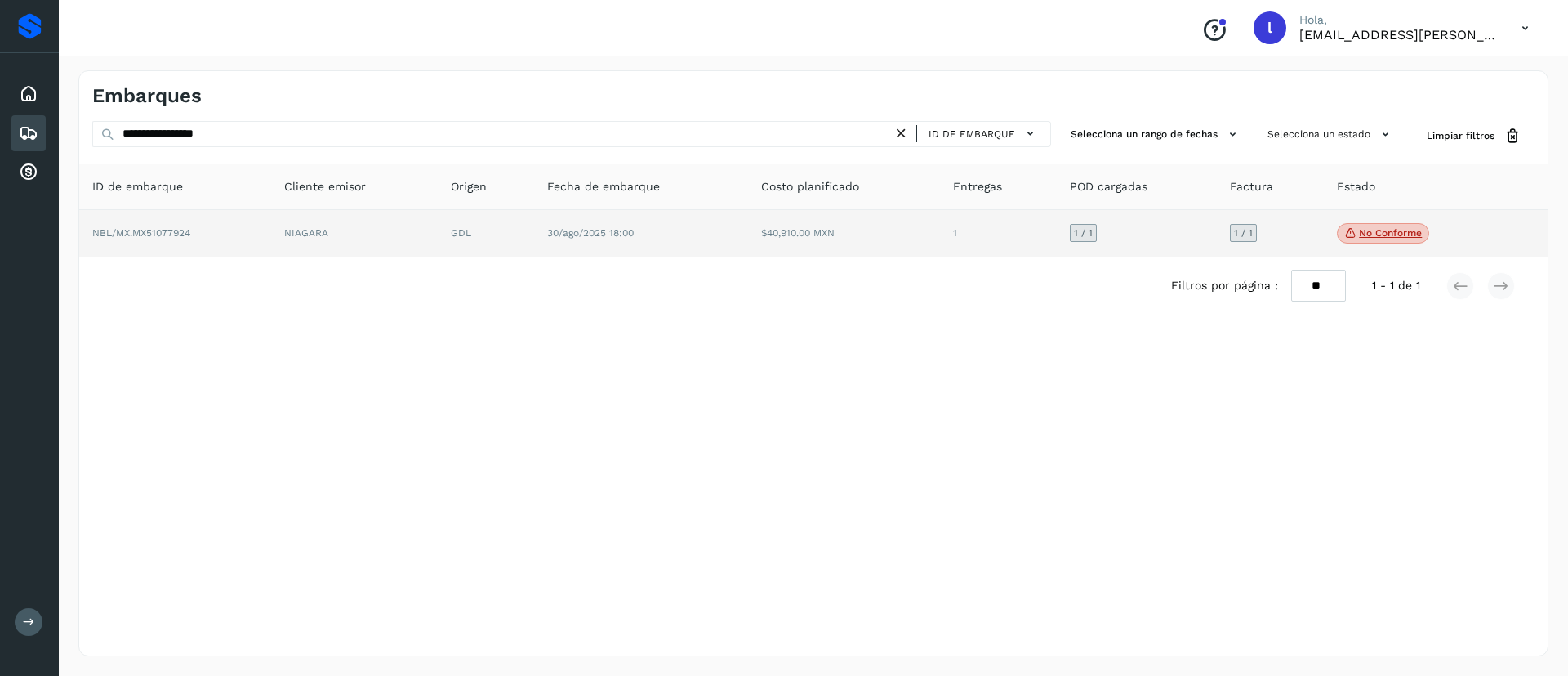
click at [776, 231] on td "$40,910.00 MXN" at bounding box center [843, 234] width 192 height 48
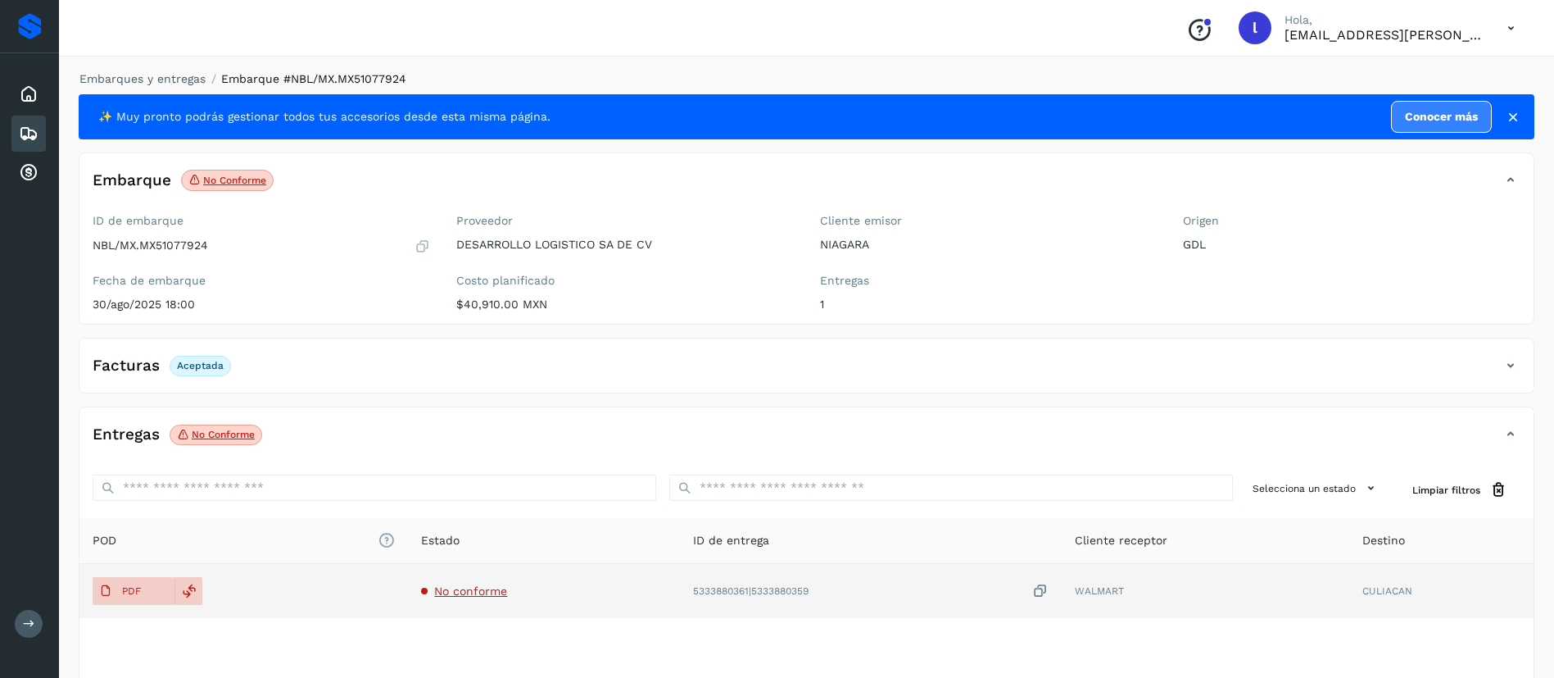
click at [465, 590] on span "No conforme" at bounding box center [470, 590] width 73 height 13
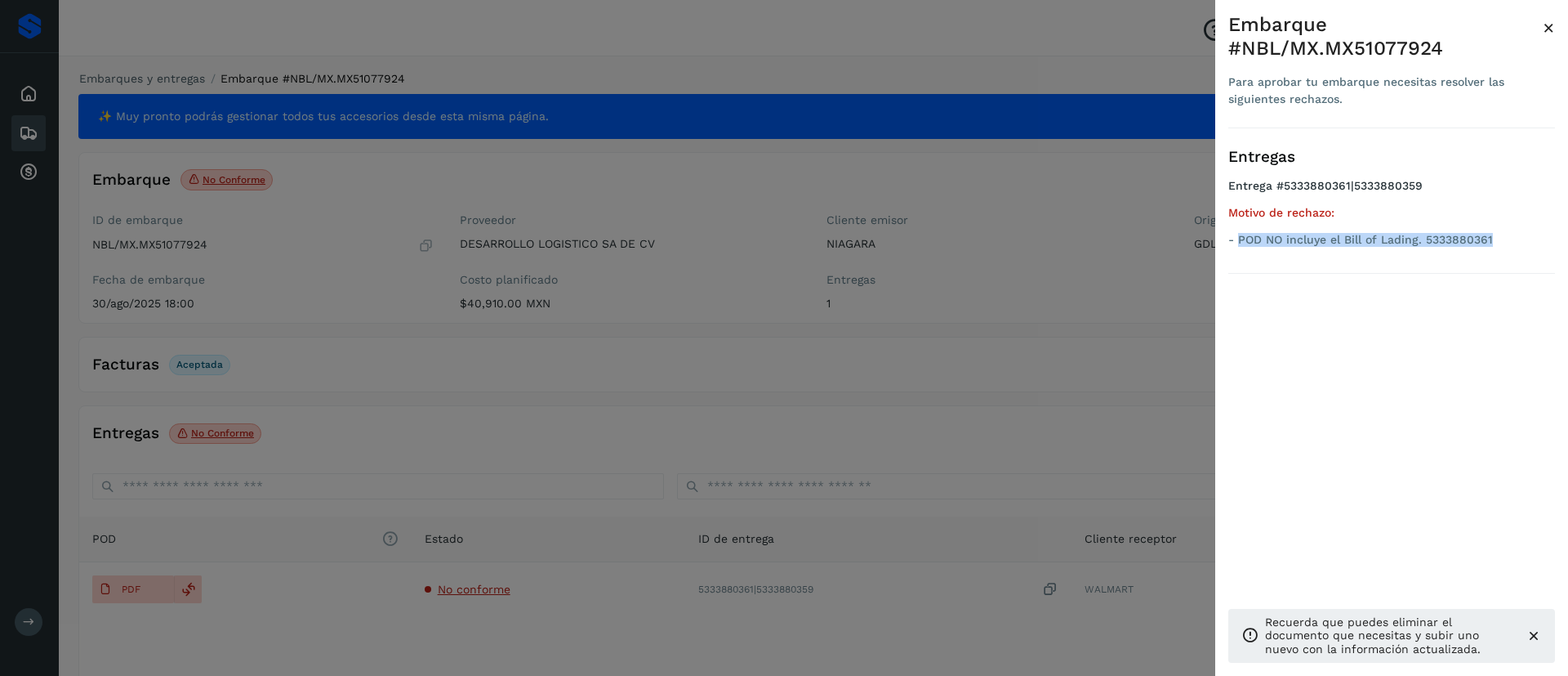
drag, startPoint x: 1497, startPoint y: 238, endPoint x: 1238, endPoint y: 246, distance: 259.1
click at [1238, 246] on ul "Entrega #5333880361|5333880359 Motivo de rechazo: - POD NO incluye el Bill of L…" at bounding box center [1392, 215] width 327 height 74
copy p "POD NO incluye el Bill of Lading. 5333880361"
click at [1548, 29] on span "×" at bounding box center [1549, 27] width 12 height 23
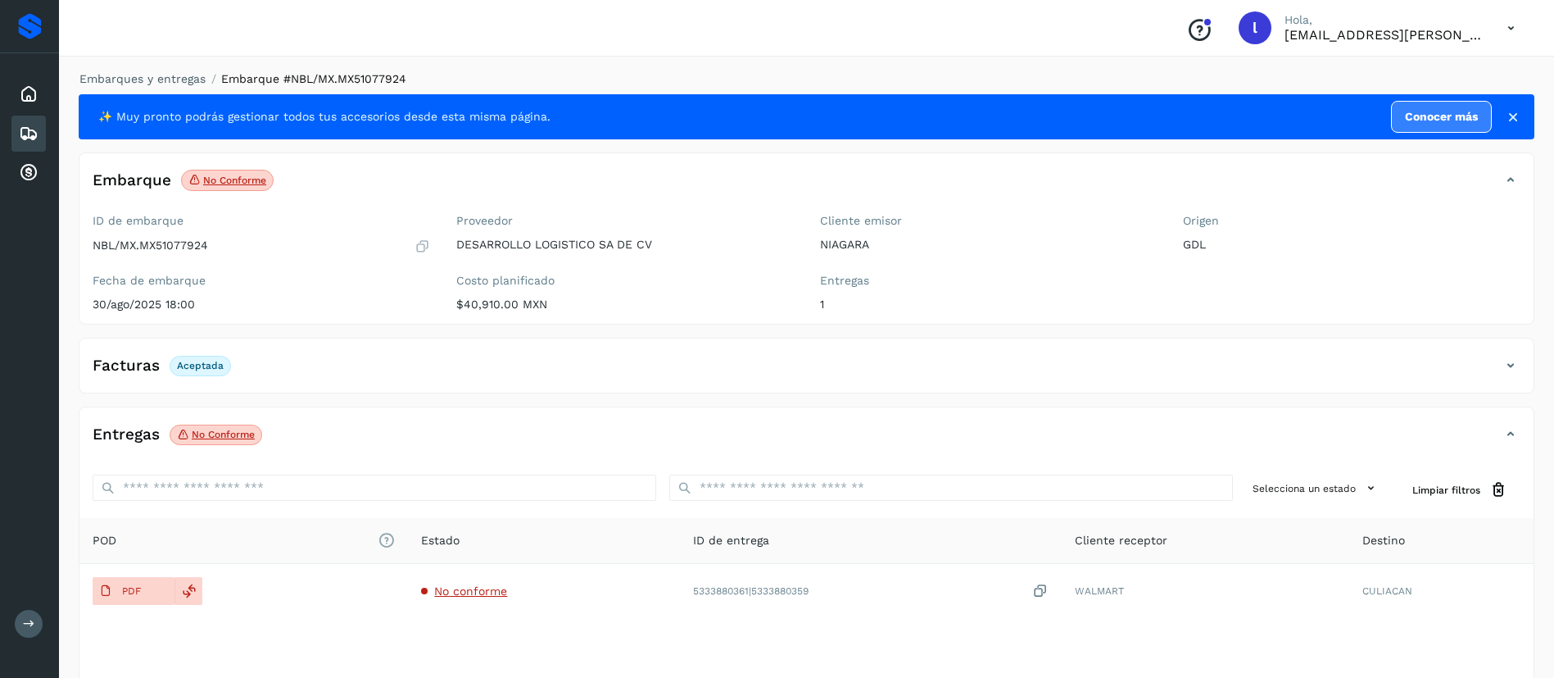
click at [21, 130] on icon at bounding box center [29, 134] width 20 height 20
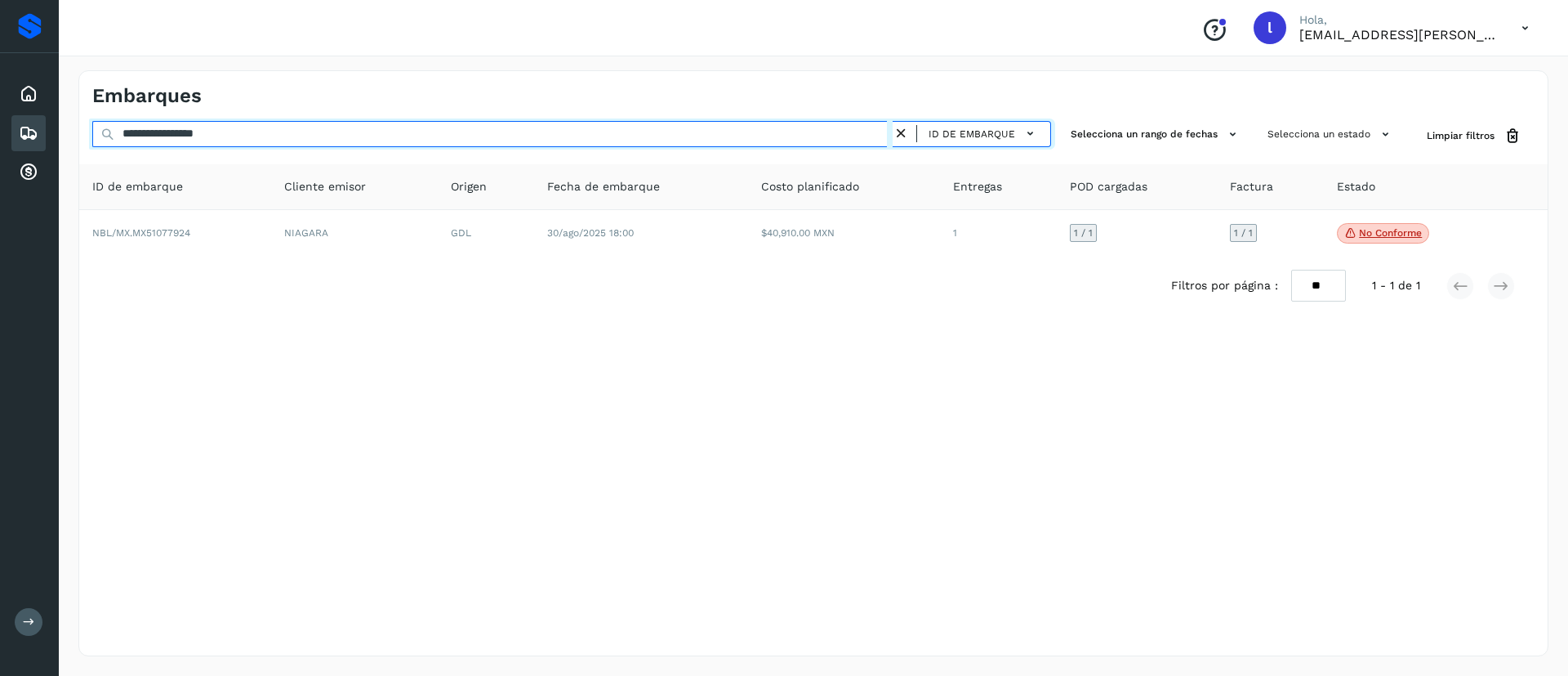
click at [231, 136] on input "**********" at bounding box center [492, 134] width 800 height 26
drag, startPoint x: 254, startPoint y: 136, endPoint x: 81, endPoint y: 130, distance: 173.1
click at [81, 130] on div "**********" at bounding box center [812, 136] width 1468 height 30
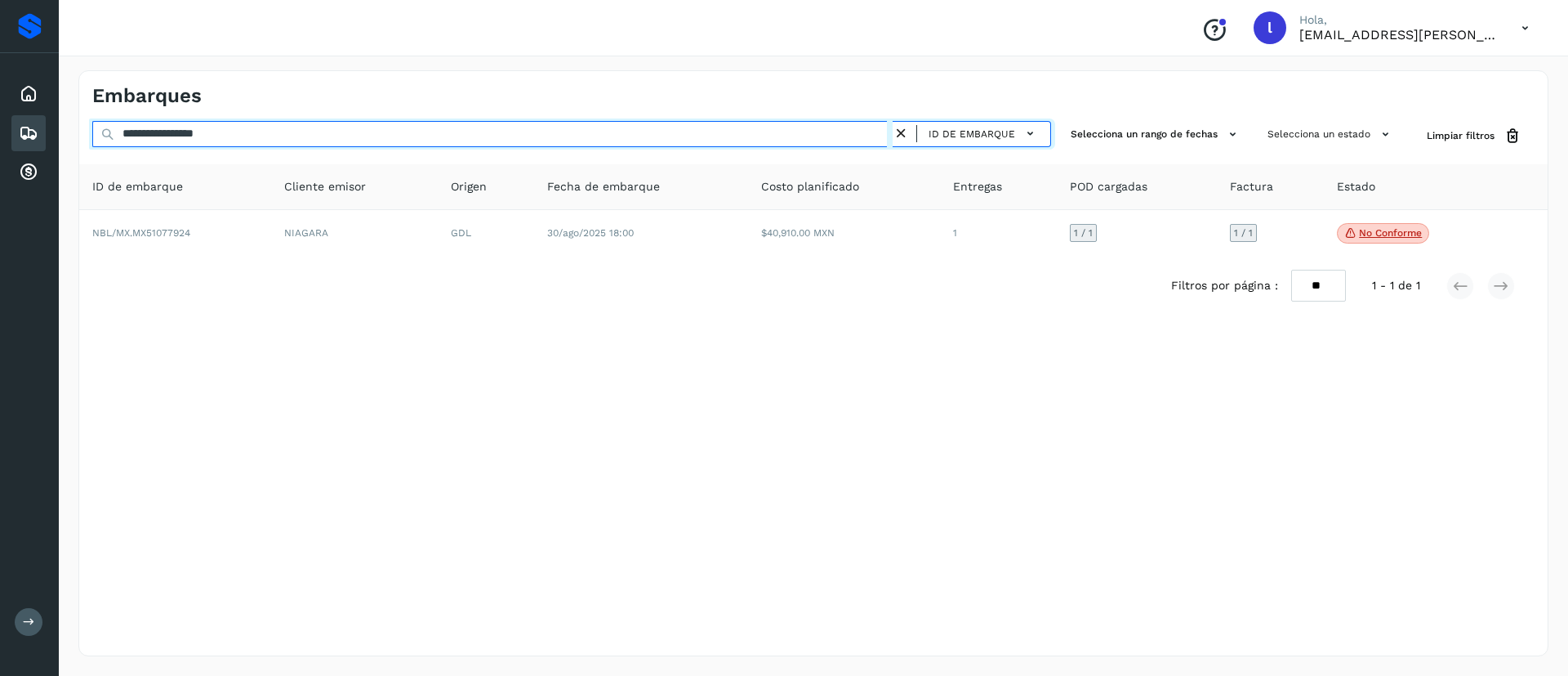
paste input "text"
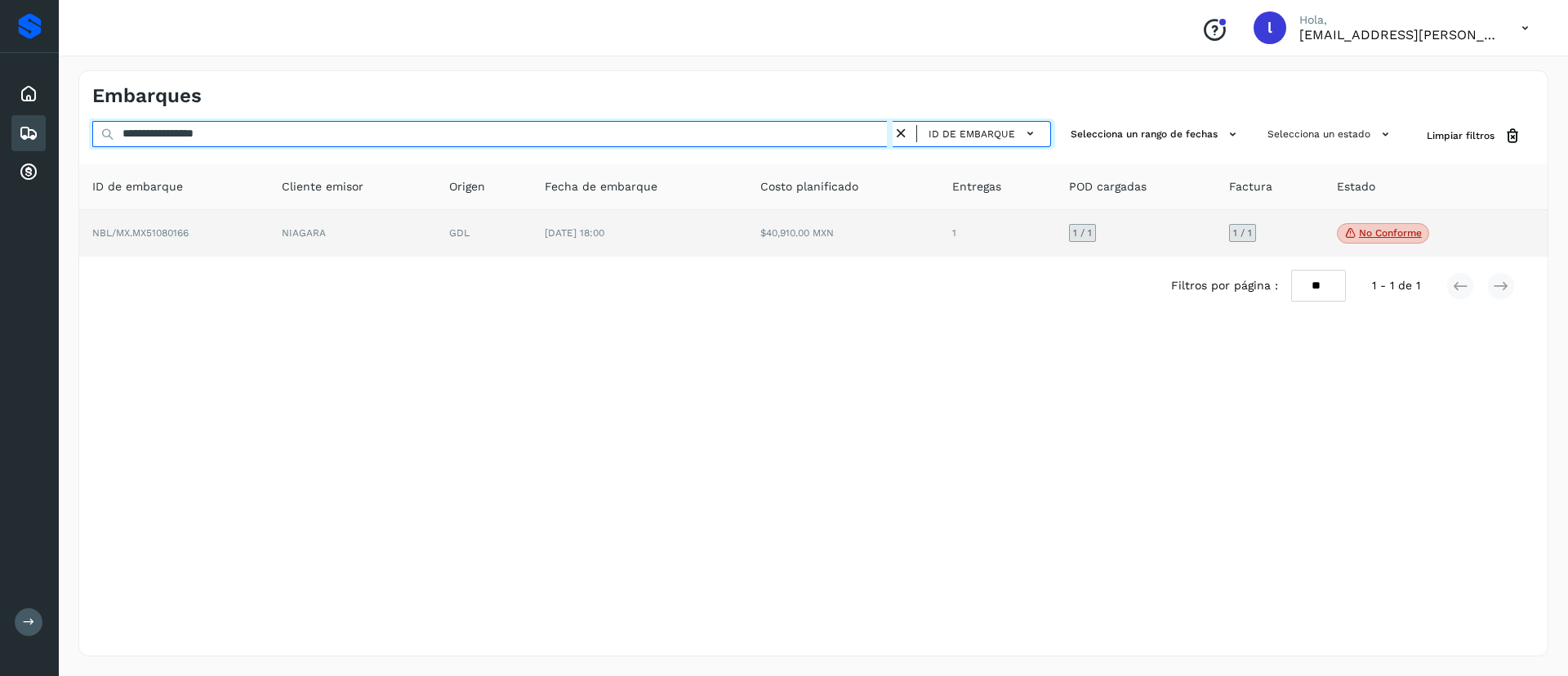
type input "**********"
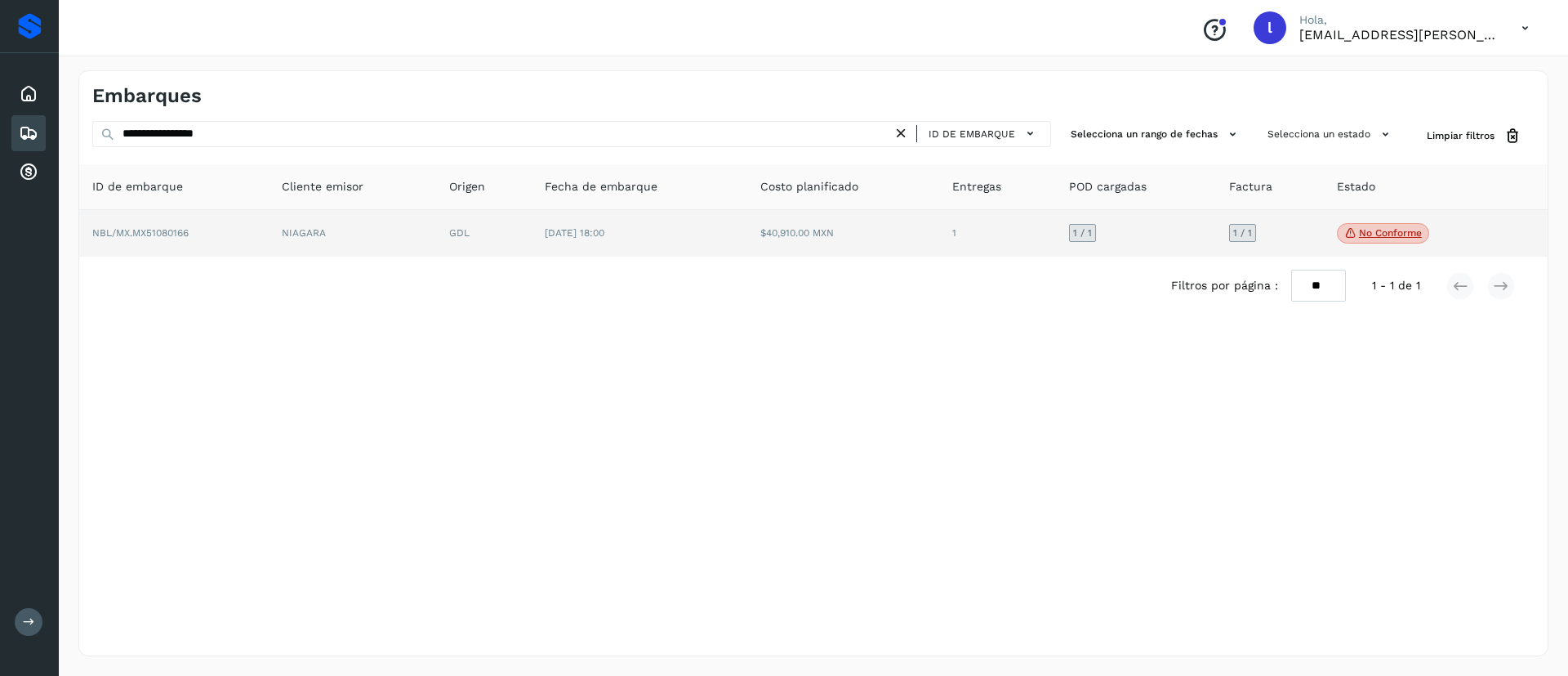
click at [825, 254] on td "$40,910.00 MXN" at bounding box center [843, 234] width 192 height 48
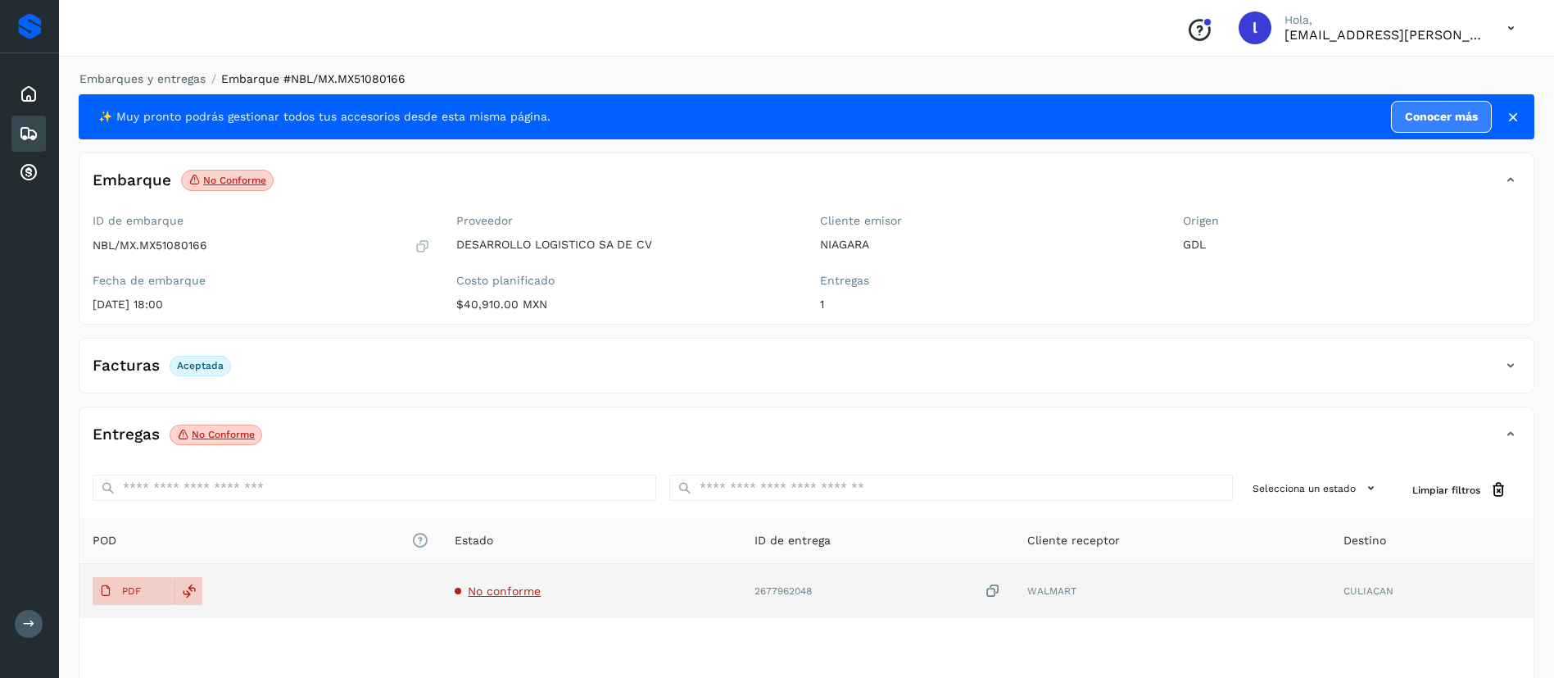
click at [501, 585] on span "No conforme" at bounding box center [504, 590] width 73 height 13
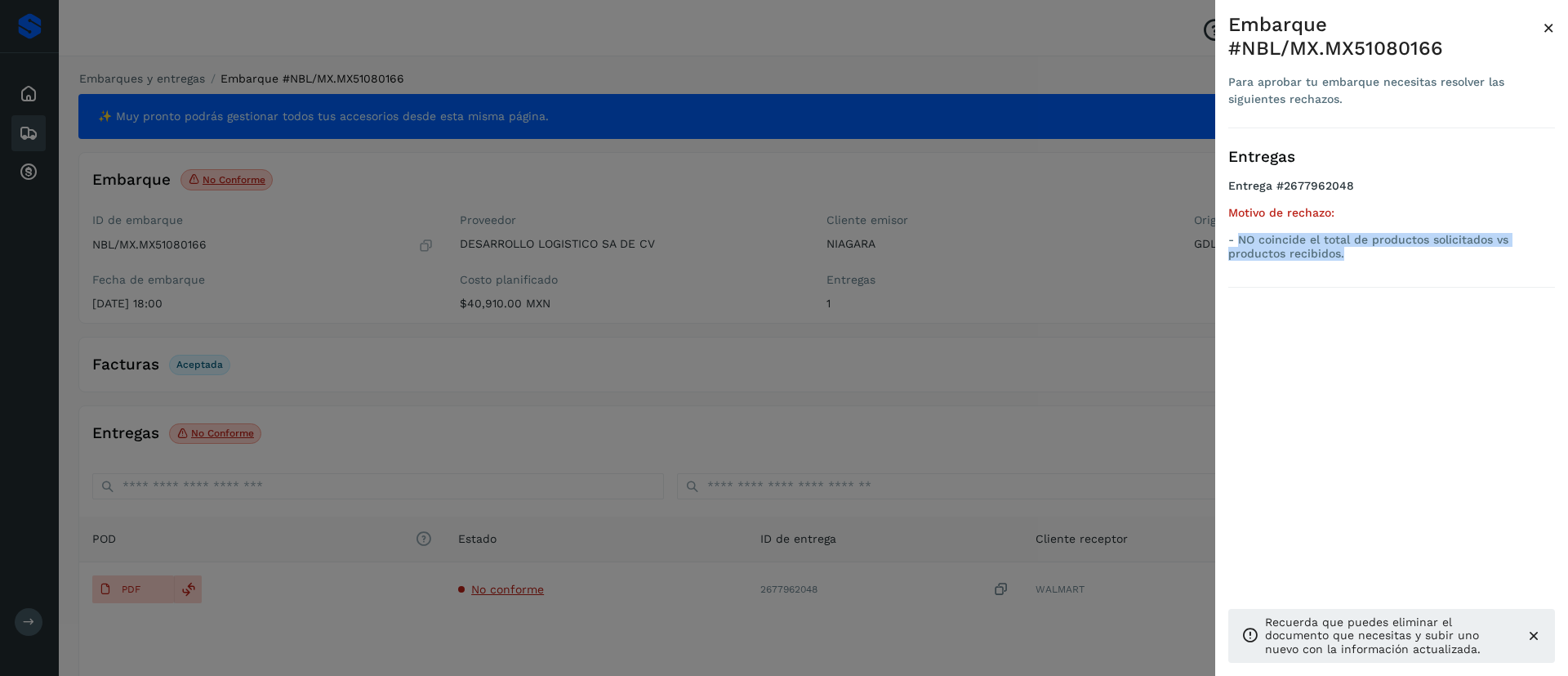
drag, startPoint x: 1354, startPoint y: 259, endPoint x: 1238, endPoint y: 242, distance: 117.2
click at [1238, 242] on p "- NO coincide el total de productos solicitados vs productos recibidos." at bounding box center [1392, 246] width 327 height 28
copy p "NO coincide el total de productos solicitados vs productos recibidos."
click at [1548, 20] on span "×" at bounding box center [1549, 27] width 12 height 23
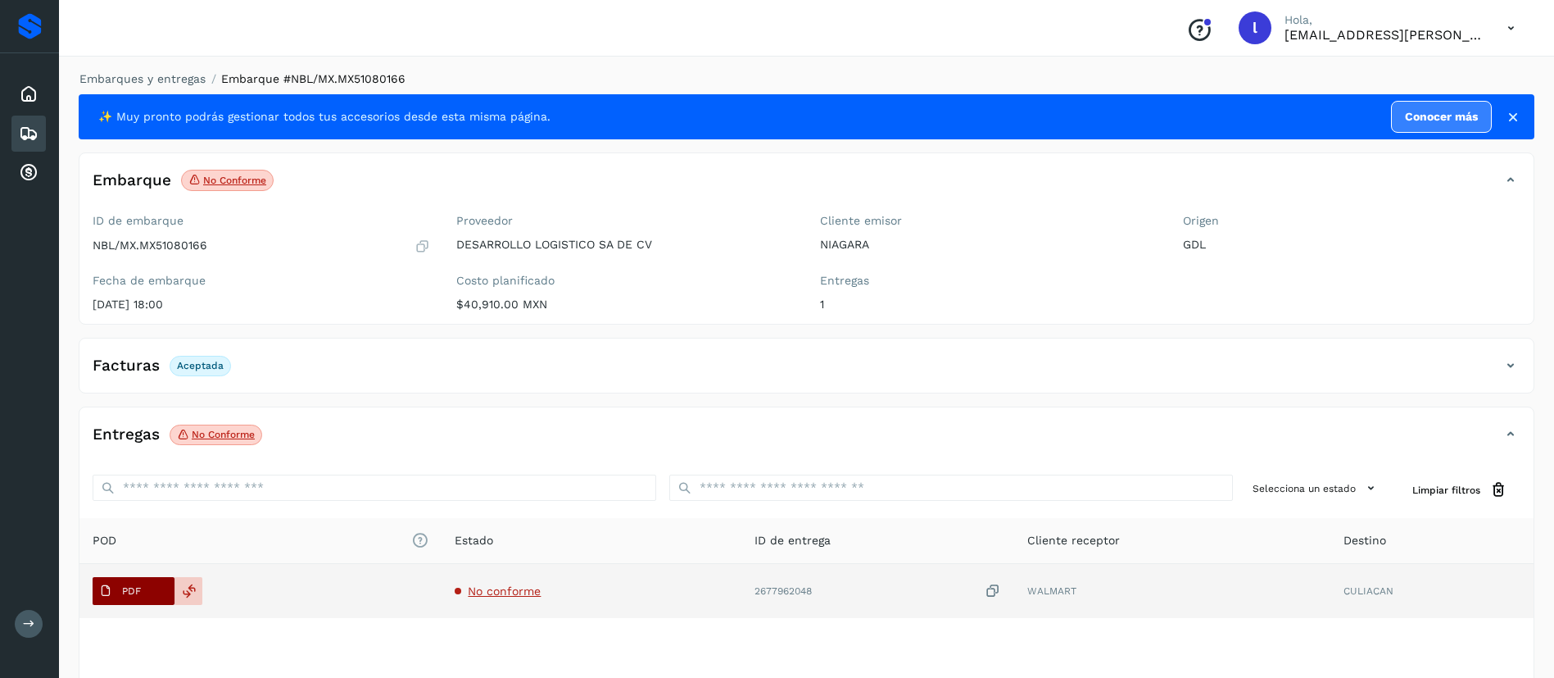
click at [122, 592] on p "PDF" at bounding box center [131, 590] width 19 height 11
